Goal: Information Seeking & Learning: Learn about a topic

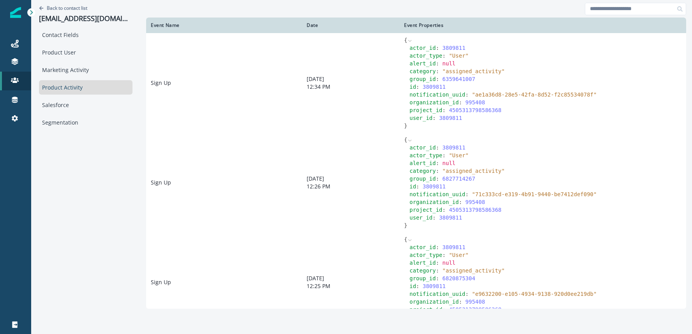
click at [57, 4] on div "Back to contact list [EMAIL_ADDRESS][DOMAIN_NAME]" at bounding box center [85, 14] width 93 height 28
click at [57, 5] on p "Back to contact list" at bounding box center [67, 8] width 41 height 7
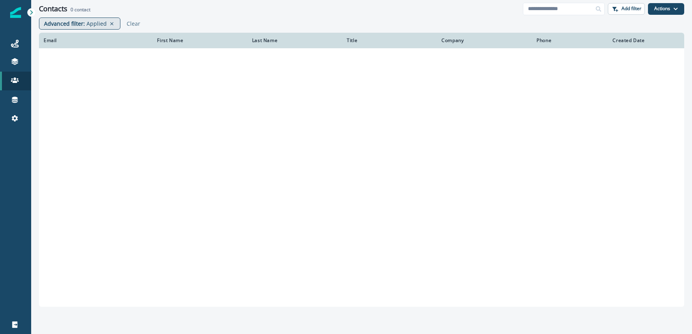
click at [92, 24] on p "Applied" at bounding box center [96, 23] width 20 height 8
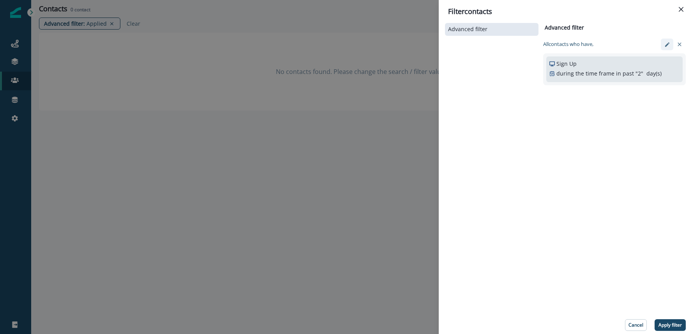
click at [665, 44] on icon "edit-filter" at bounding box center [667, 45] width 6 height 6
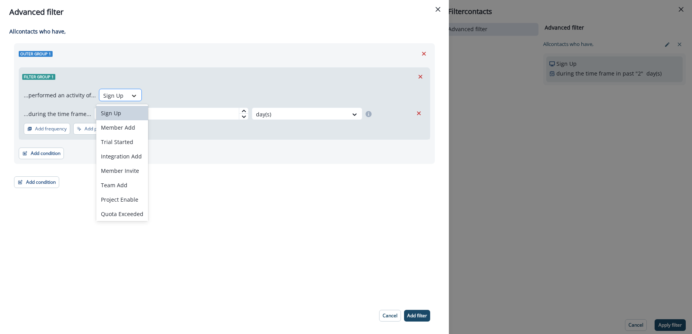
click at [127, 93] on div at bounding box center [133, 96] width 13 height 8
click at [437, 10] on icon "Close" at bounding box center [437, 9] width 5 height 5
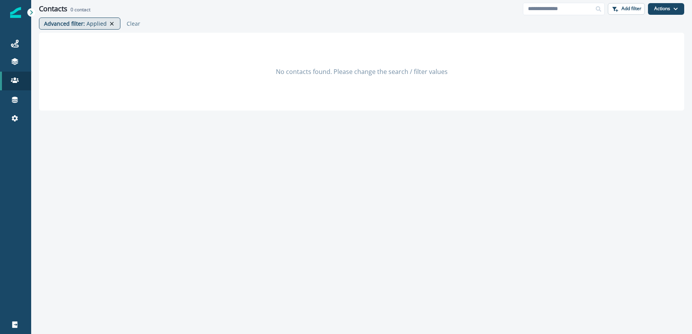
click at [110, 23] on icon at bounding box center [112, 24] width 4 height 4
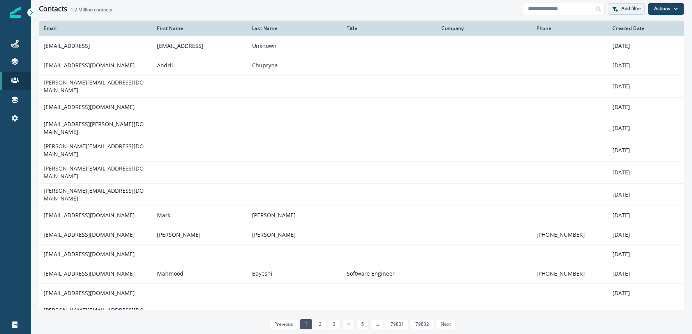
click at [631, 8] on p "Add filter" at bounding box center [631, 8] width 20 height 5
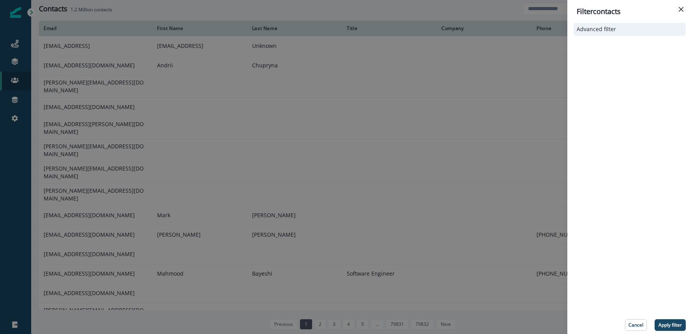
click at [624, 32] on button "Advanced filter" at bounding box center [629, 29] width 106 height 7
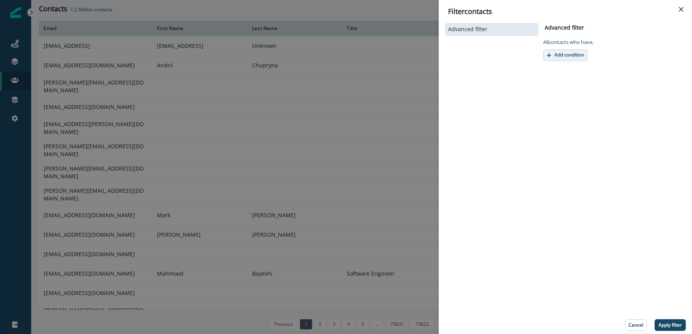
click at [580, 58] on button "Add condition" at bounding box center [565, 55] width 44 height 12
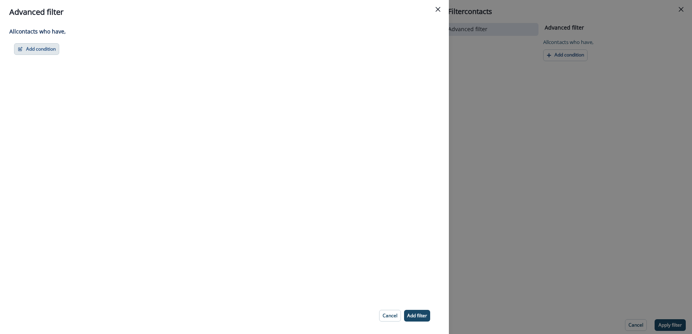
click at [49, 53] on button "Add condition" at bounding box center [36, 49] width 45 height 12
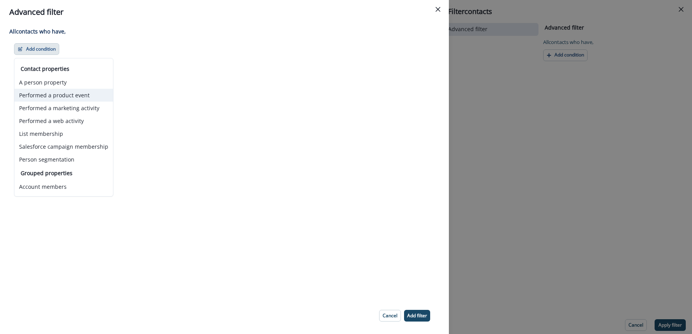
click at [66, 93] on button "Performed a product event" at bounding box center [63, 95] width 99 height 13
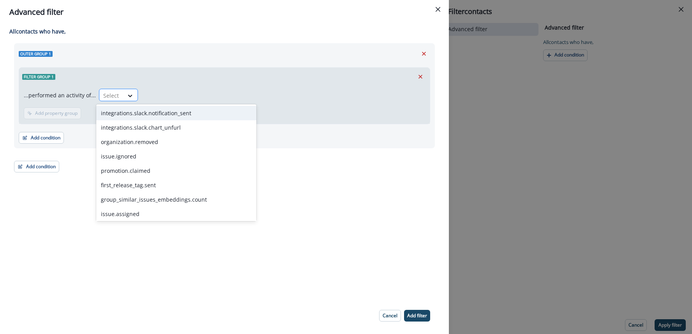
click at [108, 95] on div at bounding box center [111, 96] width 16 height 10
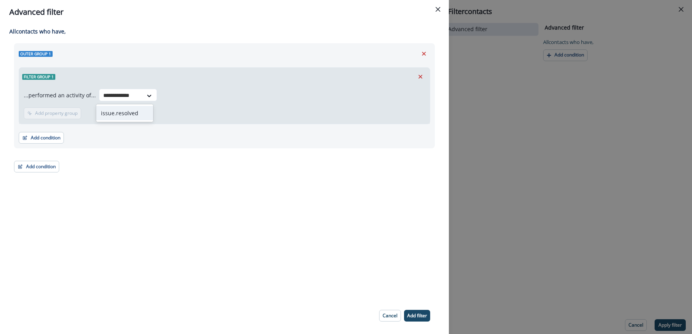
type input "**********"
click at [118, 111] on div "issue.resolved" at bounding box center [126, 113] width 60 height 14
click at [85, 112] on p "Add time frame" at bounding box center [102, 113] width 34 height 5
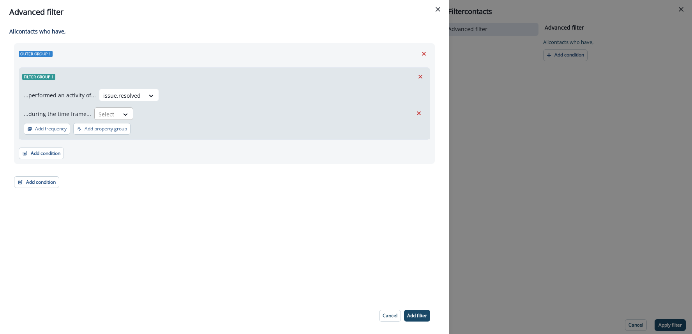
click at [102, 113] on div at bounding box center [107, 114] width 16 height 10
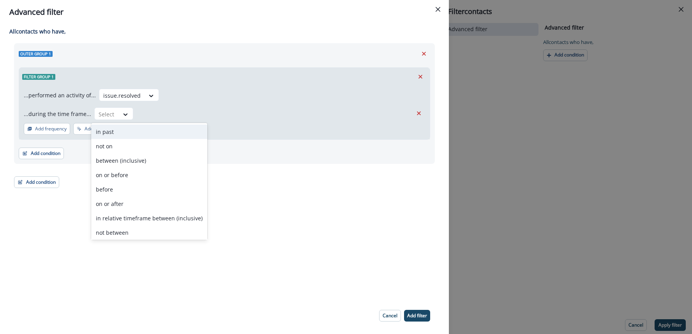
click at [113, 132] on div "in past" at bounding box center [149, 132] width 116 height 14
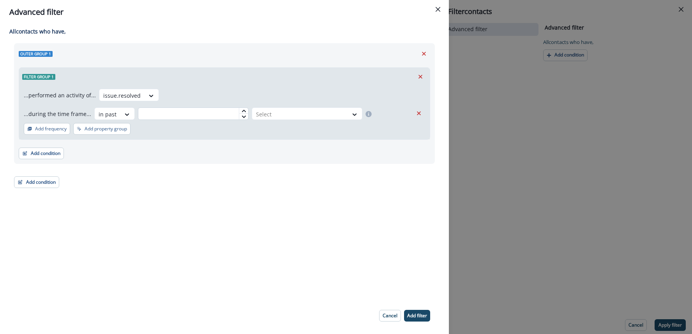
click at [180, 116] on input "text" at bounding box center [193, 114] width 111 height 12
click at [244, 115] on div at bounding box center [243, 114] width 9 height 12
click at [259, 114] on div at bounding box center [300, 114] width 88 height 10
click at [264, 130] on div "day(s)" at bounding box center [303, 132] width 111 height 14
click at [202, 115] on input "*" at bounding box center [193, 114] width 111 height 12
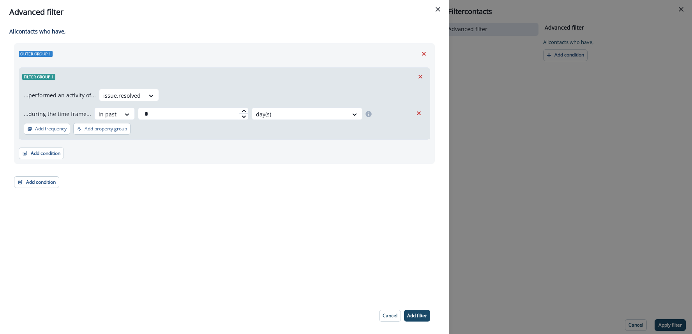
type input "*"
click at [241, 112] on icon at bounding box center [243, 111] width 5 height 5
click at [227, 120] on div "...performed an activity of... issue.resolved ...during the time frame... in pa…" at bounding box center [224, 113] width 411 height 54
drag, startPoint x: 217, startPoint y: 135, endPoint x: 190, endPoint y: 133, distance: 27.7
click at [217, 135] on div "...performed an activity of... issue.resolved ...during the time frame... in pa…" at bounding box center [224, 113] width 411 height 54
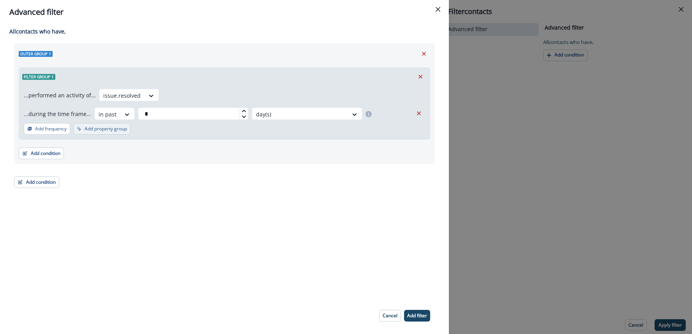
click at [121, 132] on button "Add property group" at bounding box center [101, 129] width 57 height 12
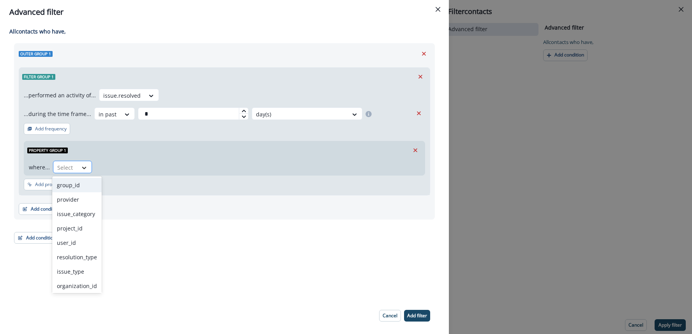
click at [83, 164] on icon at bounding box center [84, 168] width 7 height 8
click at [81, 201] on div "issue_category" at bounding box center [76, 198] width 49 height 14
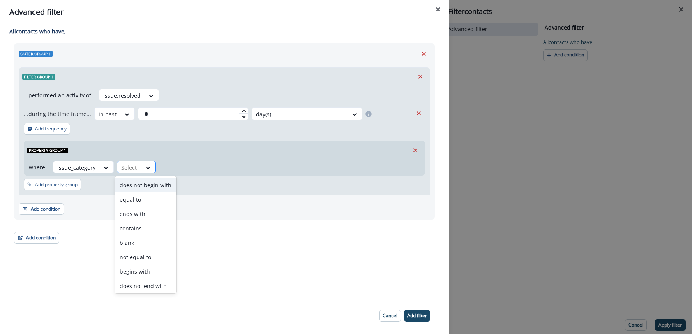
click at [153, 171] on div at bounding box center [148, 167] width 14 height 13
click at [418, 150] on icon "Remove" at bounding box center [415, 150] width 7 height 7
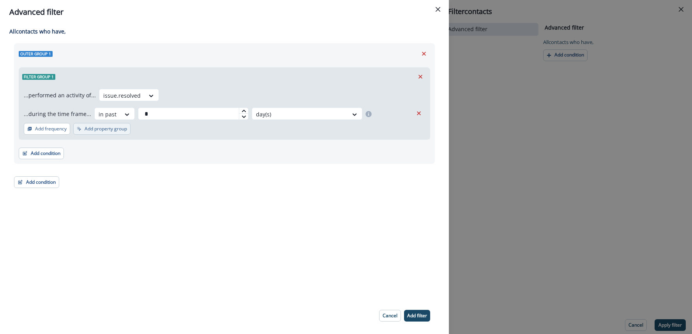
click at [99, 133] on button "Add property group" at bounding box center [101, 129] width 57 height 12
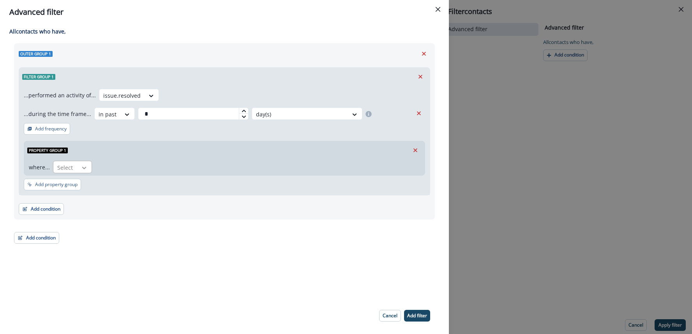
click at [83, 168] on icon at bounding box center [84, 168] width 4 height 2
click at [112, 157] on div "Property group 1" at bounding box center [224, 150] width 400 height 18
click at [415, 150] on icon "Remove" at bounding box center [415, 150] width 4 height 4
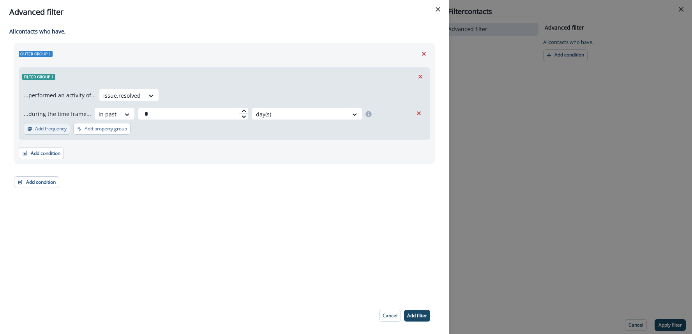
click at [51, 127] on p "Add frequency" at bounding box center [51, 128] width 32 height 5
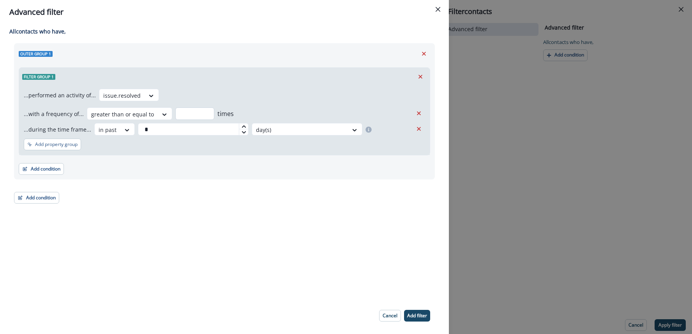
click at [181, 113] on input "number" at bounding box center [194, 114] width 39 height 12
type input "*"
click at [209, 142] on div "...performed an activity of... issue.resolved ...with a frequency of... greater…" at bounding box center [224, 120] width 411 height 69
click at [421, 314] on p "Add filter" at bounding box center [417, 315] width 20 height 5
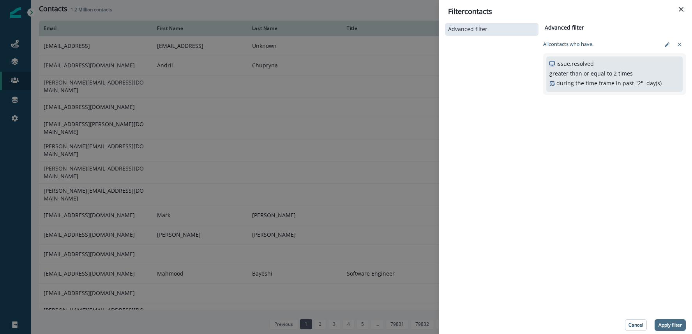
click at [664, 325] on p "Apply filter" at bounding box center [669, 325] width 23 height 5
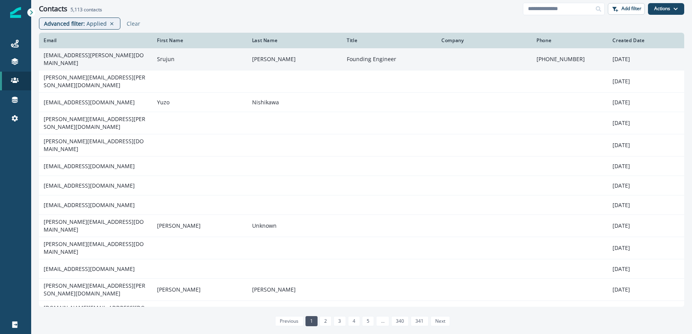
click at [105, 58] on td "[EMAIL_ADDRESS][PERSON_NAME][DOMAIN_NAME]" at bounding box center [95, 59] width 113 height 22
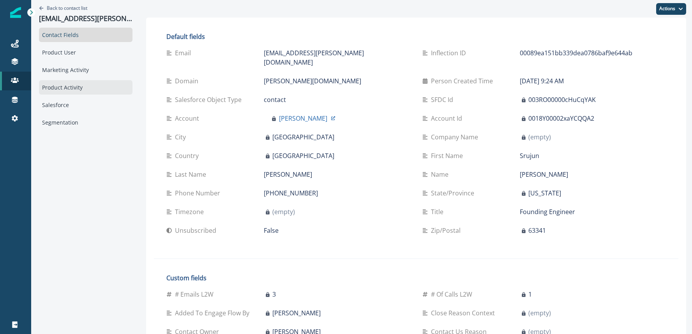
click at [72, 85] on div "Product Activity" at bounding box center [85, 87] width 93 height 14
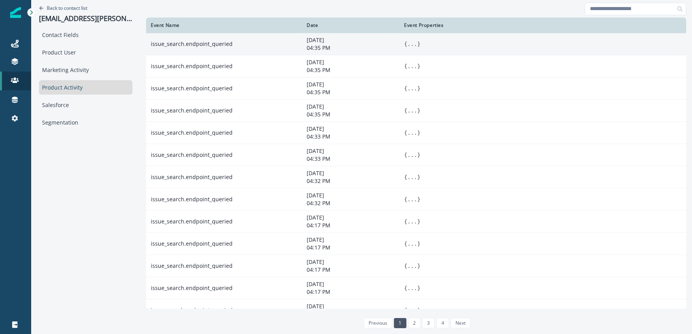
click at [407, 44] on button "..." at bounding box center [412, 44] width 10 height 8
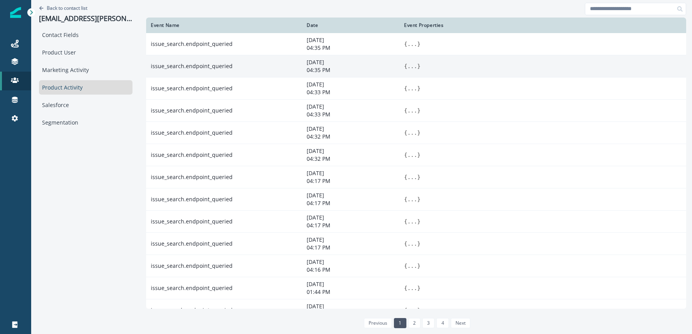
scroll to position [97, 0]
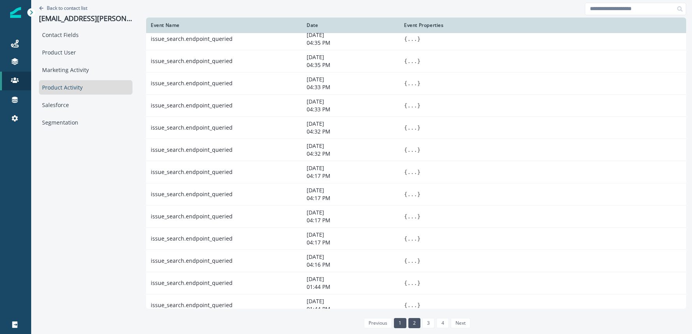
click at [408, 319] on link "2" at bounding box center [414, 323] width 12 height 10
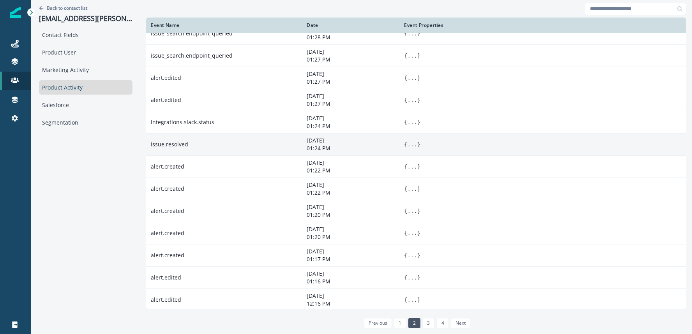
scroll to position [58, 0]
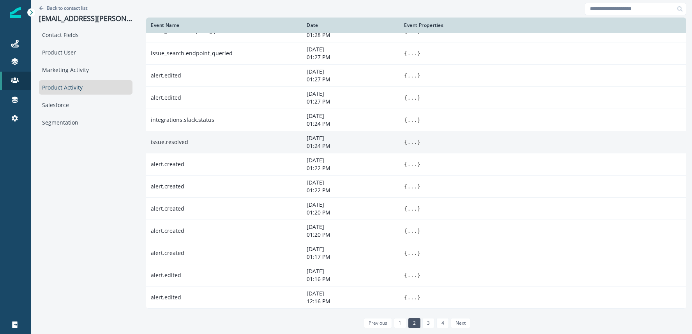
click at [407, 142] on button "..." at bounding box center [412, 142] width 10 height 8
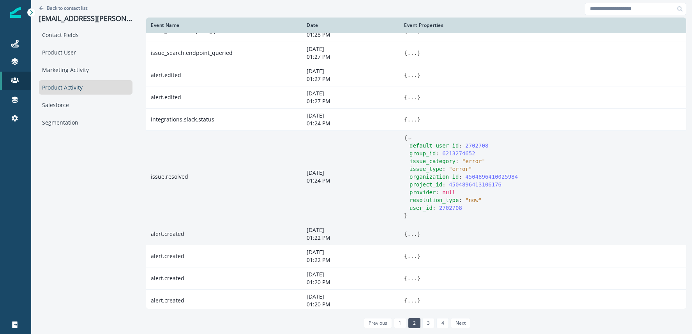
click at [407, 236] on button "..." at bounding box center [412, 234] width 10 height 8
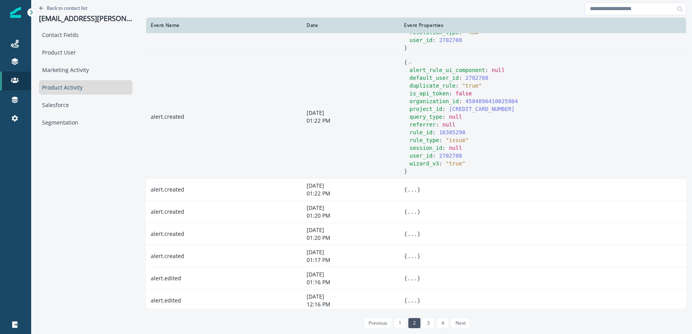
scroll to position [229, 0]
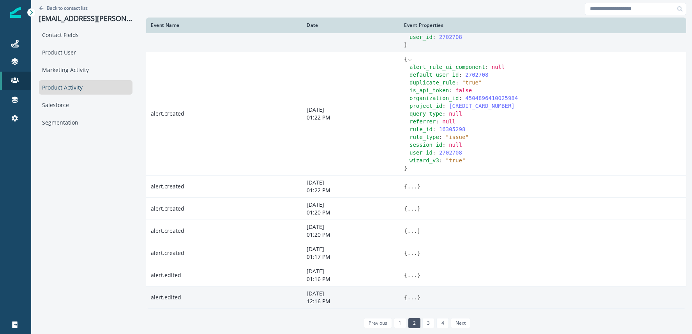
click at [407, 296] on button "..." at bounding box center [412, 298] width 10 height 8
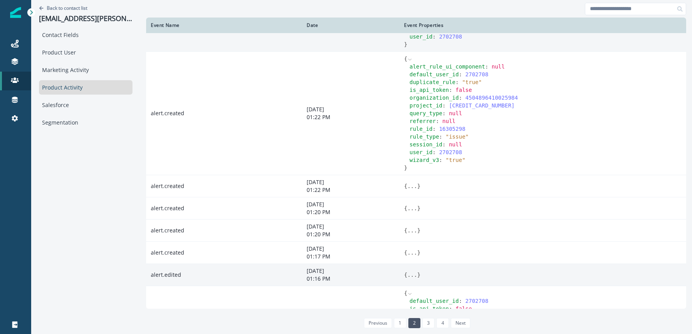
scroll to position [276, 0]
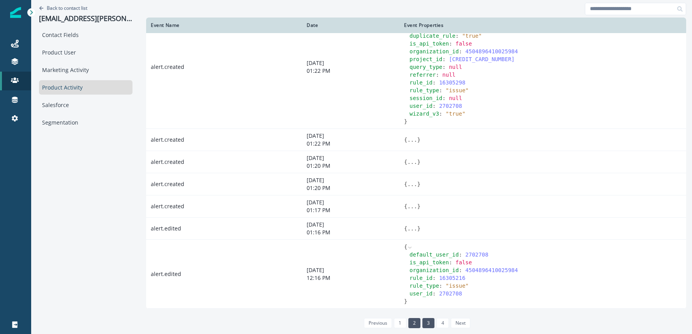
click at [422, 321] on link "3" at bounding box center [428, 323] width 12 height 10
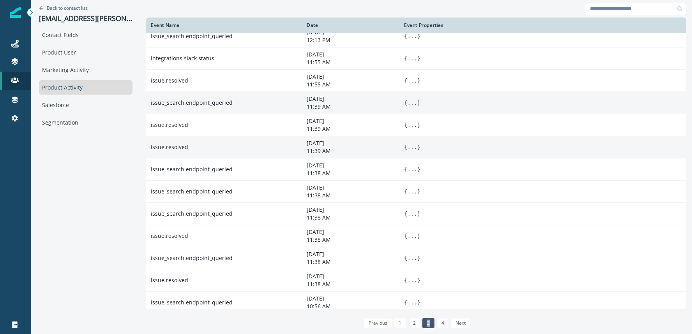
scroll to position [58, 0]
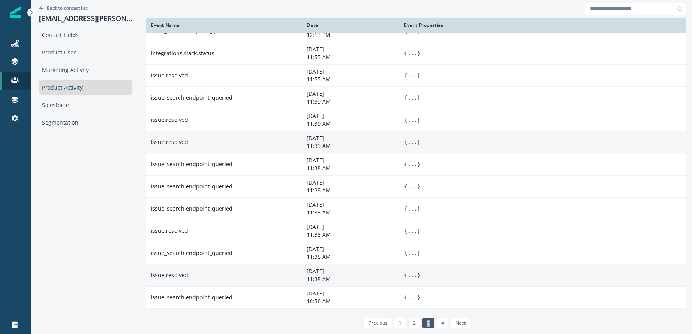
click at [407, 278] on button "..." at bounding box center [412, 275] width 10 height 8
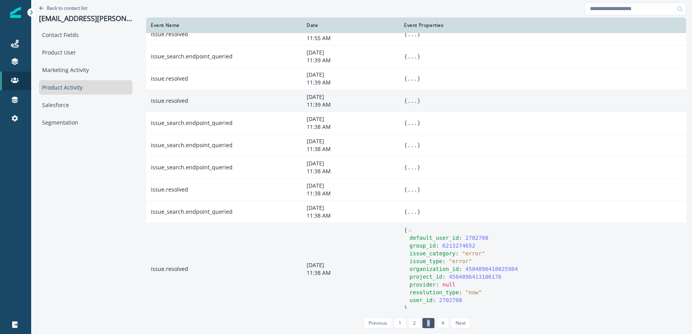
scroll to position [128, 0]
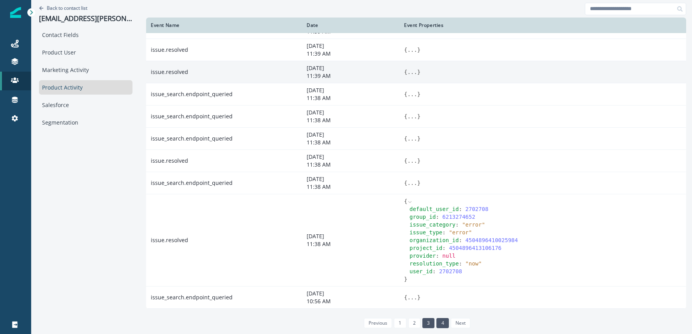
click at [436, 319] on link "4" at bounding box center [442, 323] width 12 height 10
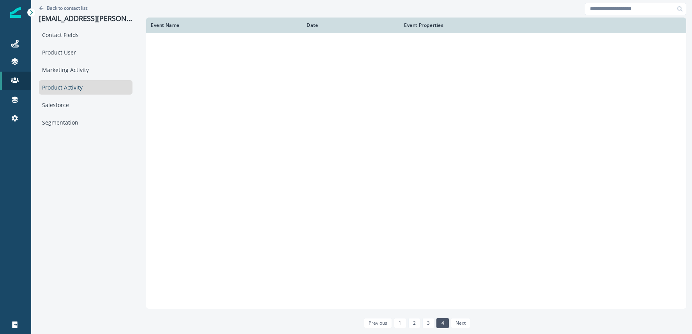
scroll to position [0, 0]
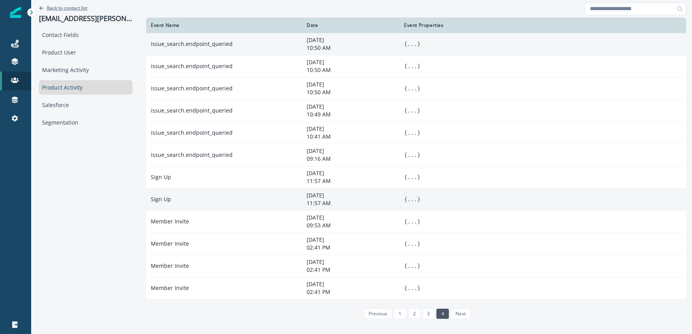
click at [56, 5] on p "Back to contact list" at bounding box center [67, 8] width 41 height 7
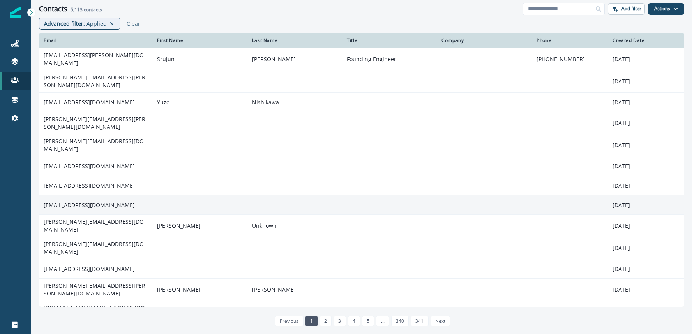
click at [132, 196] on td "[EMAIL_ADDRESS][DOMAIN_NAME]" at bounding box center [95, 205] width 113 height 19
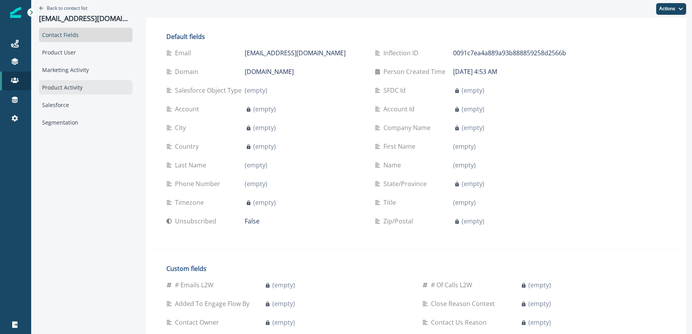
click at [72, 87] on div "Product Activity" at bounding box center [85, 87] width 93 height 14
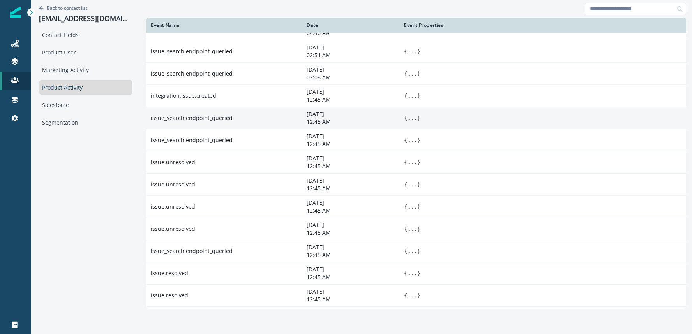
scroll to position [16, 0]
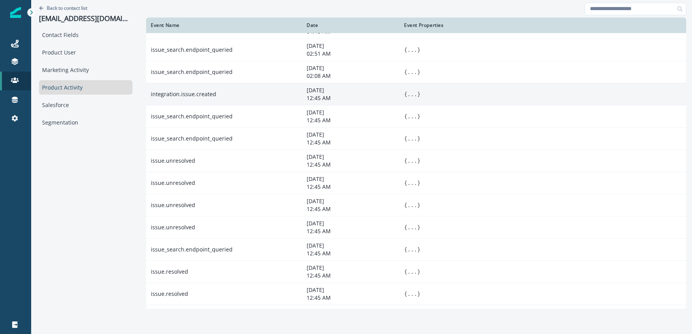
click at [412, 94] on button "..." at bounding box center [412, 94] width 10 height 8
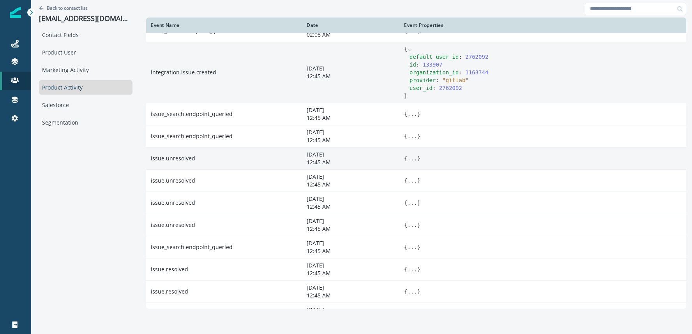
scroll to position [60, 0]
click at [414, 159] on button "..." at bounding box center [412, 157] width 10 height 8
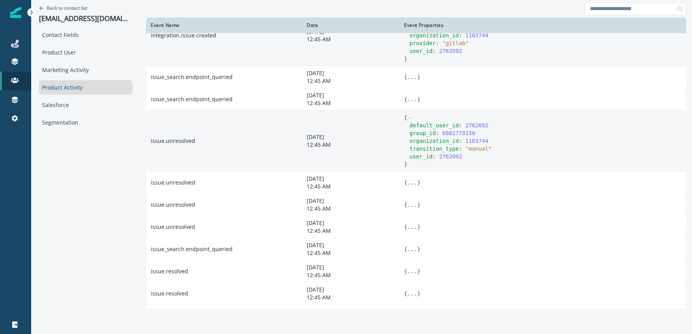
scroll to position [96, 0]
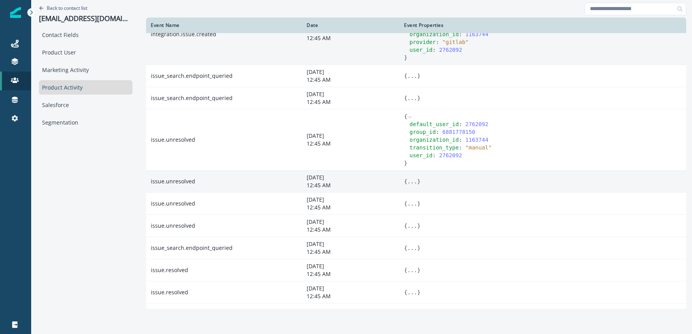
click at [411, 181] on button "..." at bounding box center [412, 182] width 10 height 8
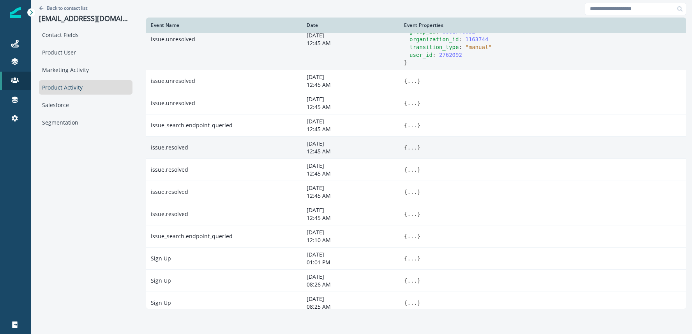
scroll to position [263, 0]
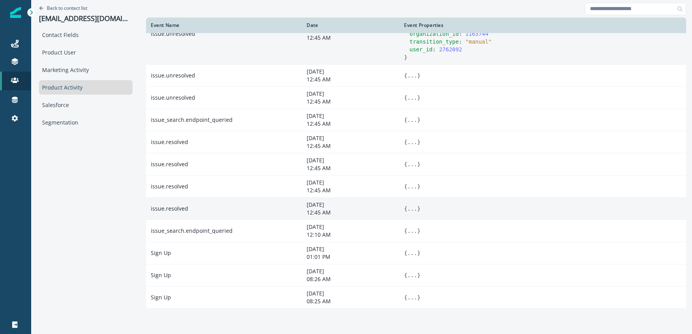
click at [414, 208] on button "..." at bounding box center [412, 209] width 10 height 8
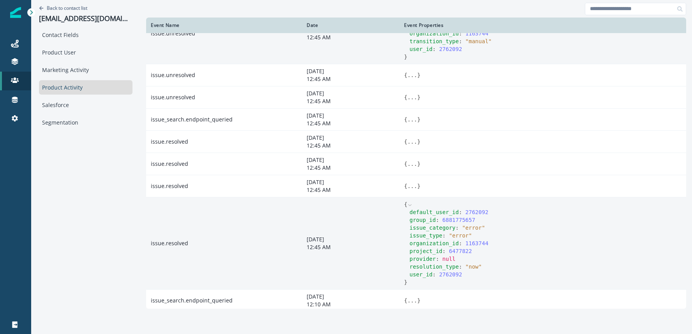
scroll to position [275, 0]
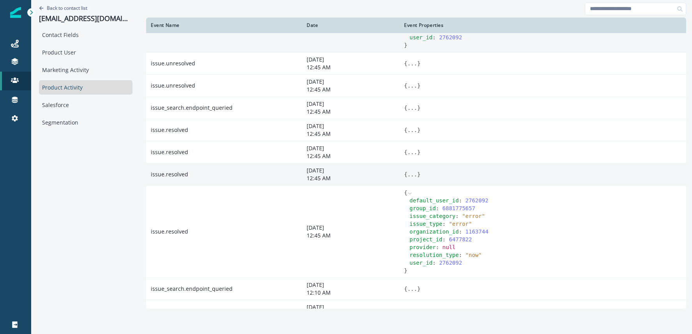
click at [412, 174] on button "..." at bounding box center [412, 175] width 10 height 8
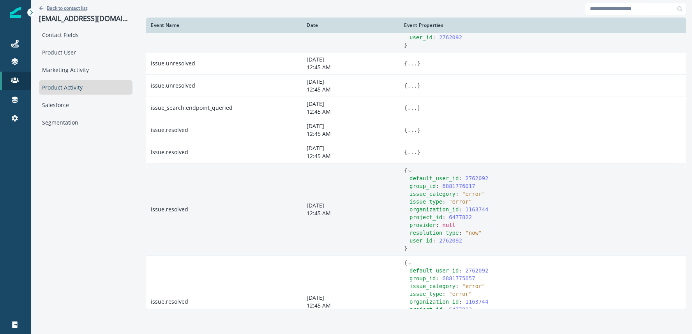
click at [63, 9] on p "Back to contact list" at bounding box center [67, 8] width 41 height 7
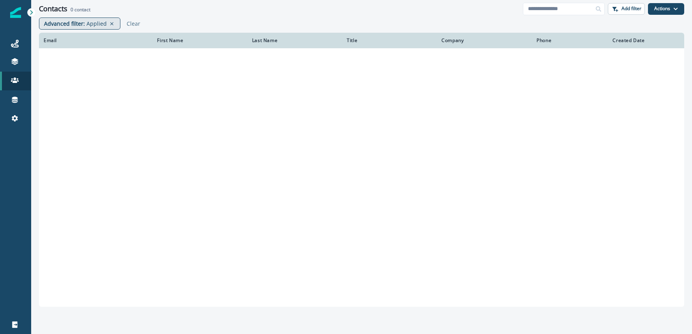
click at [92, 24] on p "Applied" at bounding box center [96, 23] width 20 height 8
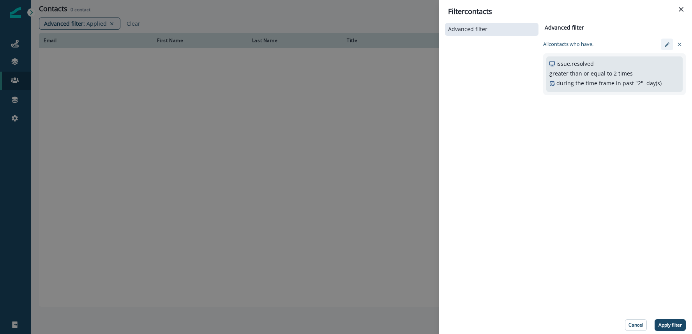
click at [664, 46] on icon "edit-filter" at bounding box center [667, 45] width 6 height 6
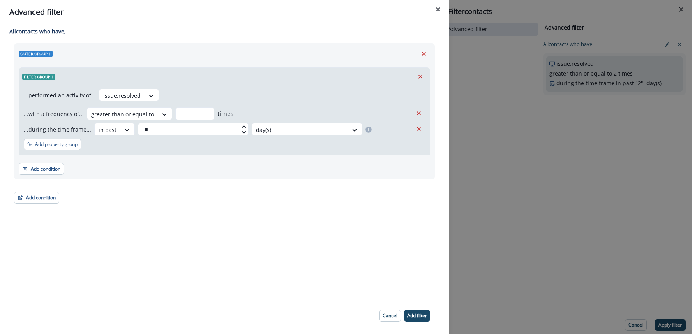
click at [60, 150] on div "...performed an activity of... issue.resolved ...with a frequency of... greater…" at bounding box center [224, 120] width 411 height 69
click at [63, 145] on p "Add property group" at bounding box center [56, 144] width 42 height 5
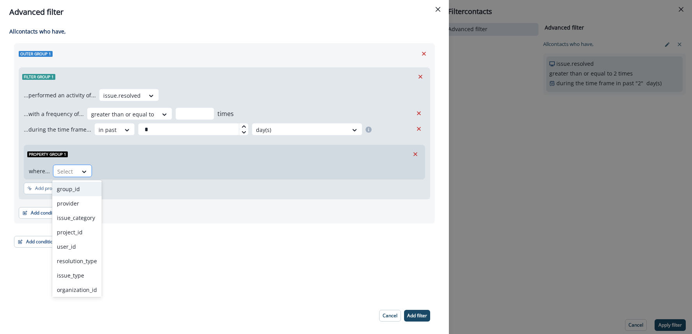
click at [86, 166] on div at bounding box center [85, 171] width 14 height 13
click at [78, 275] on div "issue_type" at bounding box center [76, 275] width 49 height 14
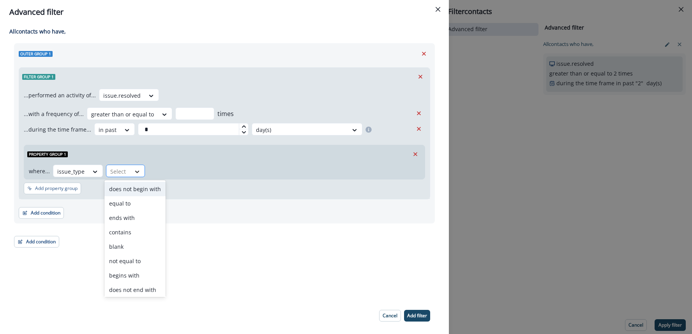
click at [130, 174] on div at bounding box center [136, 172] width 13 height 8
click at [132, 261] on div "not equal to" at bounding box center [134, 261] width 61 height 14
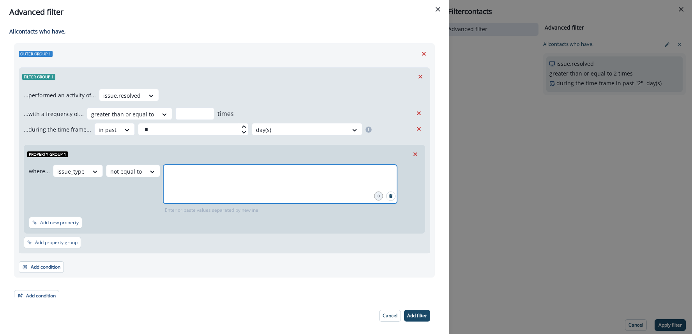
click at [185, 179] on input "text" at bounding box center [279, 175] width 231 height 16
type input "*****"
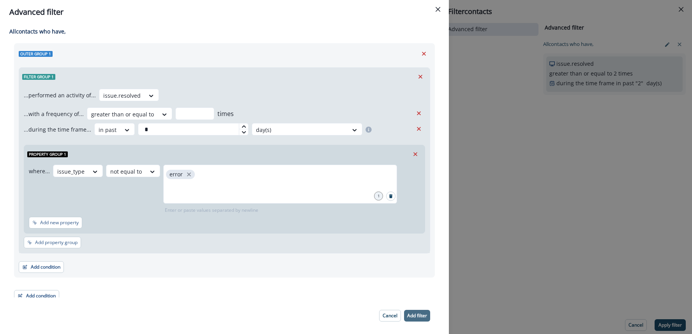
click at [416, 313] on p "Add filter" at bounding box center [417, 315] width 20 height 5
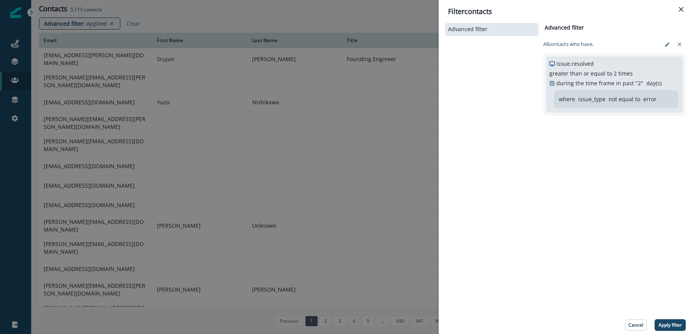
drag, startPoint x: 666, startPoint y: 324, endPoint x: 642, endPoint y: 309, distance: 28.7
click at [666, 324] on p "Apply filter" at bounding box center [669, 325] width 23 height 5
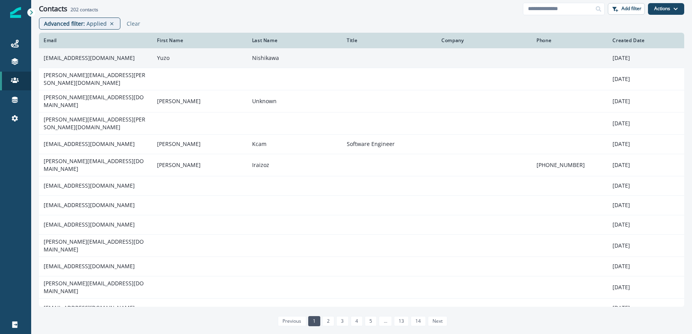
click at [86, 60] on td "[EMAIL_ADDRESS][DOMAIN_NAME]" at bounding box center [95, 57] width 113 height 19
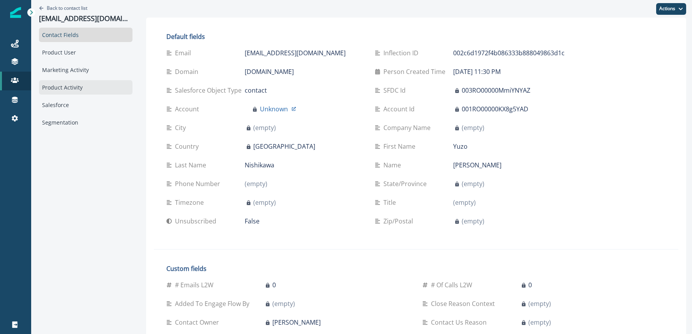
click at [67, 88] on div "Product Activity" at bounding box center [85, 87] width 93 height 14
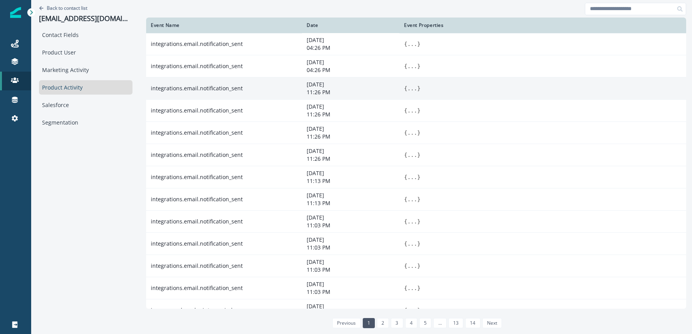
click at [407, 89] on button "..." at bounding box center [412, 89] width 10 height 8
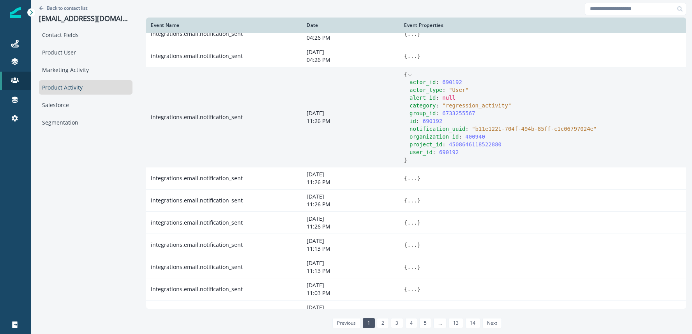
scroll to position [11, 0]
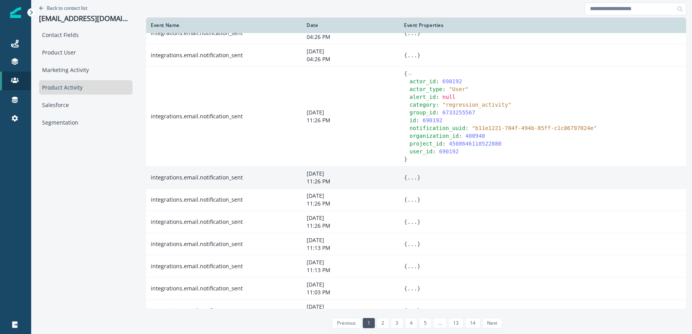
click at [407, 180] on button "..." at bounding box center [412, 178] width 10 height 8
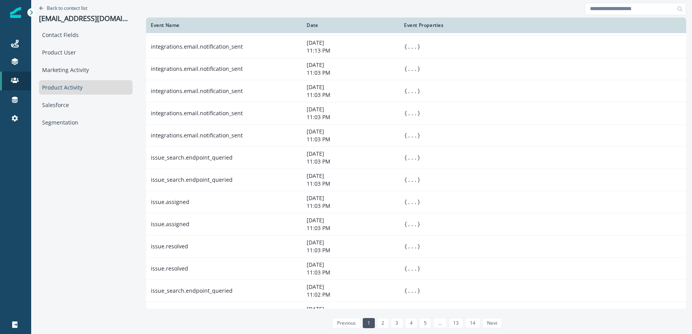
scroll to position [339, 0]
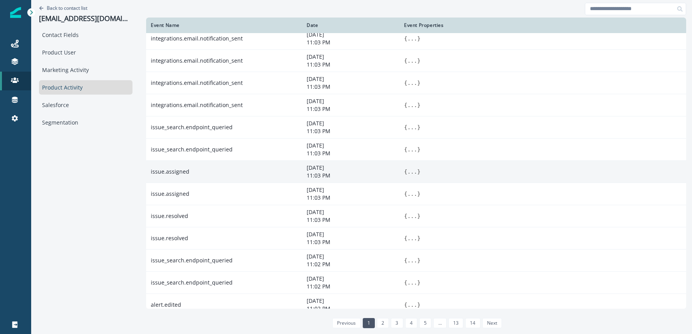
click at [407, 173] on button "..." at bounding box center [412, 172] width 10 height 8
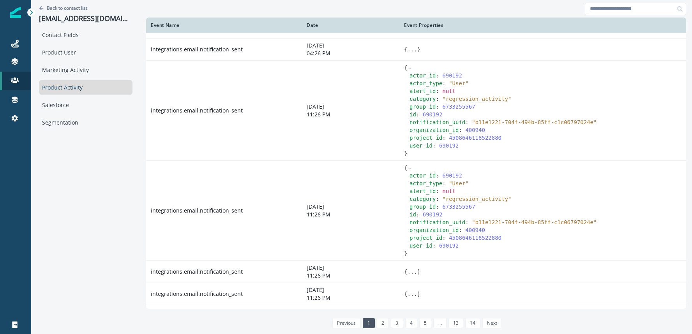
scroll to position [0, 0]
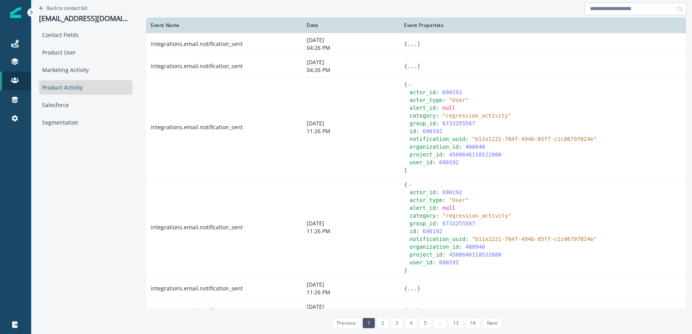
click at [615, 7] on input at bounding box center [635, 9] width 101 height 12
type input "********"
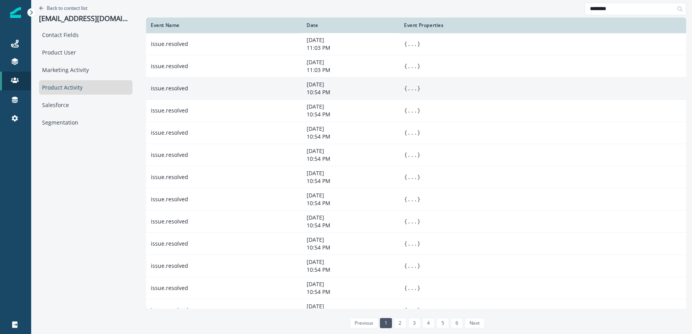
scroll to position [3, 0]
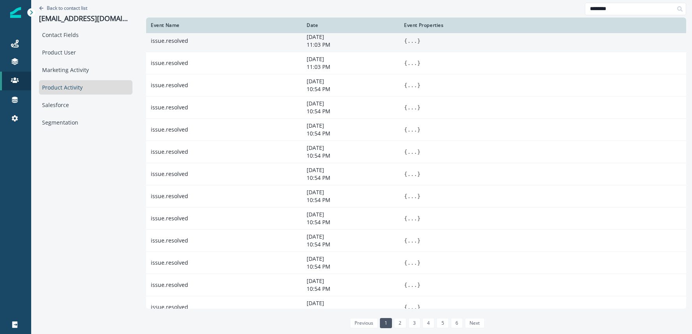
click at [407, 41] on button "..." at bounding box center [412, 41] width 10 height 8
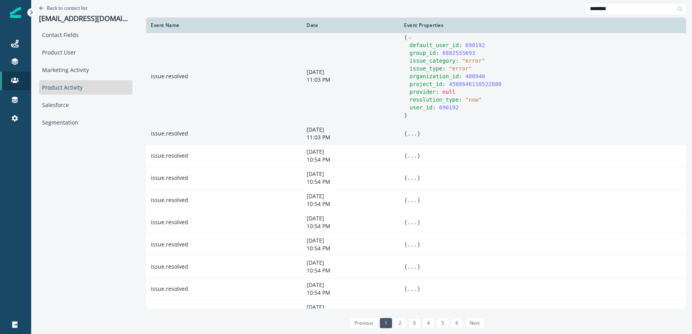
click at [407, 132] on button "..." at bounding box center [412, 134] width 10 height 8
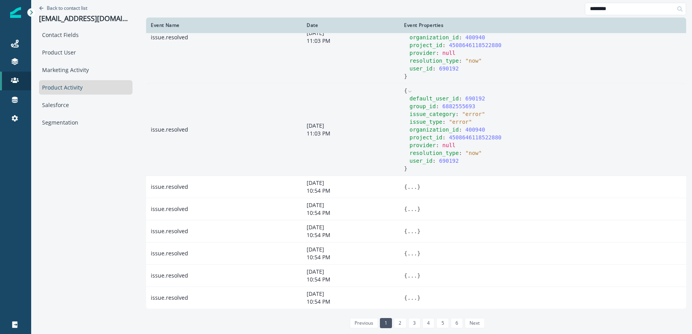
scroll to position [43, 0]
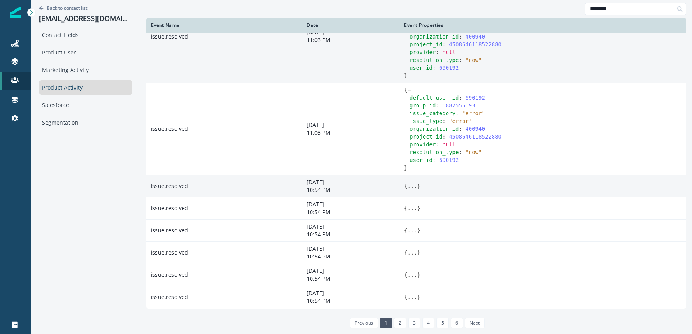
click at [407, 184] on button "..." at bounding box center [412, 186] width 10 height 8
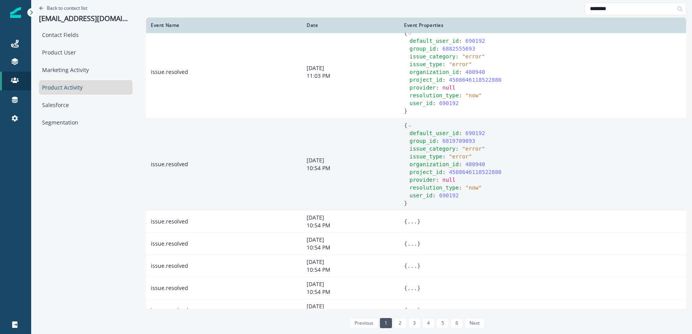
scroll to position [103, 0]
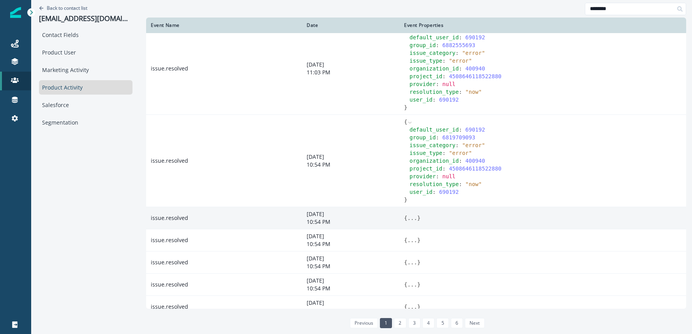
click at [407, 219] on button "..." at bounding box center [412, 218] width 10 height 8
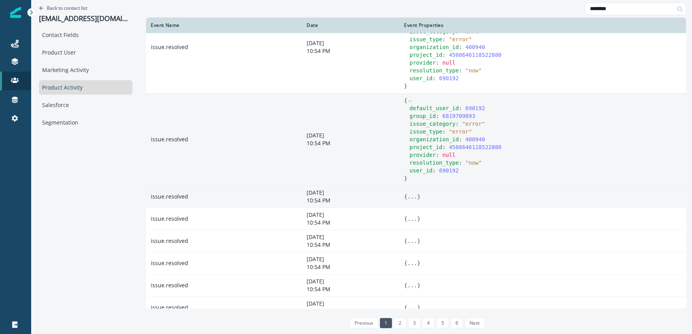
scroll to position [226, 0]
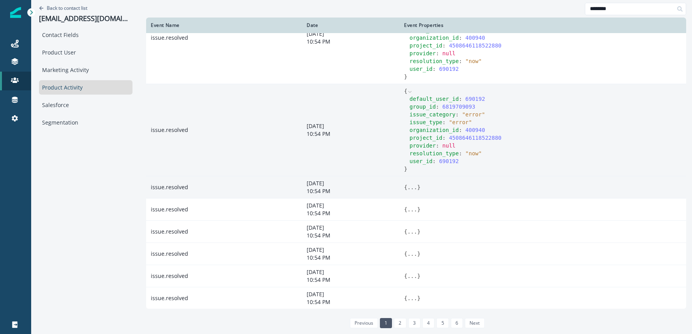
click at [407, 188] on button "..." at bounding box center [412, 187] width 10 height 8
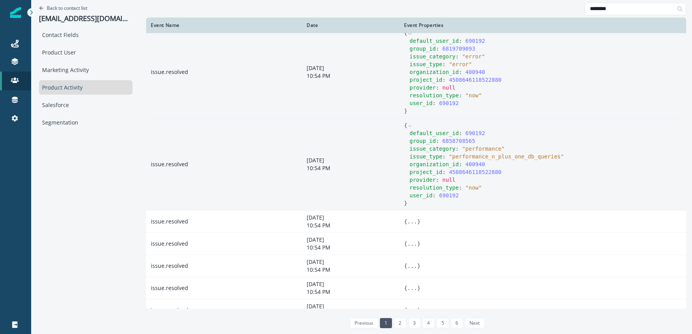
scroll to position [291, 0]
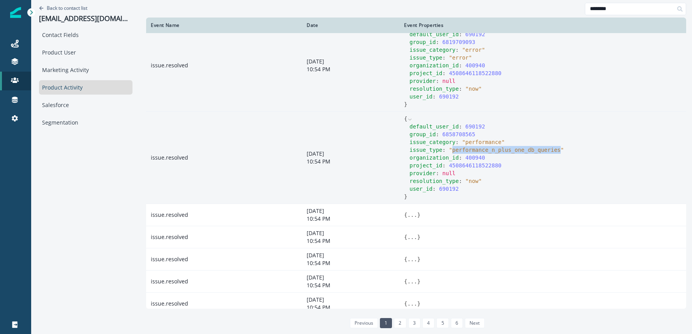
drag, startPoint x: 439, startPoint y: 152, endPoint x: 546, endPoint y: 153, distance: 107.5
click at [546, 153] on span "" performance_n_plus_one_db_queries "" at bounding box center [506, 150] width 115 height 6
drag, startPoint x: 452, startPoint y: 143, endPoint x: 487, endPoint y: 143, distance: 34.7
click at [487, 143] on span "" performance "" at bounding box center [483, 142] width 43 height 6
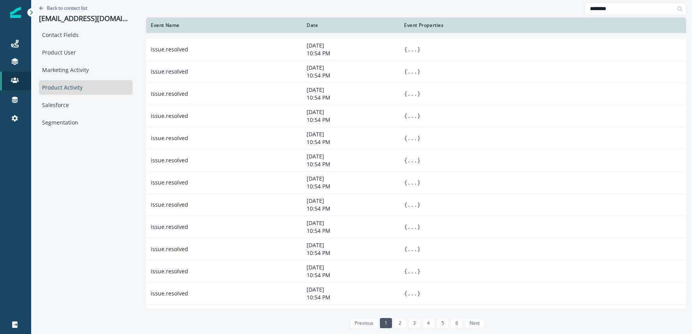
scroll to position [733, 0]
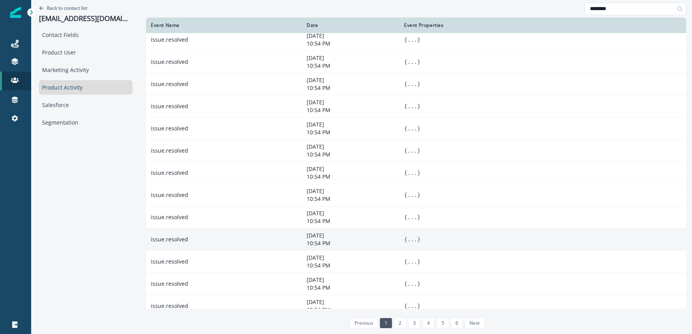
click at [407, 238] on button "..." at bounding box center [412, 240] width 10 height 8
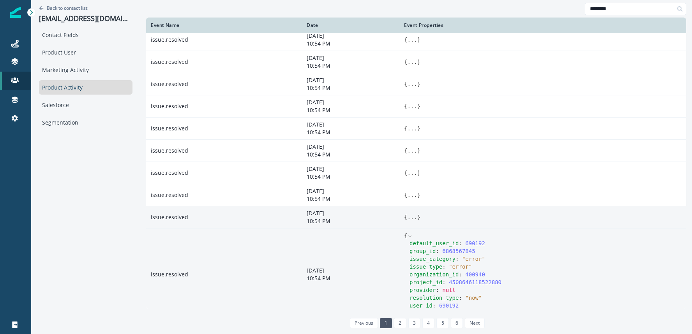
scroll to position [740, 0]
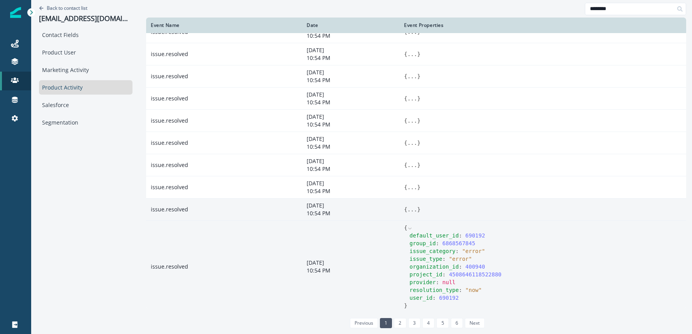
click at [407, 207] on button "..." at bounding box center [412, 210] width 10 height 8
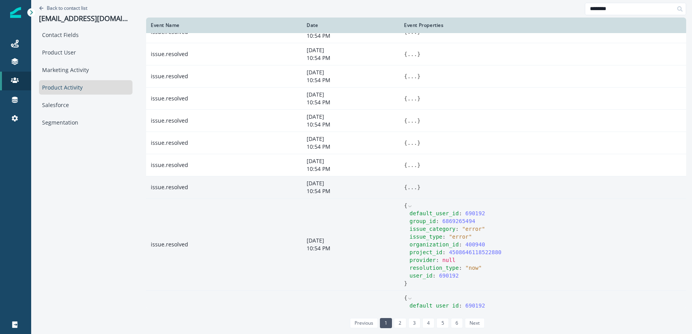
drag, startPoint x: 397, startPoint y: 194, endPoint x: 397, endPoint y: 188, distance: 6.7
click at [399, 194] on td "{ ... }" at bounding box center [542, 187] width 287 height 22
click at [407, 188] on button "..." at bounding box center [412, 187] width 10 height 8
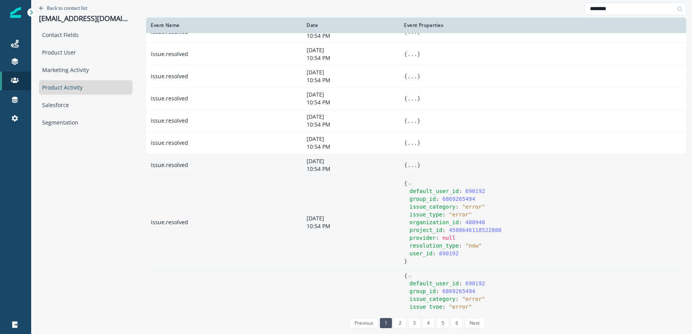
click at [399, 171] on td "{ ... }" at bounding box center [542, 165] width 287 height 22
click at [407, 163] on button "..." at bounding box center [412, 165] width 10 height 8
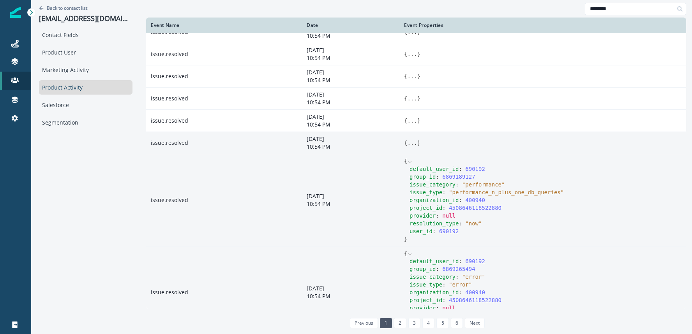
click at [407, 142] on button "..." at bounding box center [412, 143] width 10 height 8
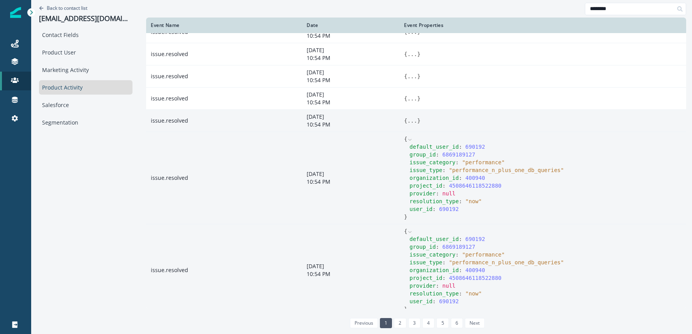
click at [407, 122] on button "..." at bounding box center [412, 121] width 10 height 8
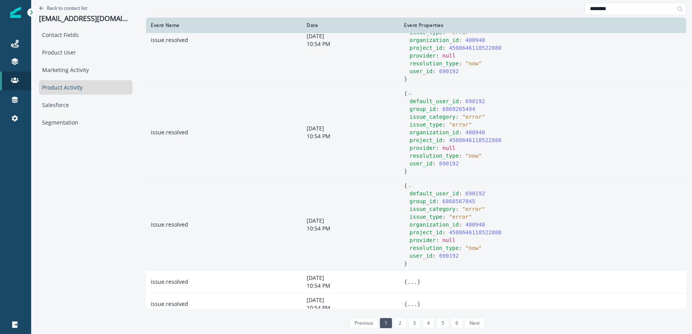
scroll to position [1162, 0]
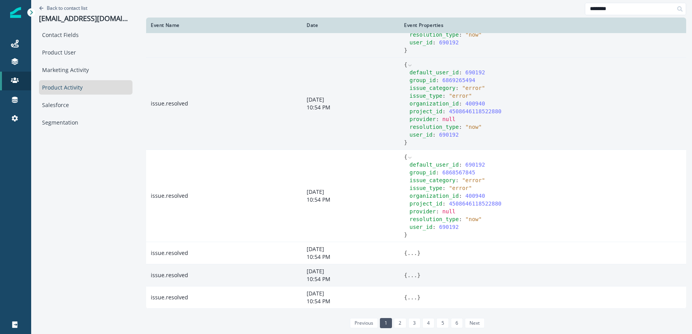
click at [407, 274] on button "..." at bounding box center [412, 275] width 10 height 8
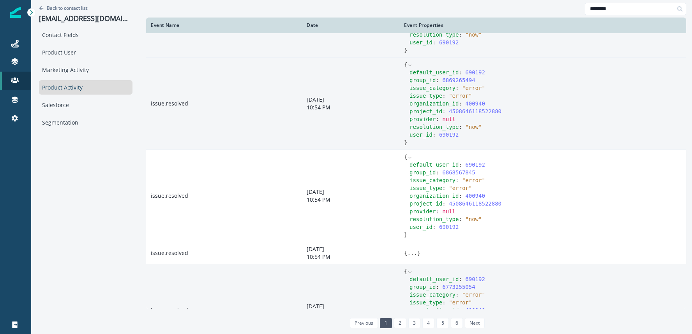
scroll to position [1232, 0]
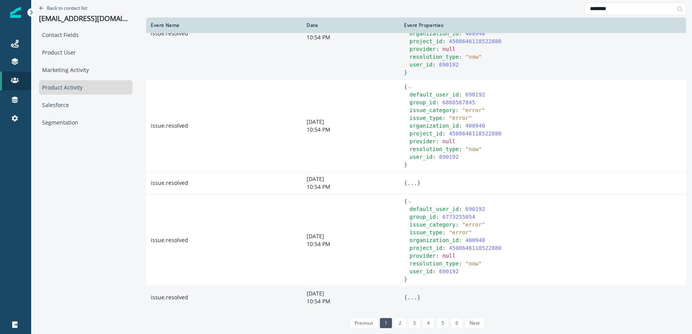
click at [407, 296] on button "..." at bounding box center [412, 298] width 10 height 8
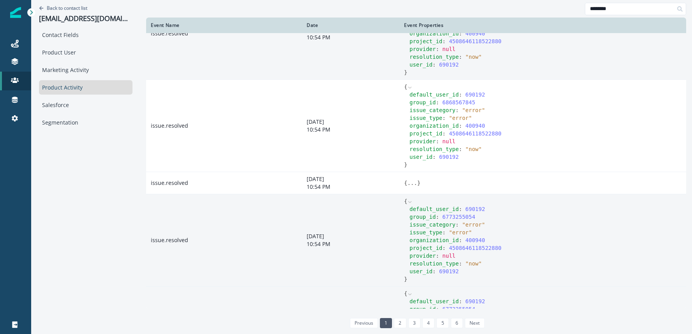
scroll to position [1302, 0]
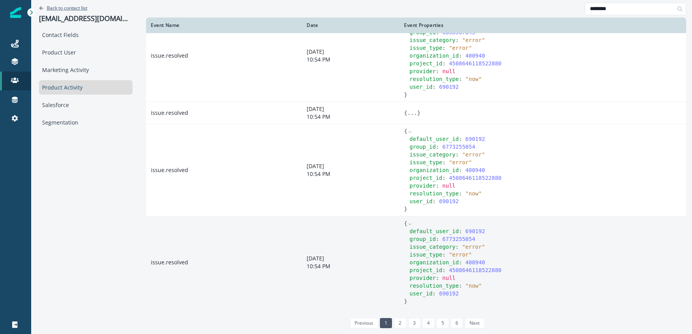
click at [59, 7] on p "Back to contact list" at bounding box center [67, 8] width 41 height 7
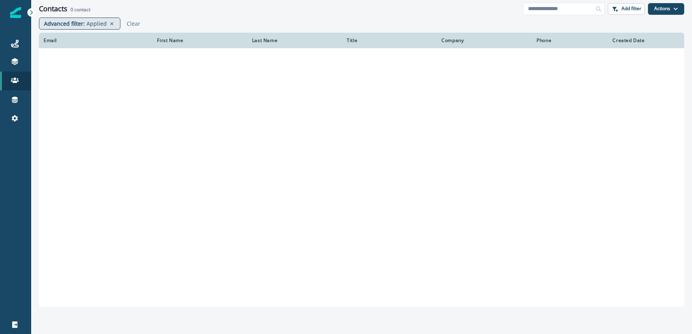
click at [75, 21] on p "Advanced filter :" at bounding box center [64, 23] width 41 height 8
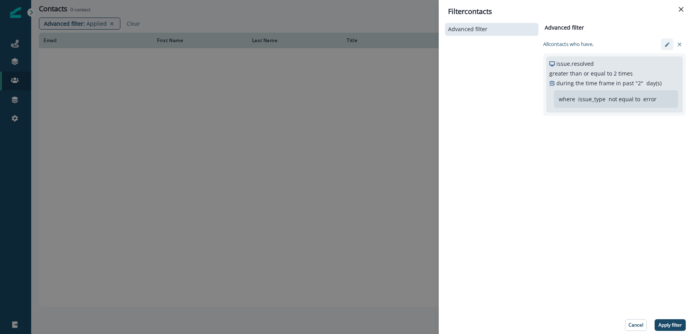
click at [666, 42] on icon "edit-filter" at bounding box center [667, 45] width 6 height 6
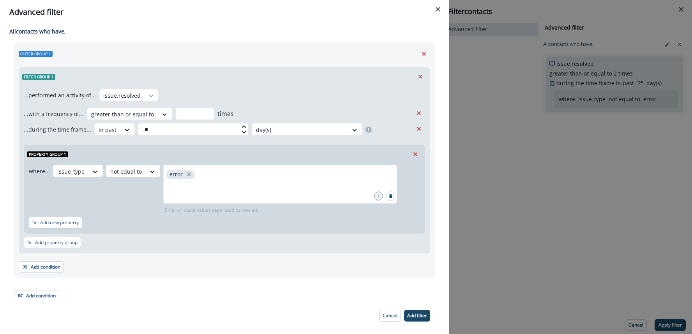
click at [145, 98] on div at bounding box center [151, 96] width 13 height 8
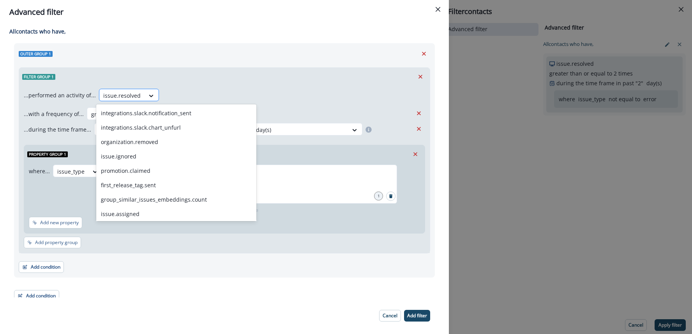
click at [134, 98] on div at bounding box center [121, 96] width 37 height 10
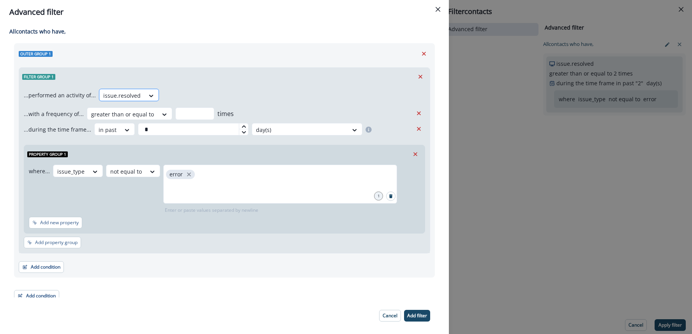
click at [132, 98] on div at bounding box center [121, 96] width 37 height 10
click at [420, 114] on icon "Remove" at bounding box center [418, 113] width 7 height 7
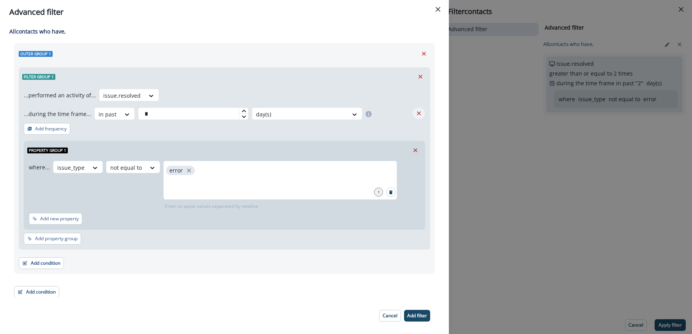
click at [419, 114] on icon "Remove" at bounding box center [419, 113] width 4 height 4
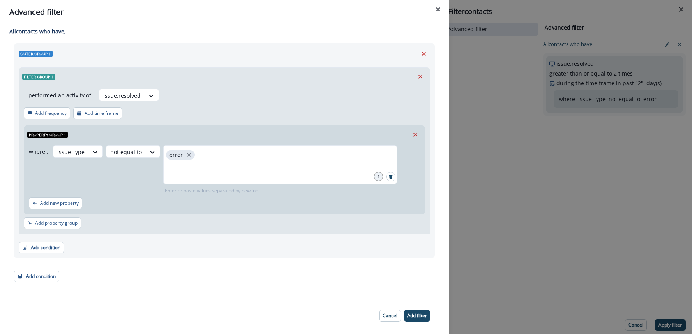
drag, startPoint x: 414, startPoint y: 137, endPoint x: 376, endPoint y: 128, distance: 38.8
click at [414, 136] on icon "Remove" at bounding box center [415, 134] width 7 height 7
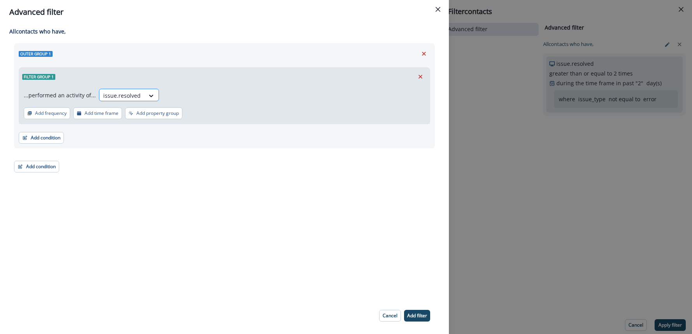
click at [119, 94] on div at bounding box center [121, 96] width 37 height 10
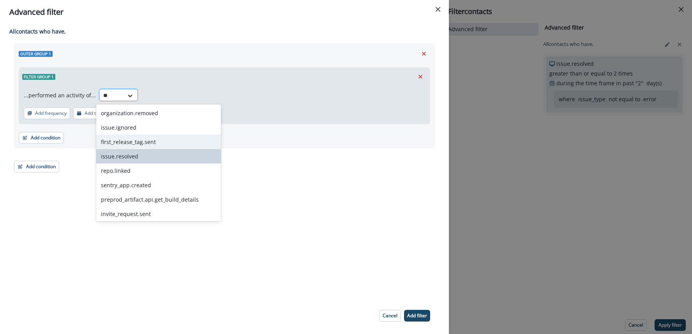
type input "*"
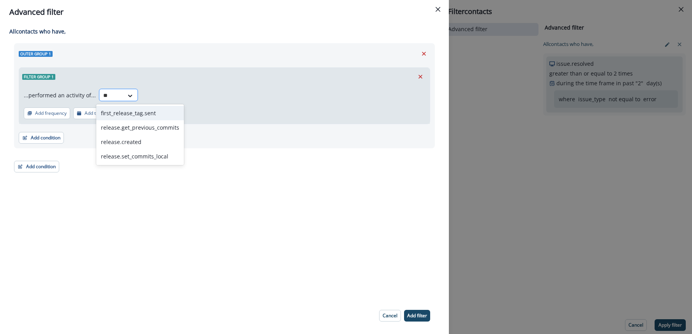
type input "*"
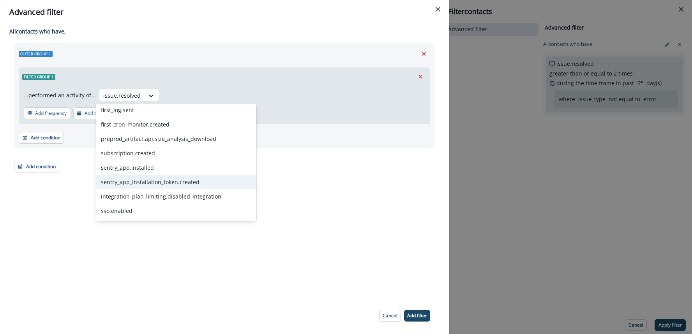
scroll to position [917, 0]
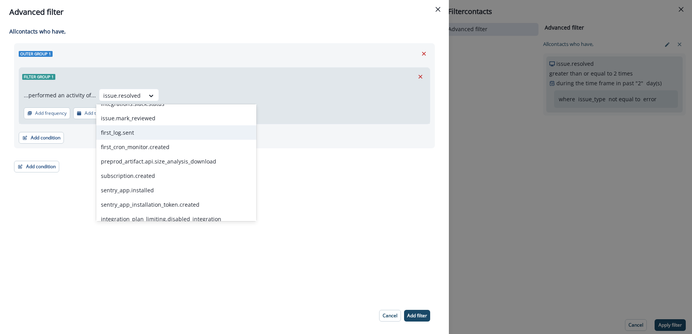
click at [129, 136] on div "first_log.sent" at bounding box center [176, 132] width 160 height 14
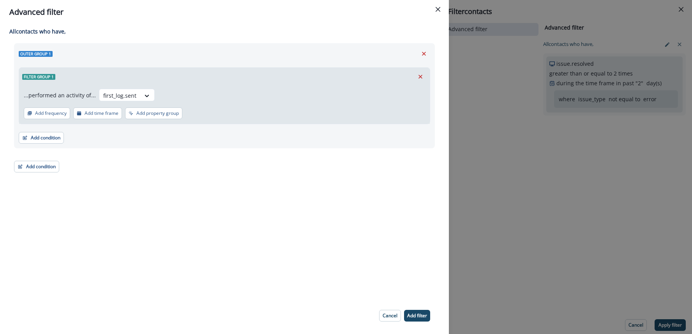
click at [414, 308] on footer "Cancel Add filter" at bounding box center [405, 316] width 70 height 24
click at [414, 312] on button "Add filter" at bounding box center [417, 316] width 26 height 12
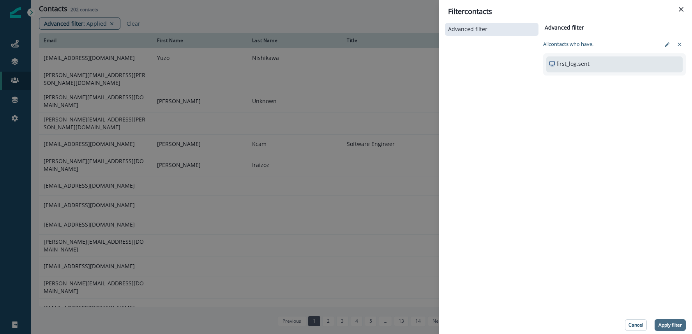
click at [671, 319] on button "Apply filter" at bounding box center [669, 325] width 31 height 12
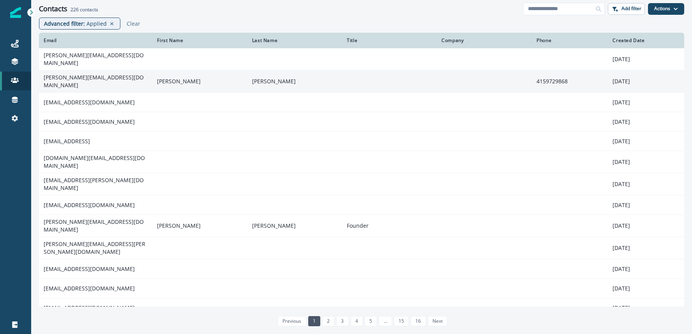
click at [94, 78] on td "[PERSON_NAME][EMAIL_ADDRESS][DOMAIN_NAME]" at bounding box center [95, 81] width 113 height 22
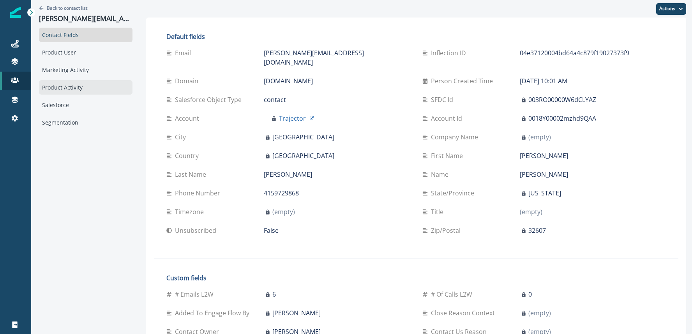
click at [87, 90] on div "Product Activity" at bounding box center [85, 87] width 93 height 14
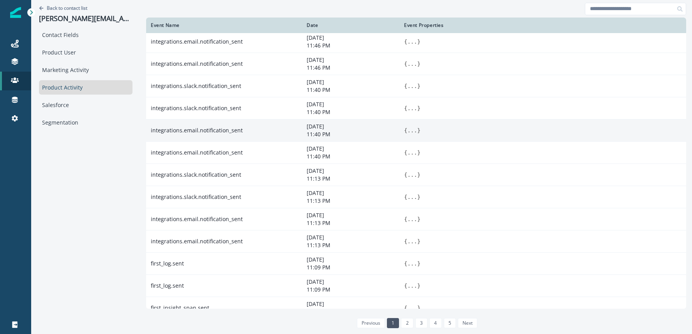
scroll to position [391, 0]
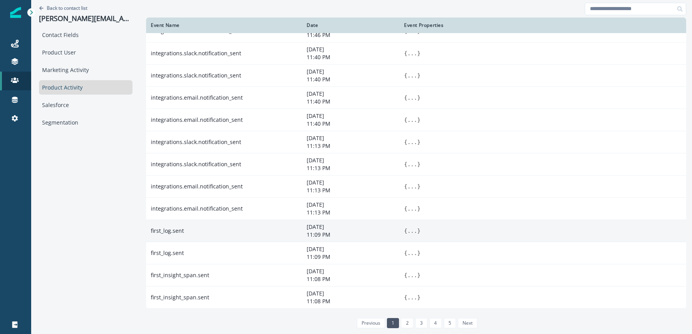
click at [412, 230] on button "..." at bounding box center [412, 231] width 10 height 8
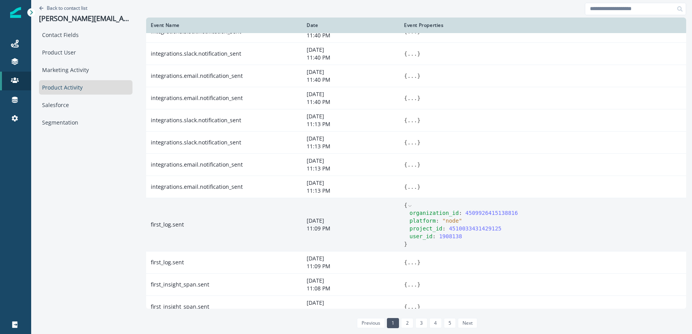
scroll to position [413, 0]
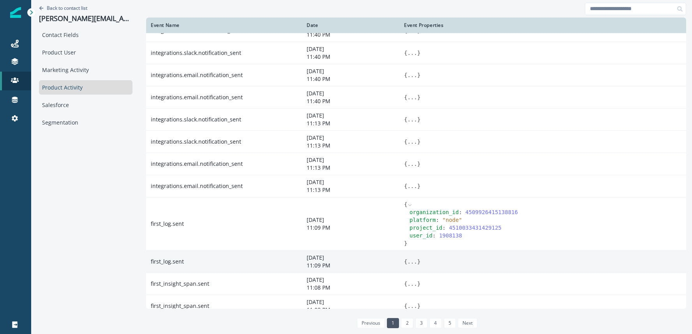
click at [411, 259] on button "..." at bounding box center [412, 262] width 10 height 8
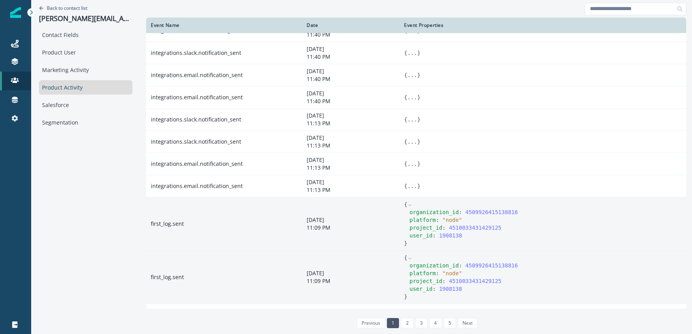
scroll to position [444, 0]
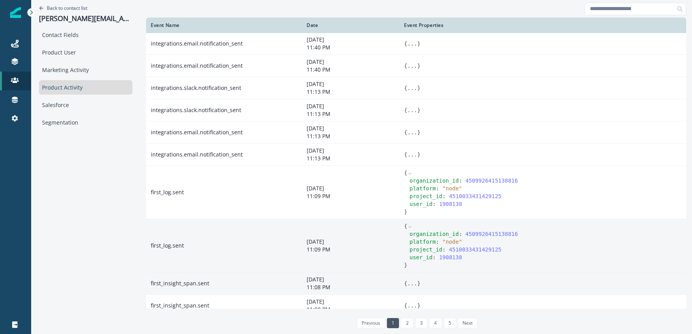
click at [414, 281] on button "..." at bounding box center [412, 284] width 10 height 8
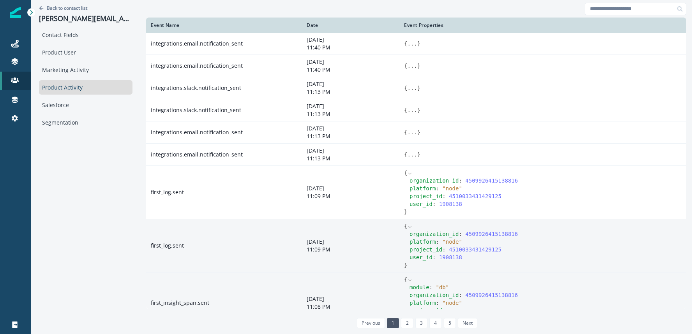
scroll to position [492, 0]
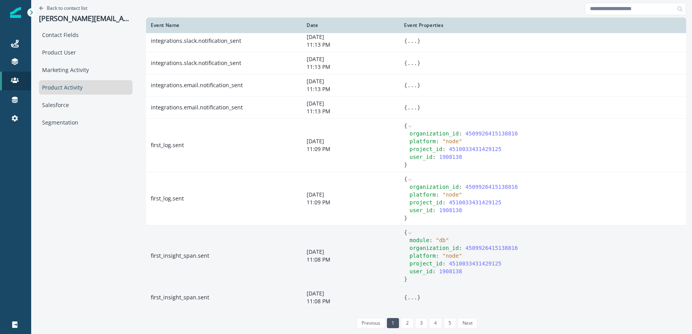
click at [413, 299] on button "..." at bounding box center [412, 298] width 10 height 8
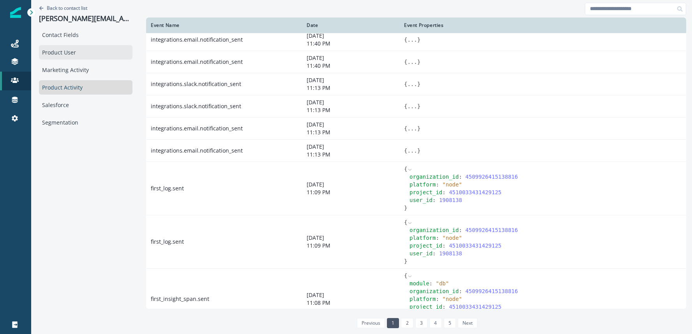
click at [56, 52] on div "Product User" at bounding box center [85, 52] width 93 height 14
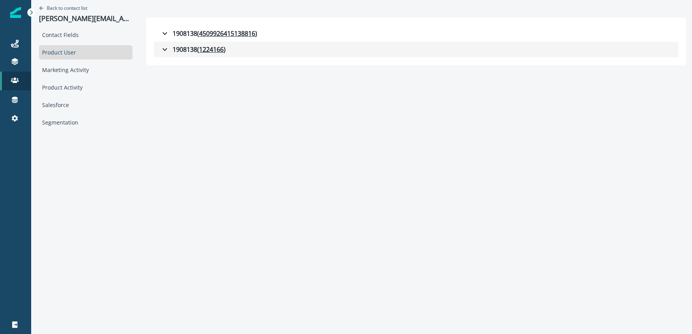
click at [166, 47] on icon "button" at bounding box center [164, 49] width 9 height 9
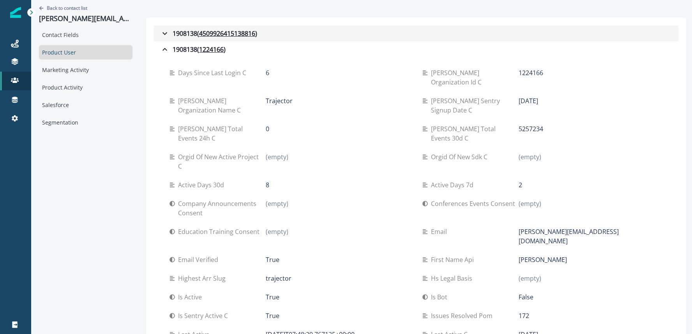
click at [164, 32] on icon "button" at bounding box center [164, 33] width 9 height 9
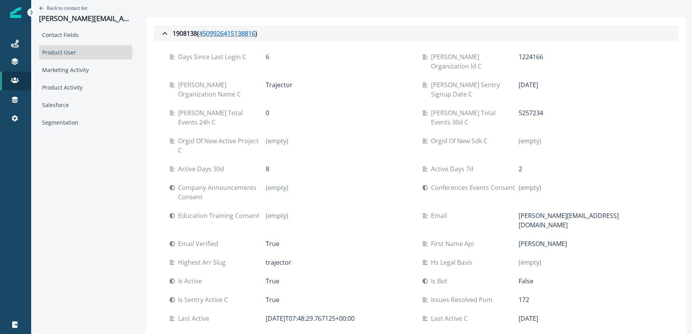
click at [205, 33] on u "4509926415138816" at bounding box center [227, 33] width 56 height 9
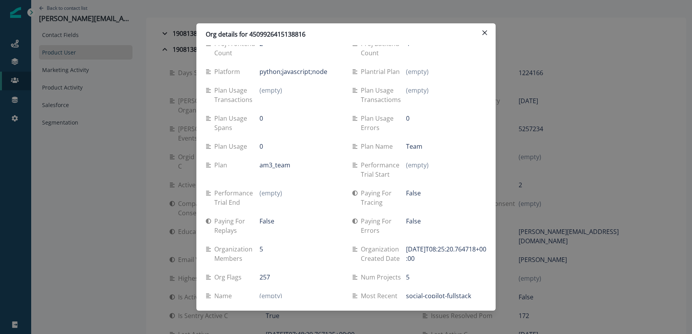
scroll to position [411, 0]
click at [490, 34] on button "Close" at bounding box center [484, 32] width 12 height 12
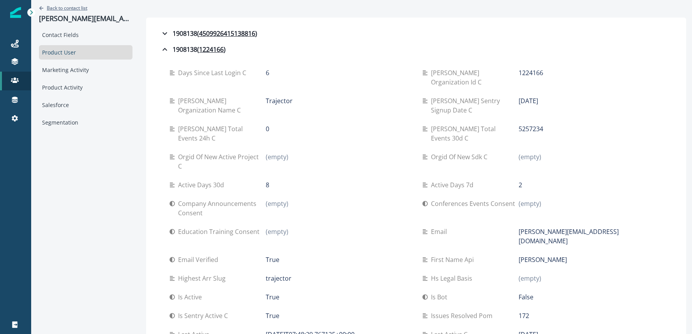
click at [60, 6] on p "Back to contact list" at bounding box center [67, 8] width 41 height 7
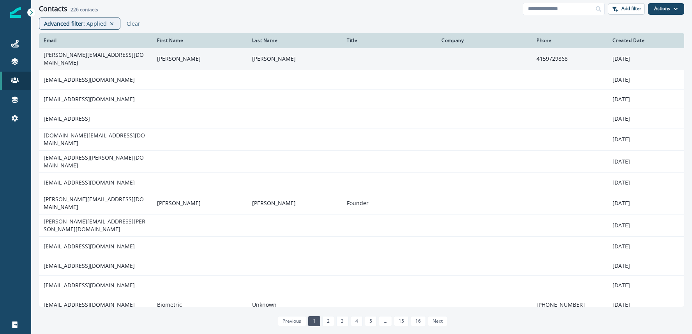
scroll to position [39, 0]
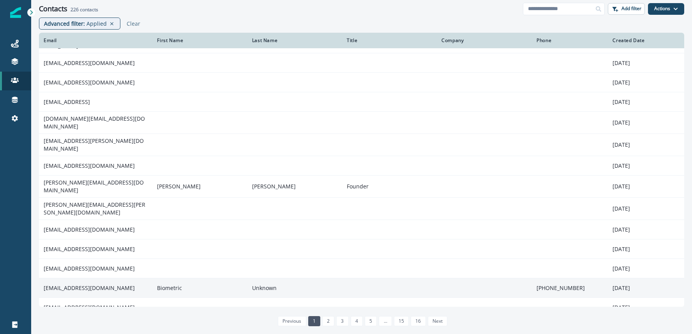
click at [89, 278] on td "[EMAIL_ADDRESS][DOMAIN_NAME]" at bounding box center [95, 287] width 113 height 19
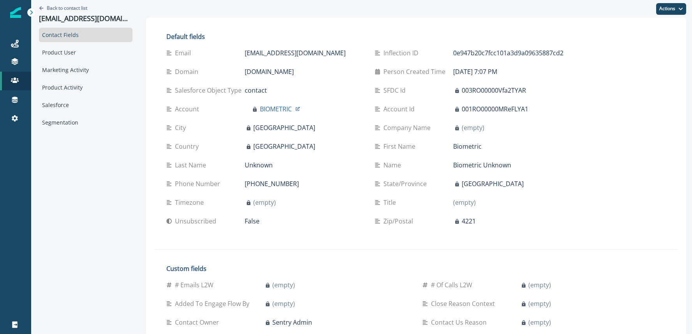
scroll to position [0, 0]
click at [67, 85] on div "Product Activity" at bounding box center [85, 87] width 93 height 14
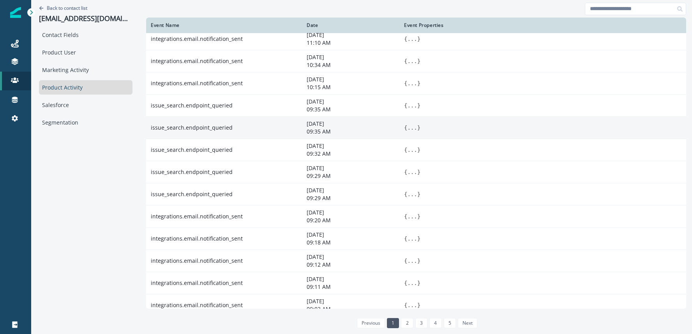
scroll to position [295, 0]
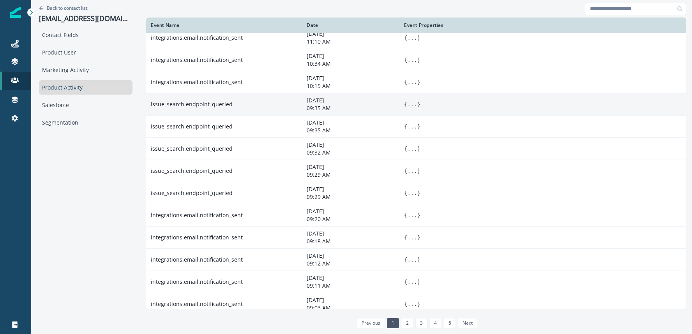
click at [407, 104] on button "..." at bounding box center [412, 104] width 10 height 8
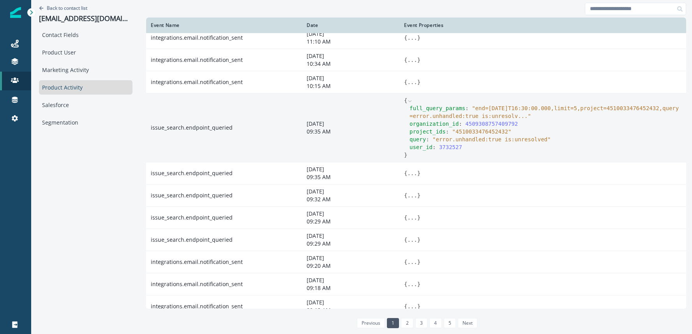
click at [476, 115] on span "" end=[DATE]T16:30:00.000,limit=5,project=4510033476452432,query=error.unhandle…" at bounding box center [543, 112] width 269 height 14
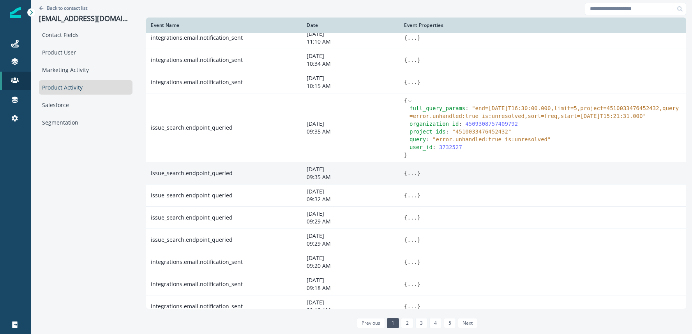
click at [407, 173] on button "..." at bounding box center [412, 173] width 10 height 8
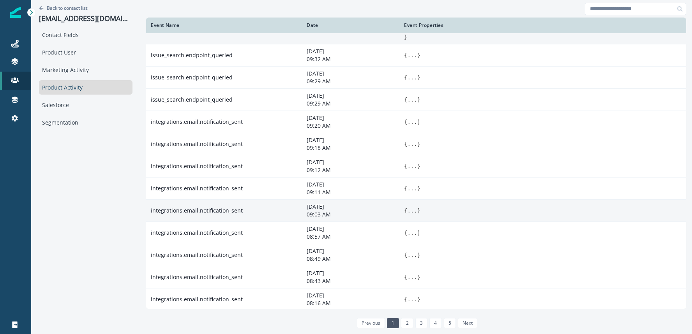
scroll to position [484, 0]
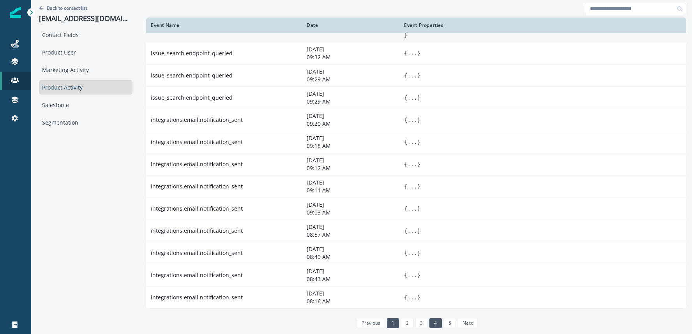
click at [429, 326] on link "4" at bounding box center [435, 323] width 12 height 10
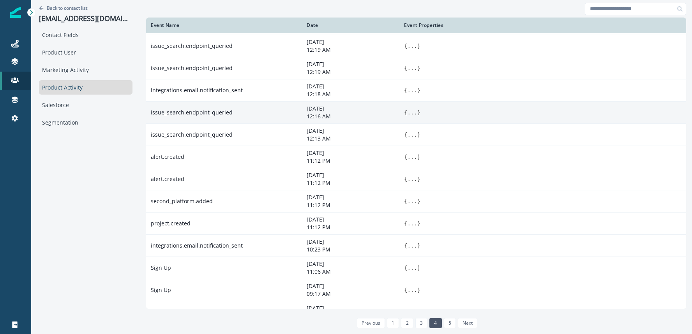
scroll to position [391, 0]
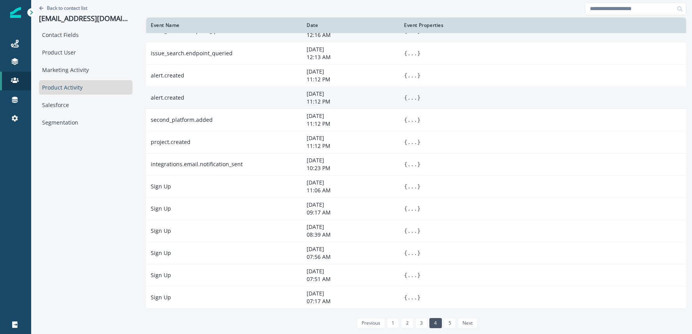
click at [407, 98] on button "..." at bounding box center [412, 98] width 10 height 8
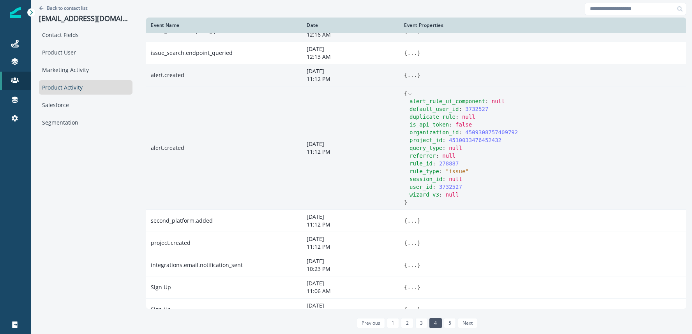
click at [407, 73] on button "..." at bounding box center [412, 75] width 10 height 8
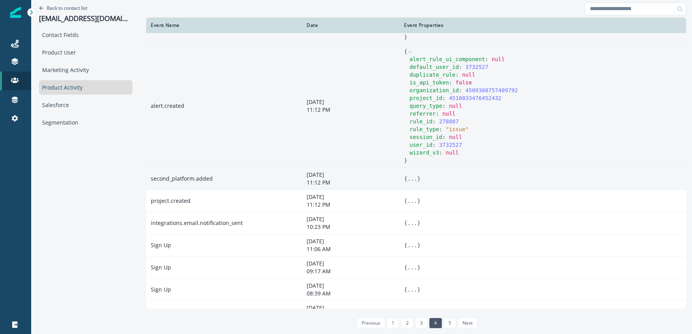
scroll to position [549, 0]
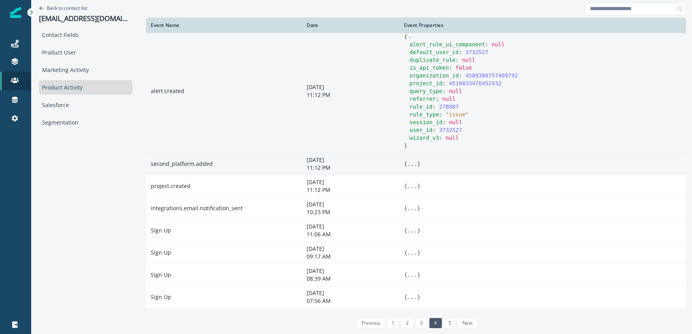
click at [407, 163] on button "..." at bounding box center [412, 164] width 10 height 8
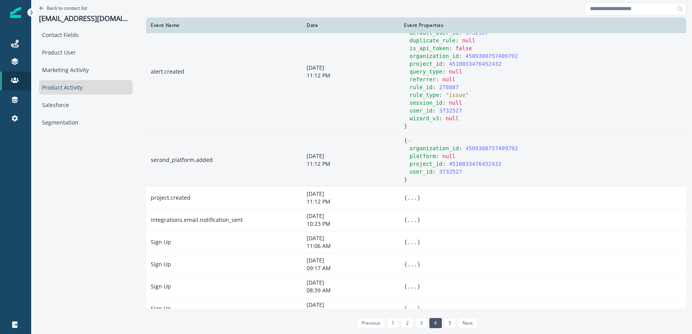
scroll to position [569, 0]
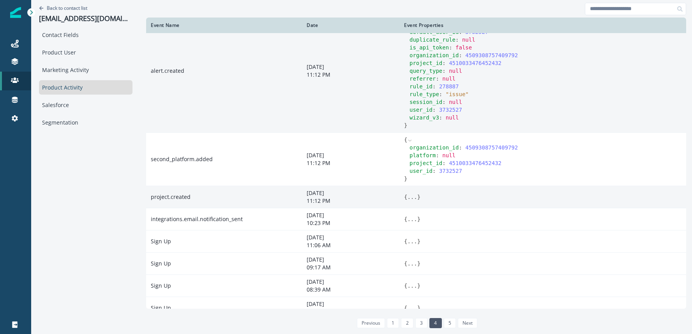
click at [407, 199] on button "..." at bounding box center [412, 197] width 10 height 8
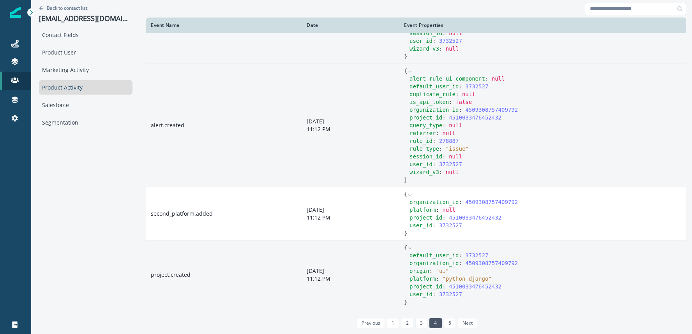
scroll to position [515, 0]
drag, startPoint x: 437, startPoint y: 118, endPoint x: 477, endPoint y: 120, distance: 40.1
click at [492, 119] on div "project_id : 4510033476452432" at bounding box center [545, 117] width 272 height 8
drag, startPoint x: 476, startPoint y: 120, endPoint x: 460, endPoint y: 121, distance: 16.8
click at [476, 120] on span "4510033476452432" at bounding box center [475, 117] width 53 height 6
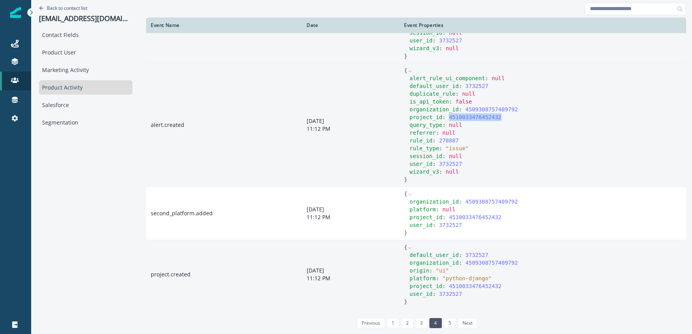
drag, startPoint x: 436, startPoint y: 119, endPoint x: 489, endPoint y: 120, distance: 53.4
click at [489, 120] on div "project_id : 4510033476452432" at bounding box center [545, 117] width 272 height 8
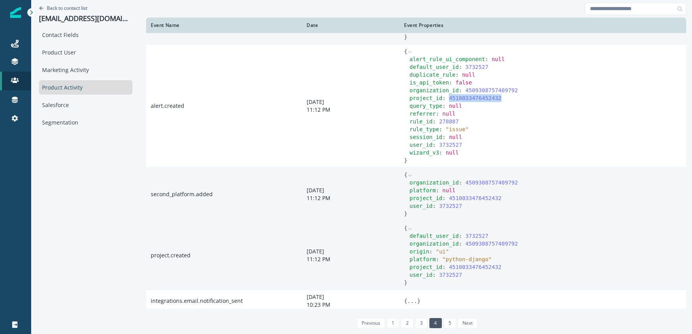
scroll to position [534, 0]
click at [421, 199] on span "project_id" at bounding box center [425, 198] width 33 height 6
drag, startPoint x: 434, startPoint y: 199, endPoint x: 492, endPoint y: 199, distance: 58.4
click at [492, 199] on div "project_id : 4510033476452432" at bounding box center [545, 198] width 272 height 8
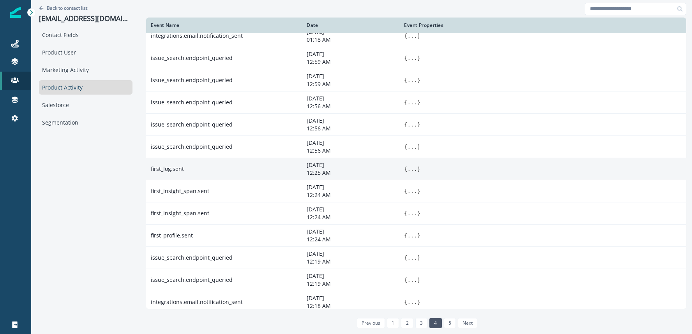
scroll to position [95, 0]
click at [407, 172] on button "..." at bounding box center [412, 171] width 10 height 8
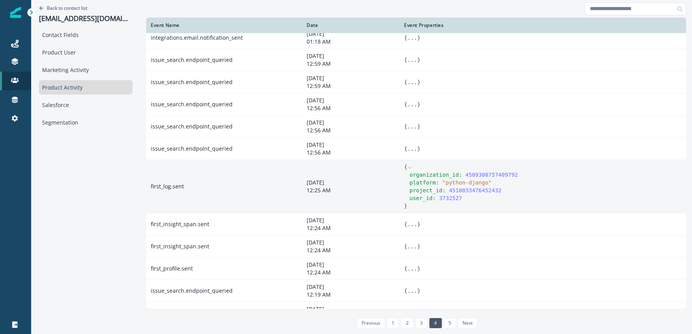
click at [407, 168] on icon at bounding box center [409, 167] width 5 height 5
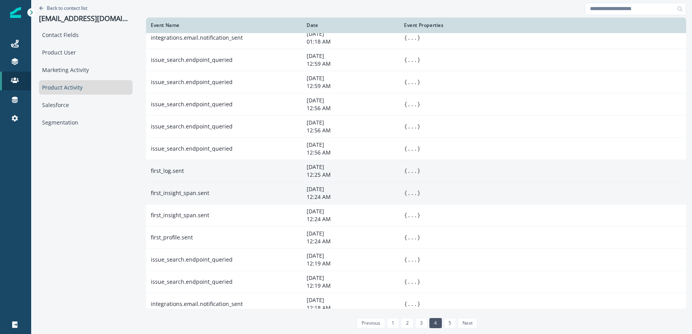
click at [407, 193] on button "..." at bounding box center [412, 193] width 10 height 8
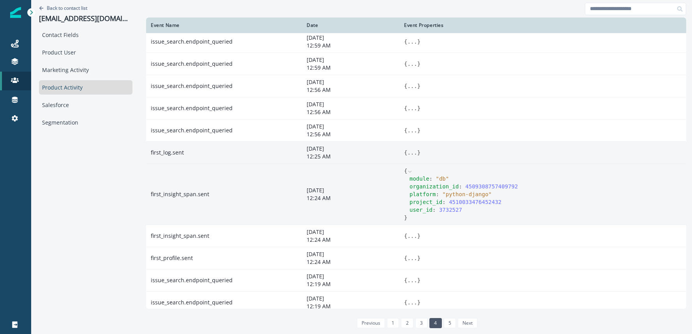
scroll to position [116, 0]
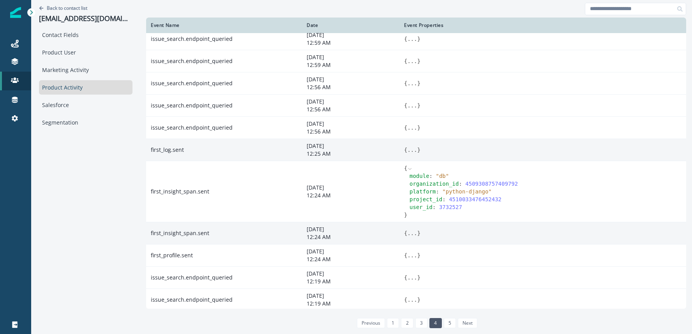
click at [407, 231] on button "..." at bounding box center [412, 233] width 10 height 8
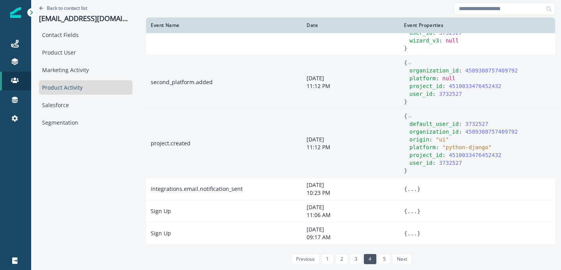
scroll to position [720, 0]
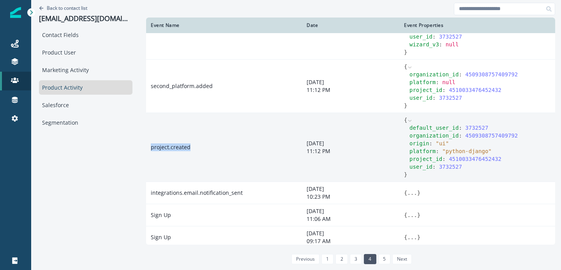
drag, startPoint x: 136, startPoint y: 149, endPoint x: 202, endPoint y: 150, distance: 66.2
click at [202, 150] on td "project.created" at bounding box center [224, 147] width 156 height 69
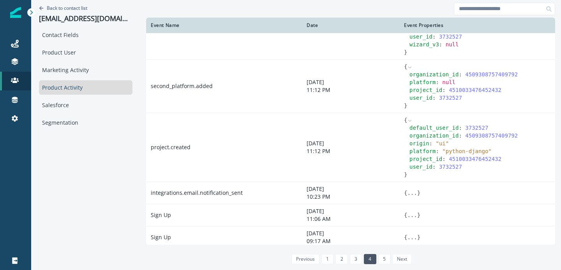
drag, startPoint x: 429, startPoint y: 153, endPoint x: 473, endPoint y: 149, distance: 44.2
click at [473, 149] on span "" python-django "" at bounding box center [466, 151] width 49 height 6
drag, startPoint x: 472, startPoint y: 149, endPoint x: 424, endPoint y: 149, distance: 48.3
click at [424, 149] on div "platform : " python-django "" at bounding box center [479, 151] width 141 height 8
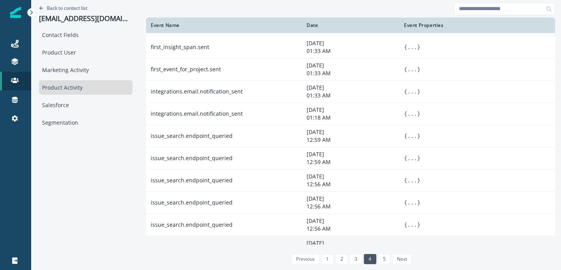
scroll to position [0, 0]
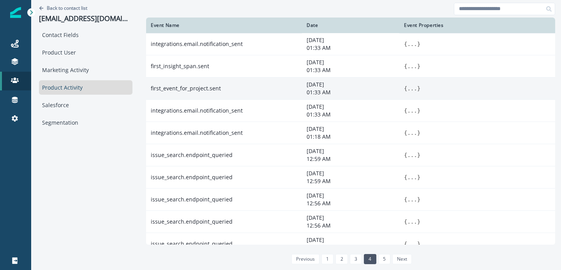
click at [407, 88] on button "..." at bounding box center [412, 89] width 10 height 8
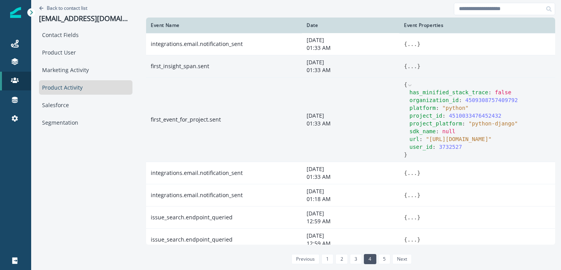
click at [407, 65] on button "..." at bounding box center [412, 66] width 10 height 8
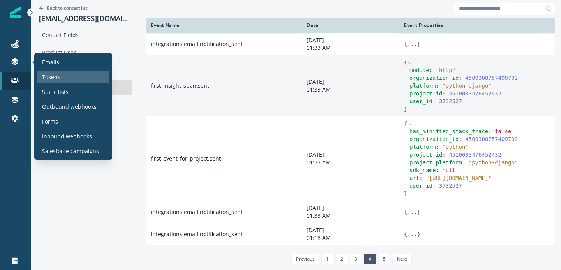
click at [52, 79] on p "Tokens" at bounding box center [51, 77] width 18 height 8
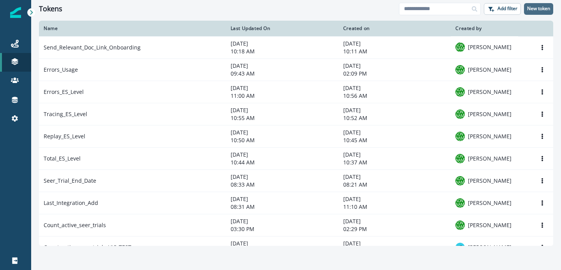
click at [533, 7] on p "New token" at bounding box center [538, 8] width 23 height 5
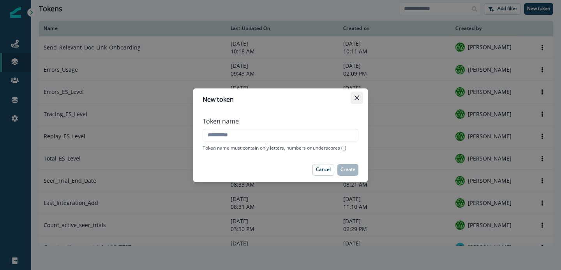
click at [359, 94] on button "Close" at bounding box center [357, 98] width 12 height 12
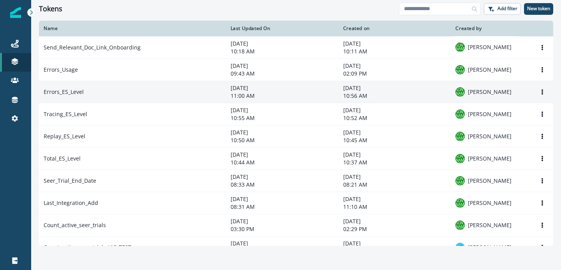
click at [62, 92] on td "Errors_ES_Level" at bounding box center [132, 92] width 187 height 22
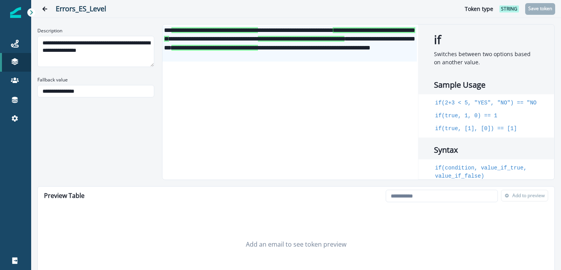
click at [306, 40] on div "**********" at bounding box center [289, 43] width 254 height 35
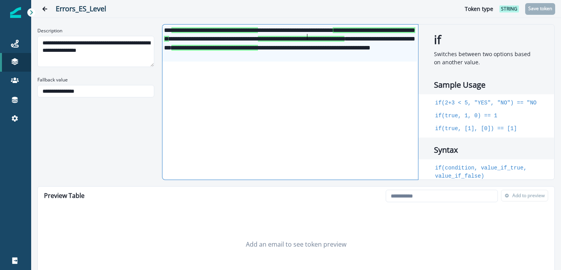
click at [218, 62] on div "**********" at bounding box center [289, 102] width 254 height 155
click at [141, 18] on hr at bounding box center [296, 18] width 530 height 0
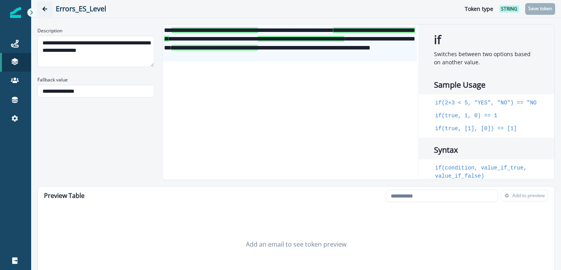
click at [48, 12] on button "Go back" at bounding box center [45, 9] width 16 height 16
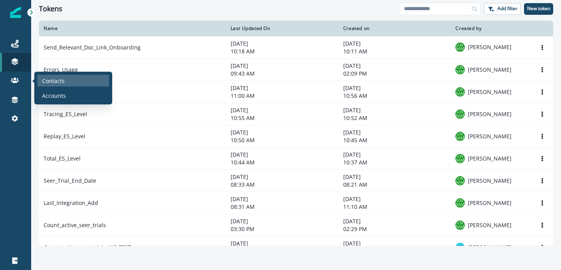
click at [70, 83] on div "Contacts" at bounding box center [73, 81] width 72 height 12
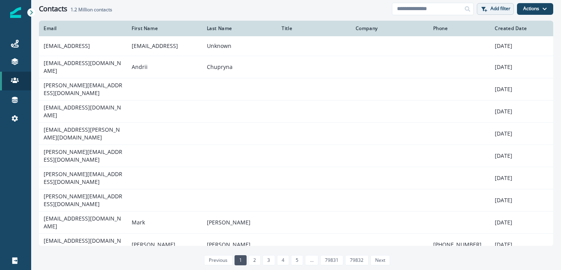
click at [485, 10] on icon "button" at bounding box center [486, 10] width 3 height 3
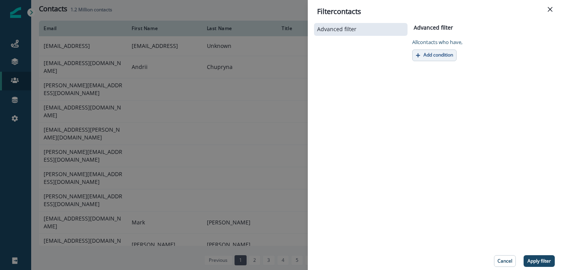
click at [435, 52] on p "Add condition" at bounding box center [438, 54] width 30 height 5
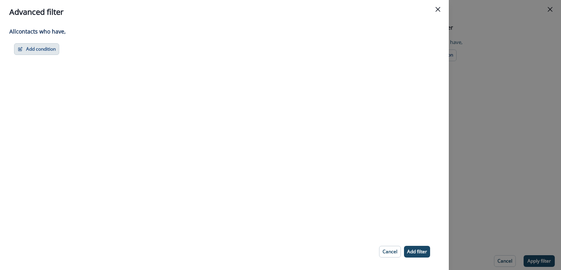
click at [30, 48] on button "Add condition" at bounding box center [36, 49] width 45 height 12
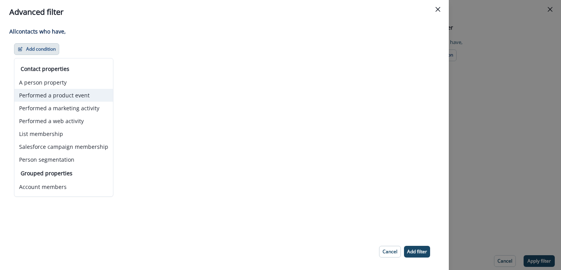
click at [63, 91] on button "Performed a product event" at bounding box center [63, 95] width 99 height 13
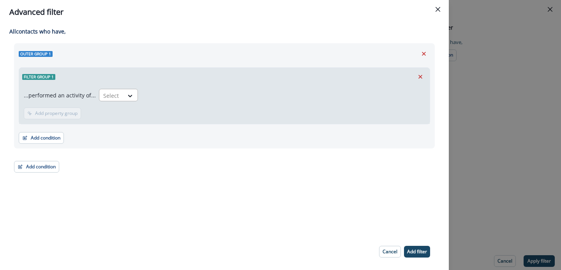
click at [134, 91] on div at bounding box center [130, 95] width 14 height 13
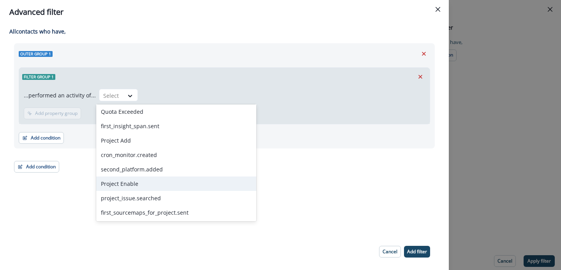
scroll to position [1295, 0]
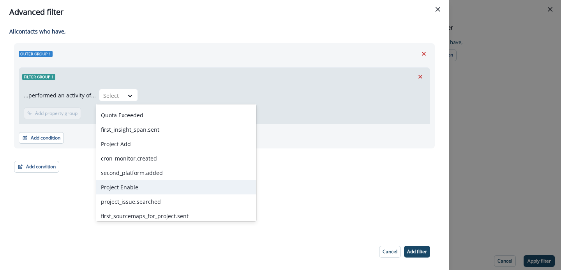
click at [166, 185] on div "Project Enable" at bounding box center [176, 187] width 160 height 14
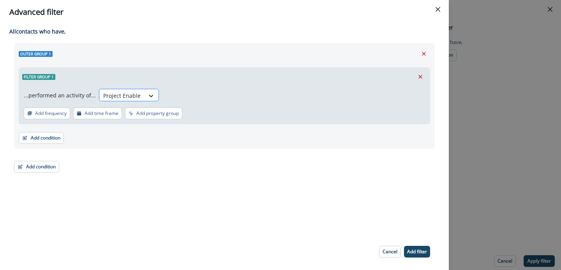
click at [153, 97] on div at bounding box center [151, 96] width 13 height 8
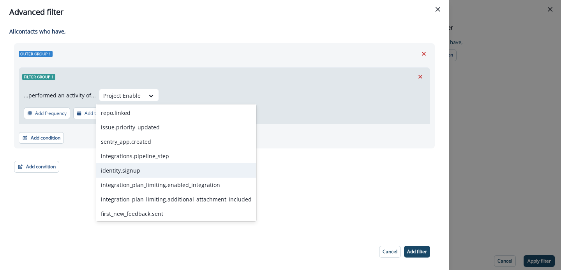
scroll to position [144, 0]
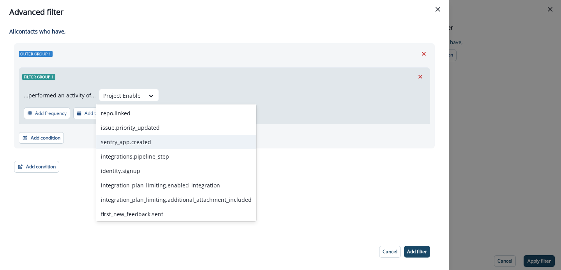
click at [161, 143] on div "sentry_app.created" at bounding box center [176, 142] width 160 height 14
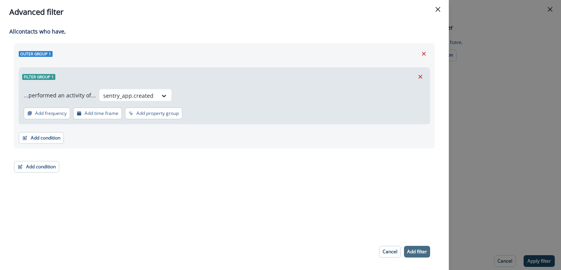
click at [418, 253] on p "Add filter" at bounding box center [417, 251] width 20 height 5
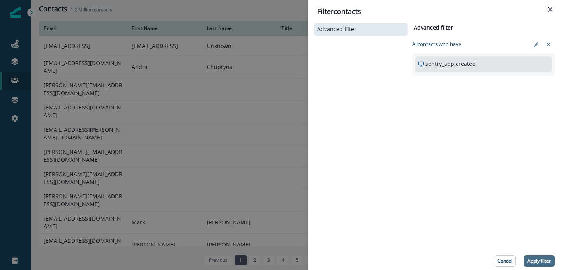
click at [535, 261] on p "Apply filter" at bounding box center [538, 260] width 23 height 5
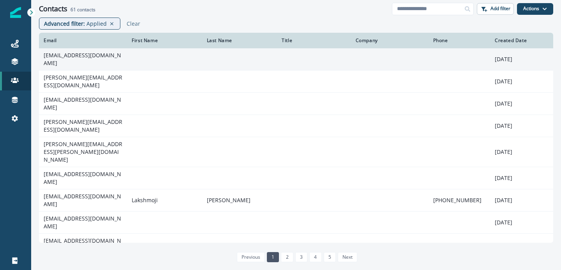
click at [76, 60] on td "[EMAIL_ADDRESS][DOMAIN_NAME]" at bounding box center [83, 59] width 88 height 22
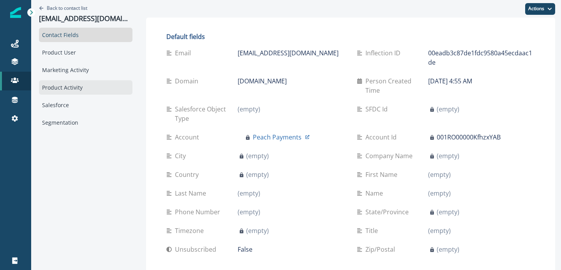
click at [66, 91] on div "Product Activity" at bounding box center [85, 87] width 93 height 14
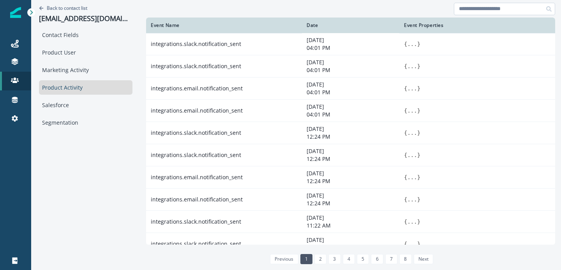
click at [496, 8] on input at bounding box center [504, 9] width 101 height 12
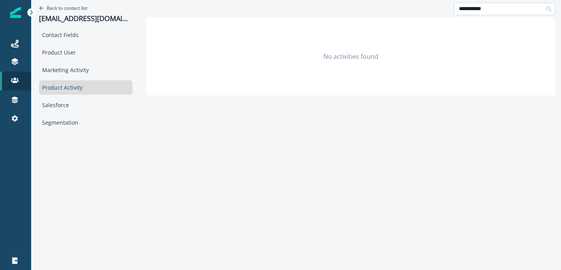
click at [484, 11] on input "**********" at bounding box center [504, 9] width 101 height 12
type input "*"
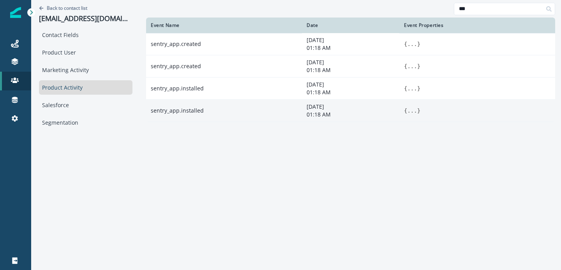
type input "***"
click at [409, 111] on button "..." at bounding box center [412, 111] width 10 height 8
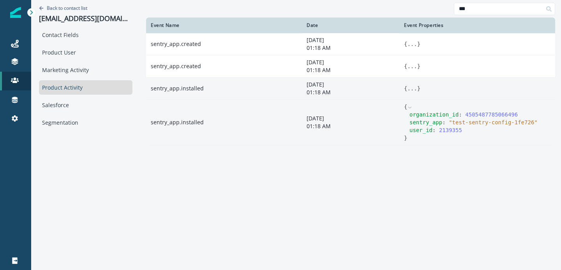
click at [414, 89] on button "..." at bounding box center [412, 89] width 10 height 8
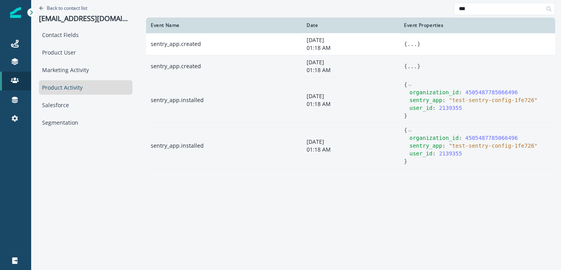
click at [414, 66] on button "..." at bounding box center [412, 66] width 10 height 8
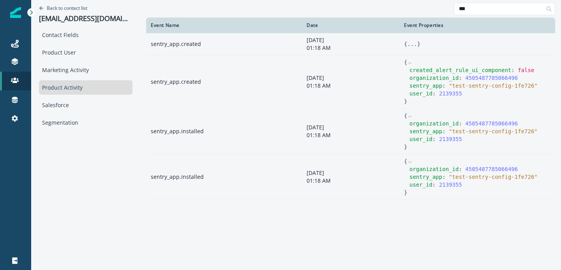
click at [412, 46] on button "..." at bounding box center [412, 44] width 10 height 8
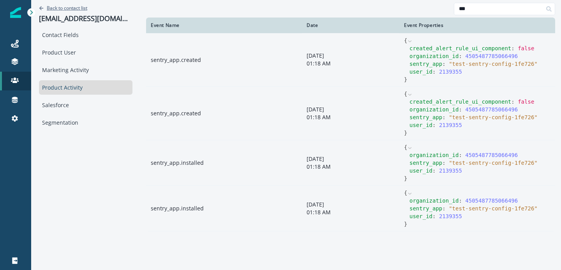
click at [76, 7] on p "Back to contact list" at bounding box center [67, 8] width 41 height 7
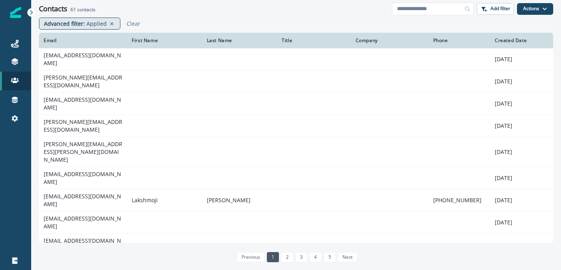
click at [98, 25] on p "Applied" at bounding box center [96, 23] width 20 height 8
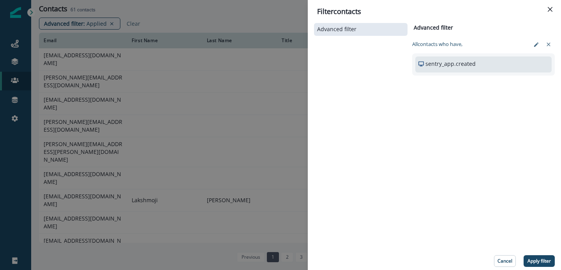
click at [461, 65] on p "sentry_app.created" at bounding box center [450, 64] width 50 height 8
click at [535, 47] on icon "edit-filter" at bounding box center [536, 45] width 6 height 6
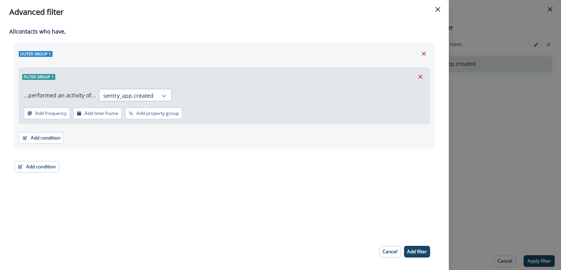
click at [157, 94] on div at bounding box center [163, 96] width 13 height 8
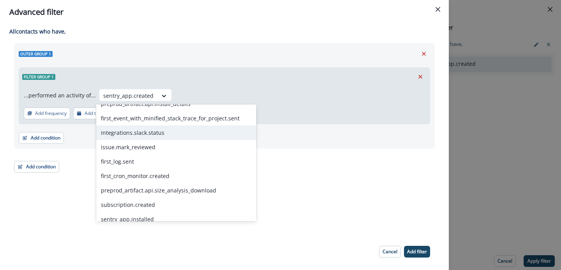
scroll to position [891, 0]
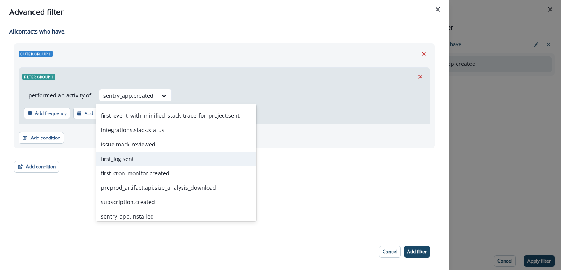
click at [127, 154] on div "first_log.sent" at bounding box center [176, 159] width 160 height 14
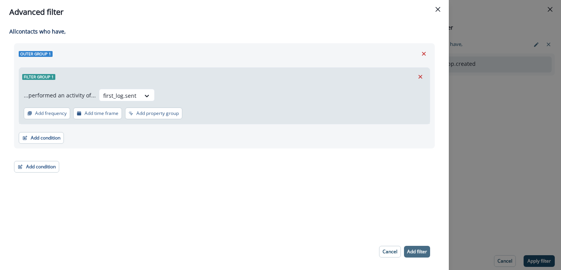
click at [415, 249] on p "Add filter" at bounding box center [417, 251] width 20 height 5
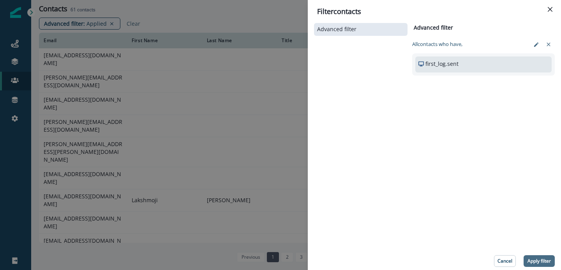
click at [544, 263] on p "Apply filter" at bounding box center [538, 260] width 23 height 5
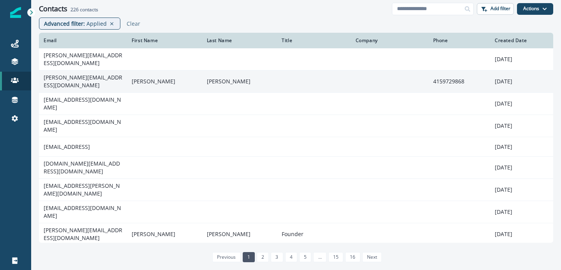
click at [78, 78] on td "[PERSON_NAME][EMAIL_ADDRESS][DOMAIN_NAME]" at bounding box center [83, 81] width 88 height 22
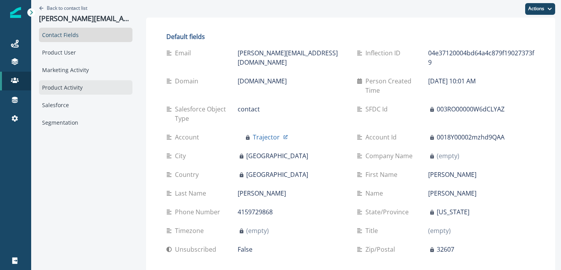
click at [62, 86] on div "Product Activity" at bounding box center [85, 87] width 93 height 14
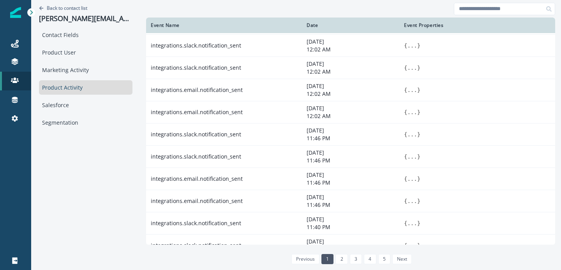
scroll to position [455, 0]
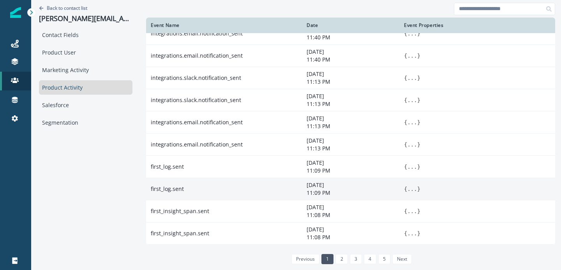
click at [407, 189] on button "..." at bounding box center [412, 189] width 10 height 8
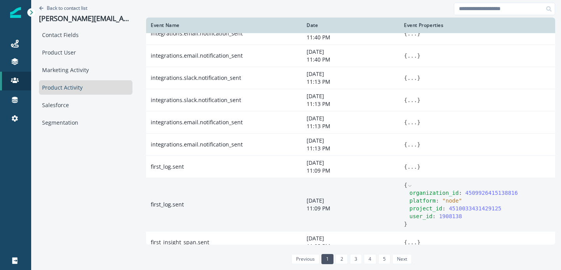
drag, startPoint x: 444, startPoint y: 201, endPoint x: 456, endPoint y: 201, distance: 12.9
click at [456, 201] on span "" node "" at bounding box center [452, 200] width 20 height 6
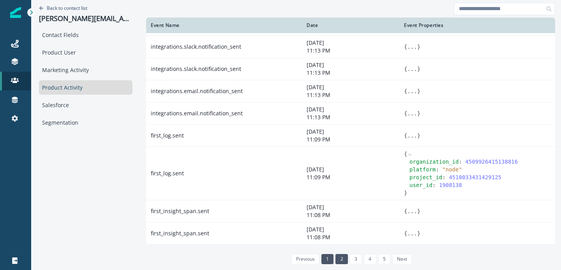
click at [343, 256] on link "2" at bounding box center [341, 259] width 12 height 10
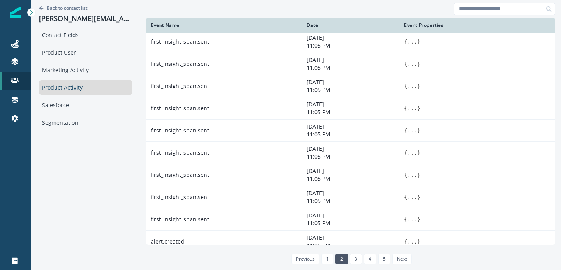
scroll to position [220, 0]
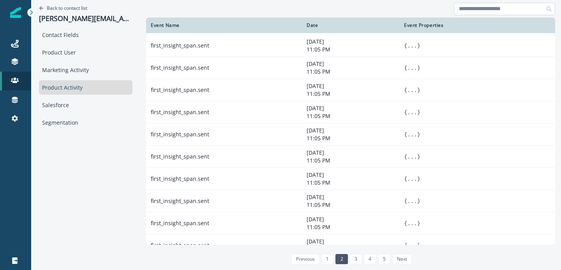
click at [463, 13] on input at bounding box center [504, 9] width 101 height 12
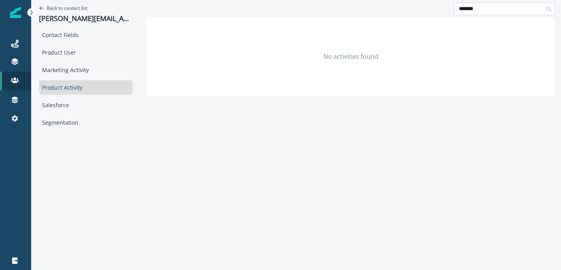
type input "*******"
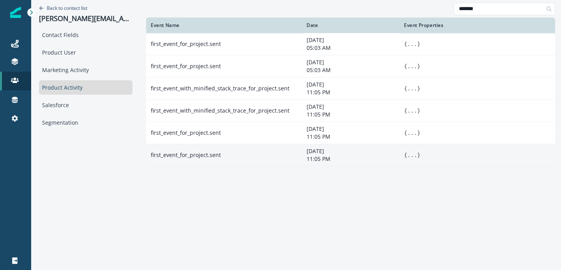
click at [406, 153] on span "{" at bounding box center [405, 155] width 3 height 6
click at [413, 155] on button "..." at bounding box center [412, 155] width 10 height 8
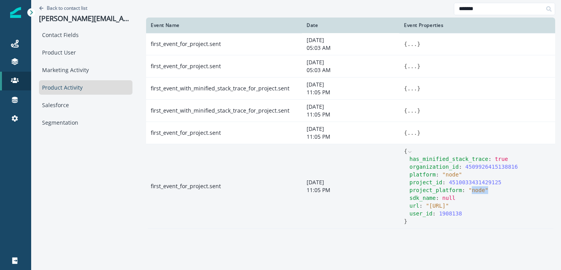
drag, startPoint x: 471, startPoint y: 190, endPoint x: 489, endPoint y: 190, distance: 17.9
click at [489, 190] on div "project_platform : " node "" at bounding box center [479, 190] width 141 height 8
click at [416, 177] on span "platform" at bounding box center [422, 174] width 26 height 6
drag, startPoint x: 430, startPoint y: 206, endPoint x: 436, endPoint y: 216, distance: 11.6
click at [436, 209] on span "" [URL] "" at bounding box center [437, 206] width 23 height 6
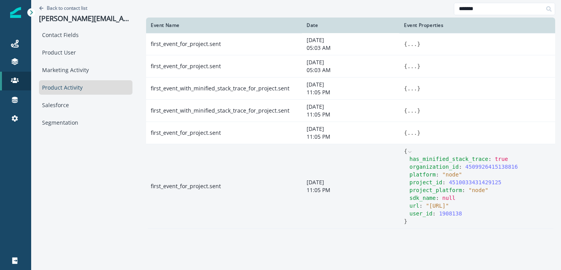
click at [428, 169] on span "organization_id" at bounding box center [433, 167] width 49 height 6
drag, startPoint x: 449, startPoint y: 183, endPoint x: 503, endPoint y: 184, distance: 54.2
click at [503, 184] on div "project_id : 4510033431429125" at bounding box center [479, 182] width 141 height 8
click at [412, 197] on span "sdk_name" at bounding box center [422, 198] width 26 height 6
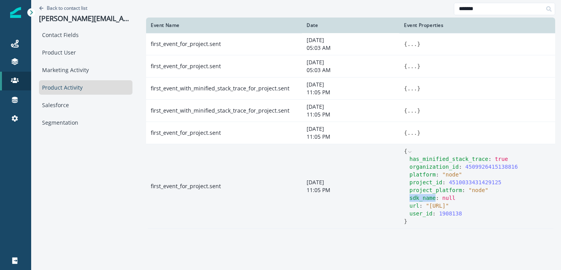
click at [412, 197] on span "sdk_name" at bounding box center [422, 198] width 26 height 6
click at [446, 210] on div "url : " [URL] "" at bounding box center [479, 206] width 141 height 8
drag, startPoint x: 430, startPoint y: 206, endPoint x: 435, endPoint y: 215, distance: 10.1
click at [435, 209] on span "" [URL] "" at bounding box center [437, 206] width 23 height 6
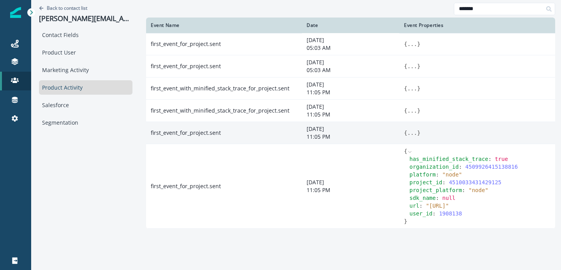
click at [412, 133] on button "..." at bounding box center [412, 133] width 10 height 8
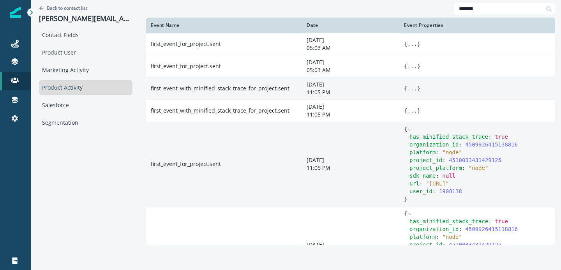
click at [414, 89] on button "..." at bounding box center [412, 89] width 10 height 8
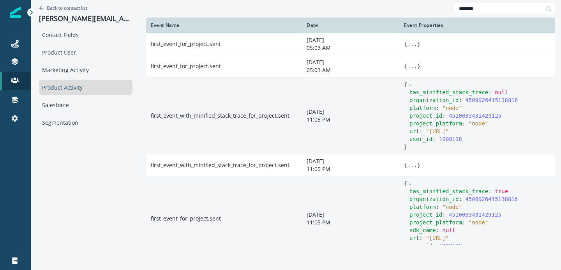
click at [389, 95] on td "[DATE] 11:05 PM" at bounding box center [350, 116] width 97 height 77
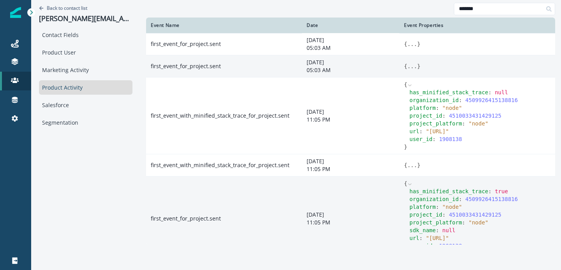
click at [411, 68] on button "..." at bounding box center [412, 66] width 10 height 8
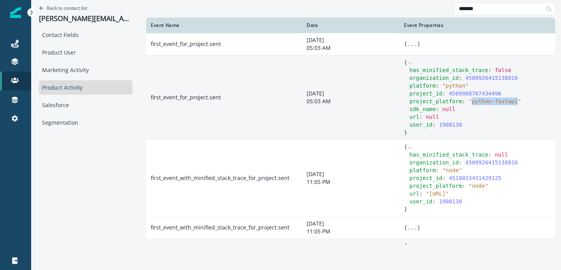
drag, startPoint x: 472, startPoint y: 102, endPoint x: 517, endPoint y: 102, distance: 45.2
click at [517, 102] on span "" python-fastapi "" at bounding box center [495, 101] width 53 height 6
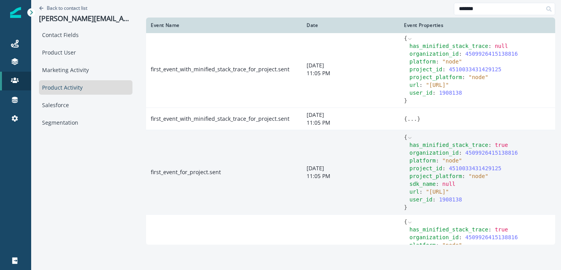
scroll to position [110, 0]
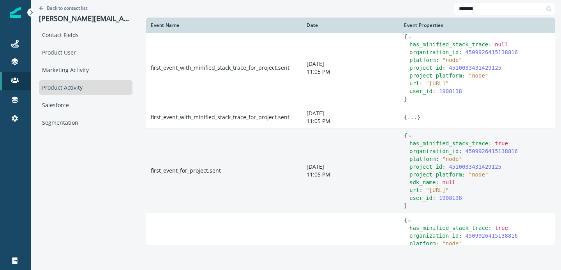
drag, startPoint x: 428, startPoint y: 84, endPoint x: 436, endPoint y: 92, distance: 10.5
click at [436, 86] on span "" [URL] "" at bounding box center [437, 83] width 23 height 6
click at [416, 86] on span "url" at bounding box center [414, 83] width 10 height 6
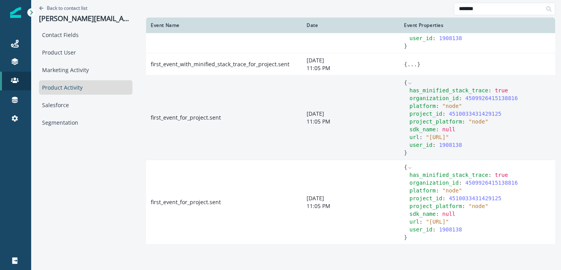
scroll to position [187, 0]
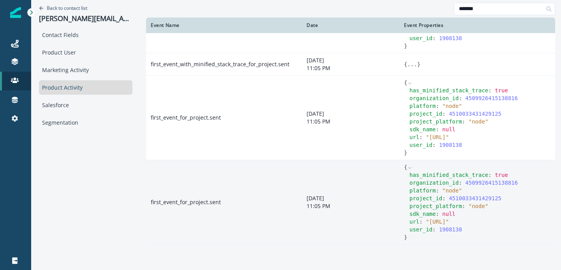
drag, startPoint x: 429, startPoint y: 214, endPoint x: 435, endPoint y: 222, distance: 9.7
click at [435, 222] on span "" [URL] "" at bounding box center [437, 222] width 23 height 6
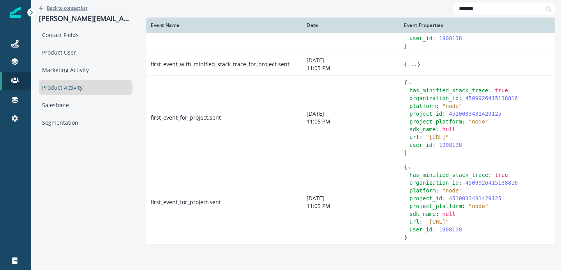
click at [76, 7] on p "Back to contact list" at bounding box center [67, 8] width 41 height 7
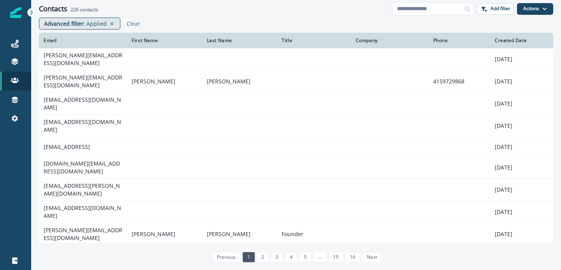
click at [93, 24] on p "Applied" at bounding box center [96, 23] width 20 height 8
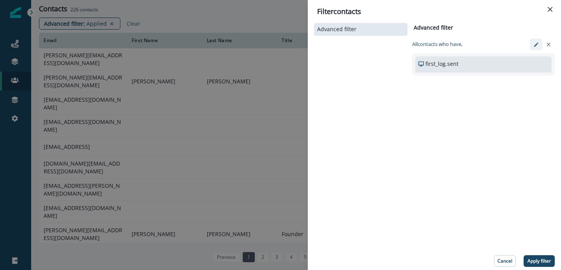
click at [532, 41] on button "edit-filter" at bounding box center [536, 45] width 12 height 12
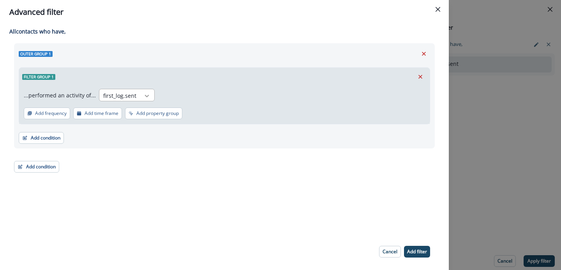
click at [143, 95] on icon at bounding box center [146, 96] width 7 height 8
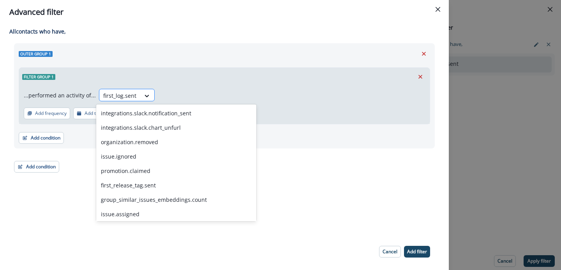
click at [132, 96] on div at bounding box center [119, 96] width 33 height 10
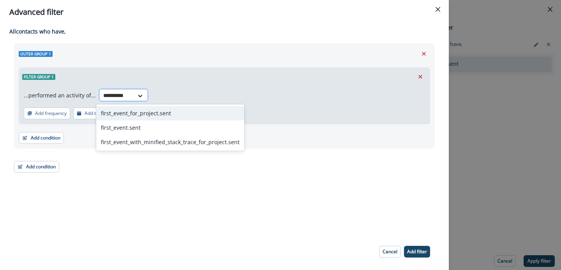
type input "**********"
click at [137, 106] on div "first_event_for_project.sent first_event.sent first_event_with_minified_stack_t…" at bounding box center [170, 127] width 148 height 46
click at [139, 112] on div "first_event_for_project.sent" at bounding box center [170, 113] width 148 height 14
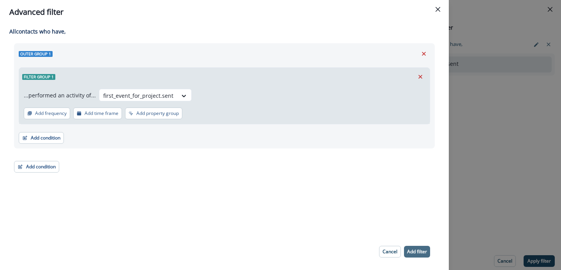
click at [415, 246] on button "Add filter" at bounding box center [417, 252] width 26 height 12
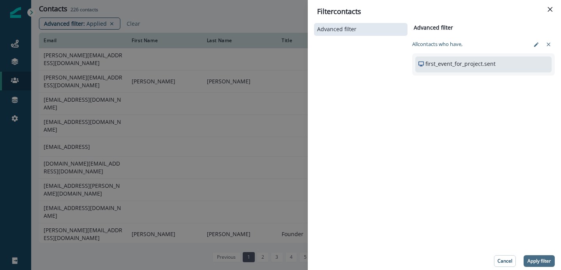
click at [535, 256] on button "Apply filter" at bounding box center [538, 261] width 31 height 12
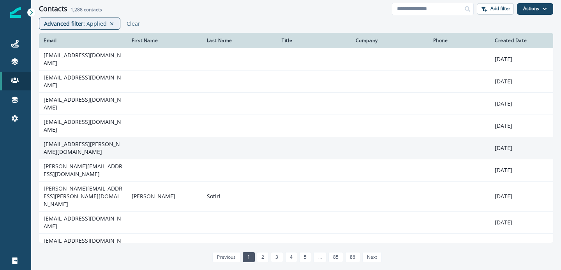
click at [79, 141] on td "[EMAIL_ADDRESS][PERSON_NAME][DOMAIN_NAME]" at bounding box center [83, 148] width 88 height 22
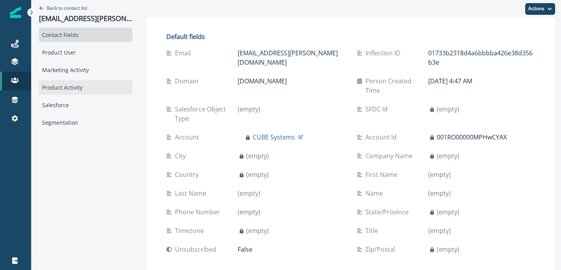
click at [67, 86] on div "Product Activity" at bounding box center [85, 87] width 93 height 14
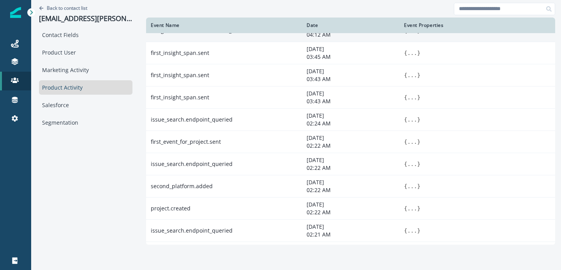
scroll to position [88, 0]
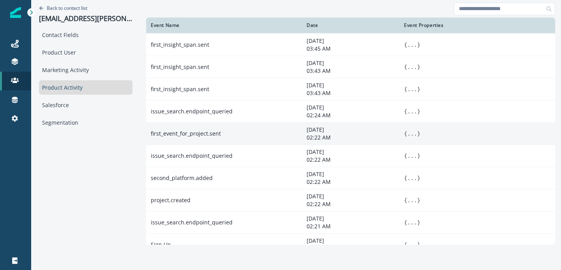
click at [407, 134] on button "..." at bounding box center [412, 134] width 10 height 8
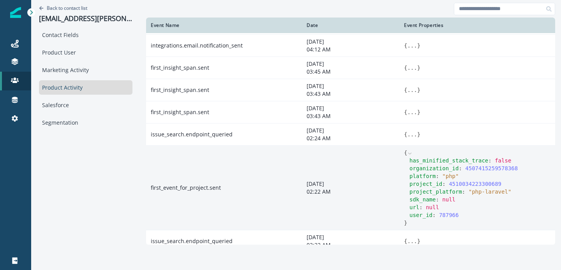
scroll to position [60, 0]
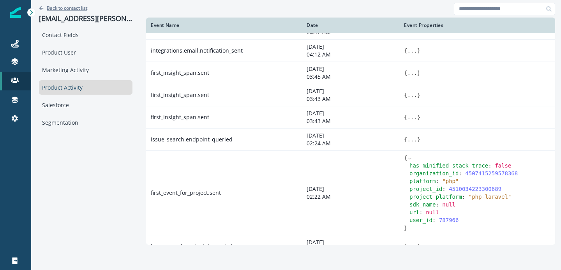
click at [70, 7] on p "Back to contact list" at bounding box center [67, 8] width 41 height 7
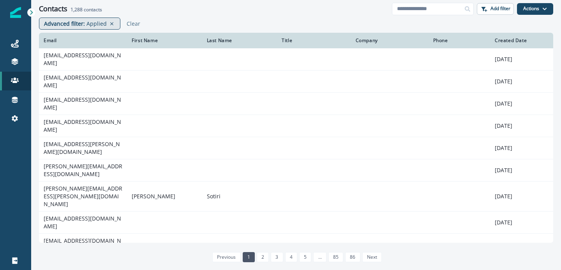
click at [80, 20] on p "Advanced filter :" at bounding box center [64, 23] width 41 height 8
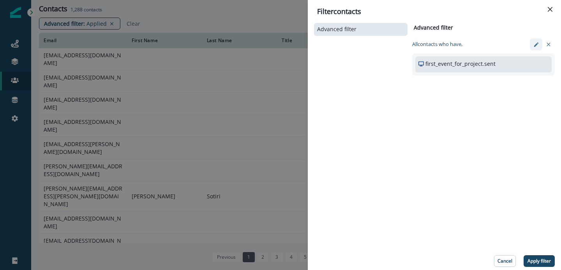
click at [538, 44] on icon "edit-filter" at bounding box center [536, 45] width 6 height 6
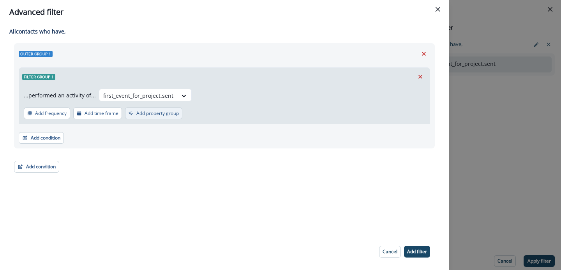
click at [144, 111] on p "Add property group" at bounding box center [157, 113] width 42 height 5
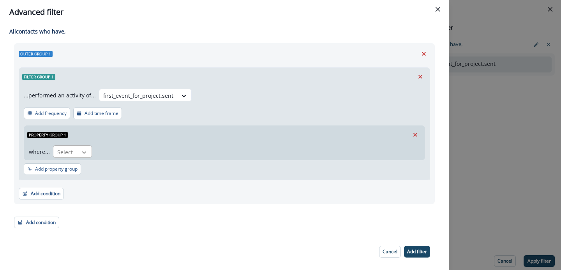
click at [89, 153] on div at bounding box center [84, 152] width 13 height 8
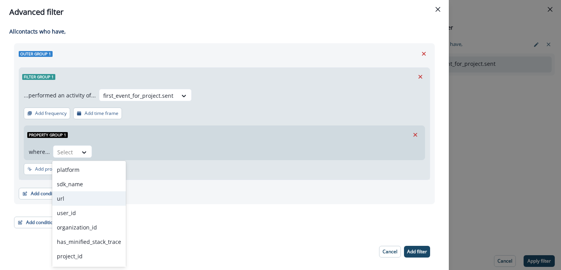
click at [81, 194] on div "url" at bounding box center [89, 198] width 74 height 14
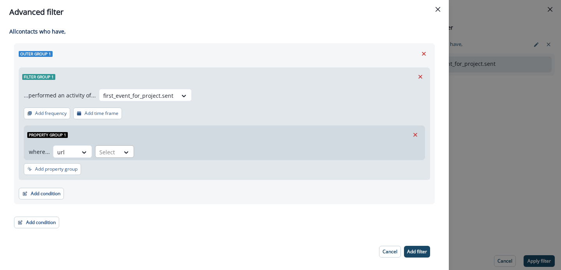
click at [120, 156] on div at bounding box center [127, 152] width 14 height 13
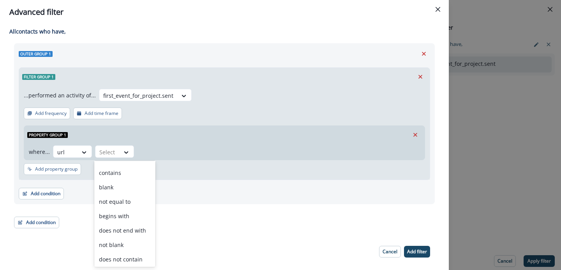
scroll to position [41, 0]
click at [120, 236] on div "not blank" at bounding box center [124, 243] width 61 height 14
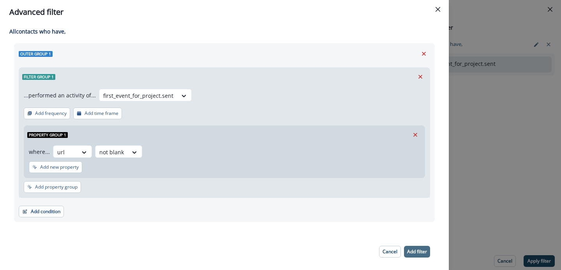
click at [414, 252] on p "Add filter" at bounding box center [417, 251] width 20 height 5
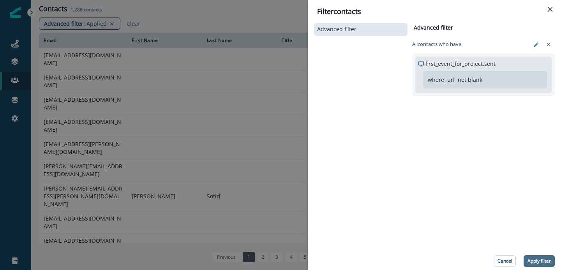
click at [531, 256] on button "Apply filter" at bounding box center [538, 261] width 31 height 12
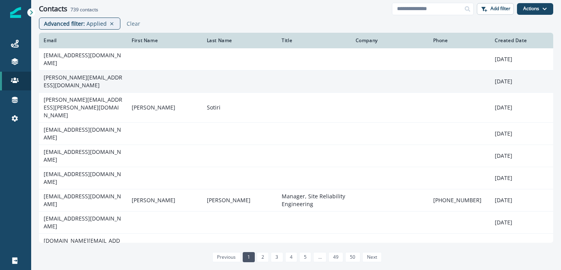
click at [96, 78] on td "[PERSON_NAME][EMAIL_ADDRESS][DOMAIN_NAME]" at bounding box center [83, 81] width 88 height 22
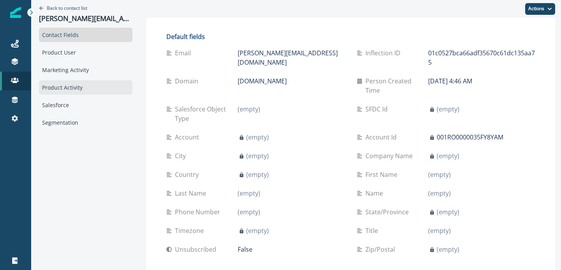
click at [88, 88] on div "Product Activity" at bounding box center [85, 87] width 93 height 14
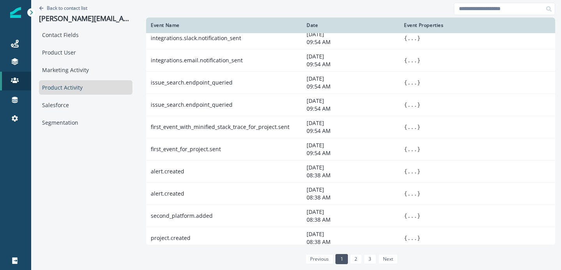
scroll to position [455, 0]
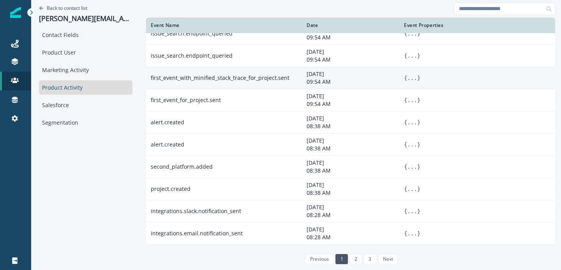
click at [407, 79] on button "..." at bounding box center [412, 78] width 10 height 8
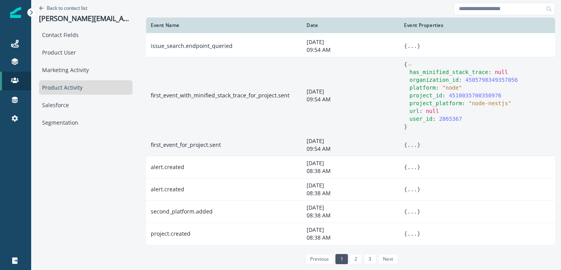
scroll to position [472, 0]
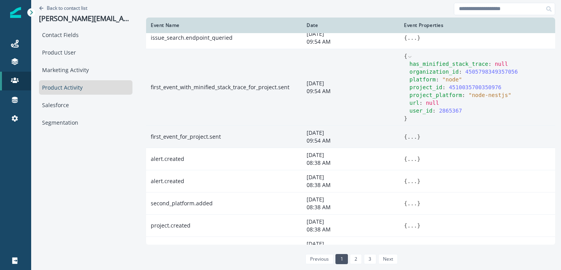
click at [407, 135] on button "..." at bounding box center [412, 137] width 10 height 8
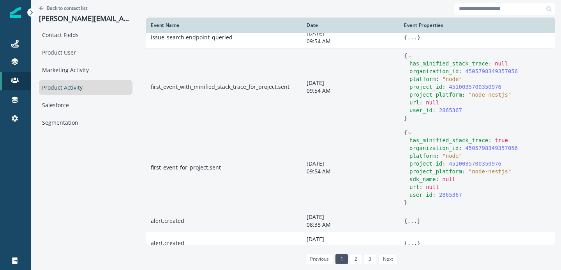
scroll to position [462, 0]
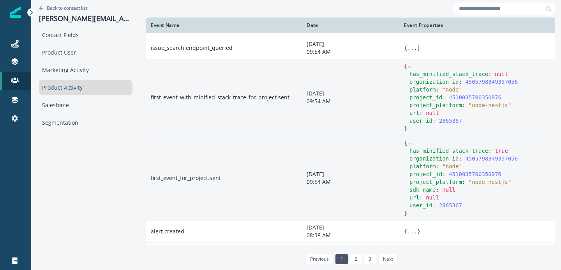
click at [468, 13] on input at bounding box center [504, 9] width 101 height 12
type input "**********"
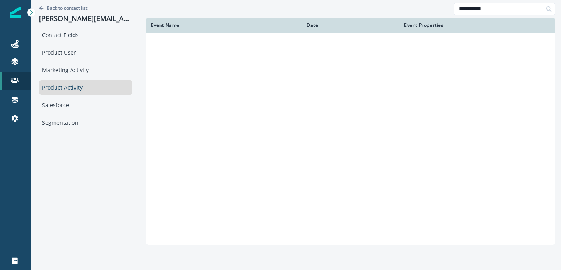
scroll to position [0, 0]
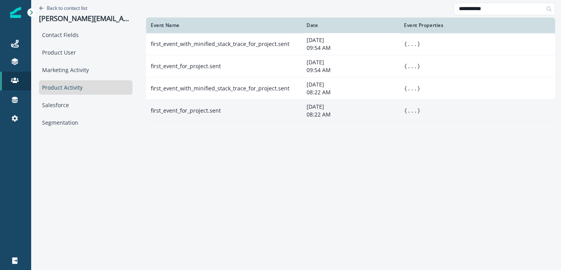
click at [407, 110] on button "..." at bounding box center [412, 111] width 10 height 8
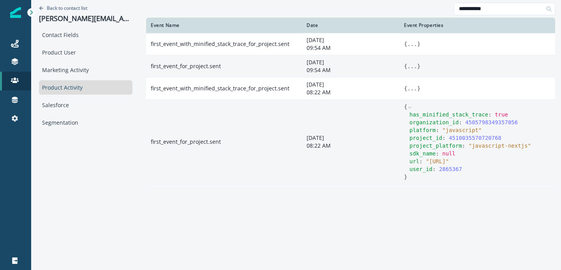
click at [407, 69] on button "..." at bounding box center [412, 66] width 10 height 8
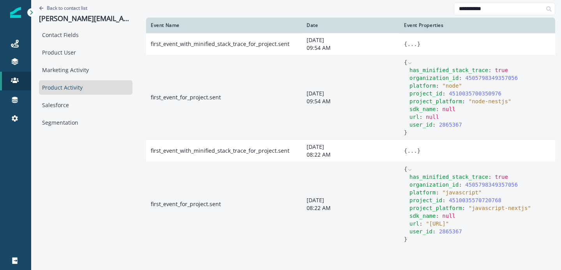
scroll to position [10, 0]
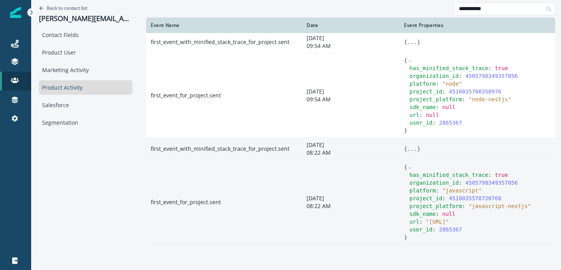
click at [407, 145] on button "..." at bounding box center [412, 149] width 10 height 8
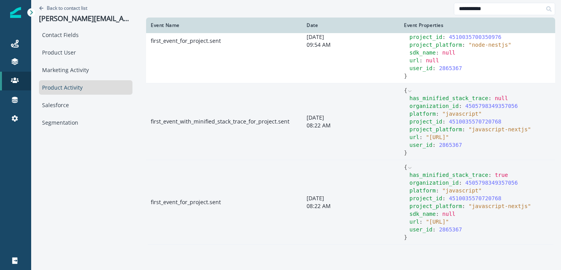
scroll to position [72, 0]
drag, startPoint x: 470, startPoint y: 214, endPoint x: 482, endPoint y: 214, distance: 12.5
click at [449, 219] on span "" [URL] "" at bounding box center [437, 222] width 23 height 6
drag, startPoint x: 413, startPoint y: 213, endPoint x: 483, endPoint y: 214, distance: 70.5
click at [449, 219] on span "" [URL] "" at bounding box center [437, 222] width 23 height 6
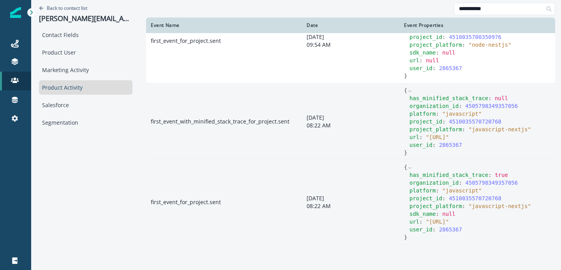
copy span "[URL]"
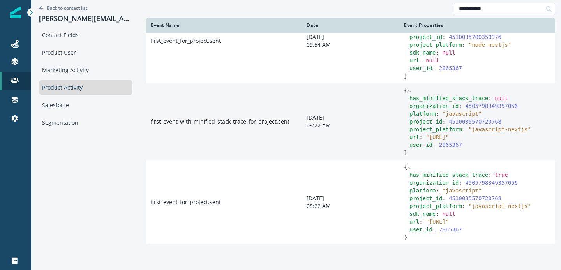
scroll to position [0, 0]
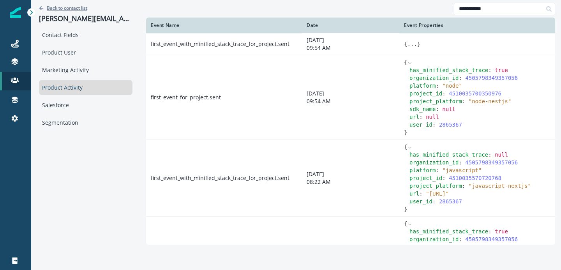
click at [76, 11] on p "Back to contact list" at bounding box center [67, 8] width 41 height 7
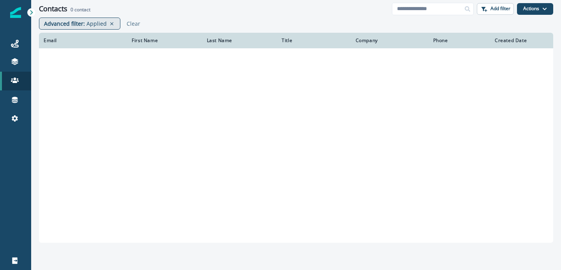
click at [95, 27] on p "Applied" at bounding box center [96, 23] width 20 height 8
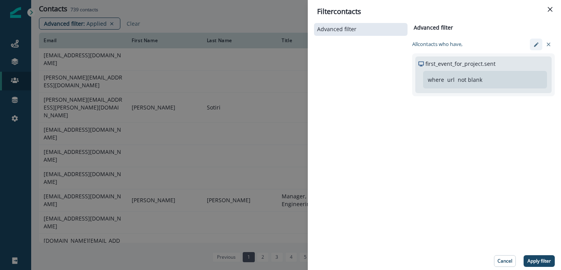
click at [533, 47] on icon "edit-filter" at bounding box center [536, 45] width 6 height 6
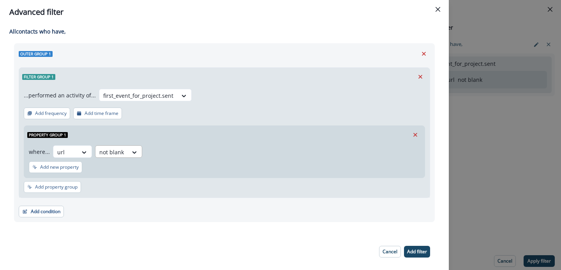
click at [108, 149] on div at bounding box center [111, 152] width 25 height 10
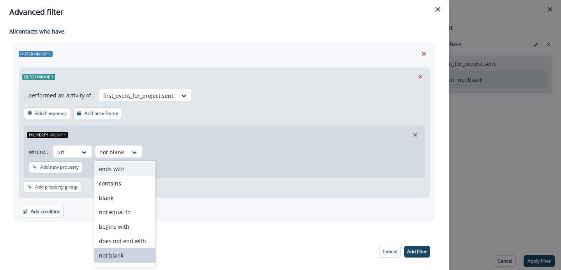
scroll to position [36, 0]
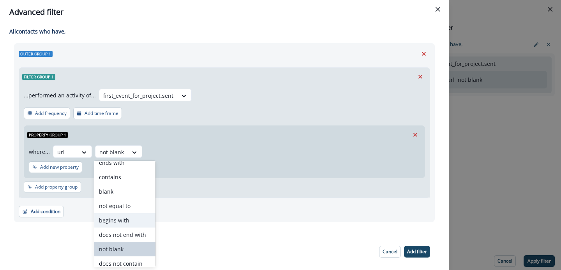
click at [116, 221] on div "begins with" at bounding box center [124, 220] width 61 height 14
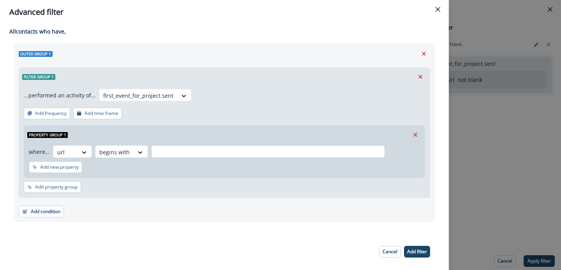
click at [178, 156] on input "text" at bounding box center [268, 151] width 234 height 12
paste input "**********"
type input "**********"
click at [206, 167] on div "Add new property" at bounding box center [224, 168] width 391 height 15
click at [416, 246] on button "Add filter" at bounding box center [417, 252] width 26 height 12
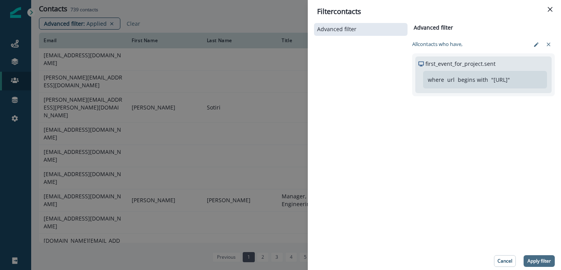
click at [541, 262] on p "Apply filter" at bounding box center [538, 260] width 23 height 5
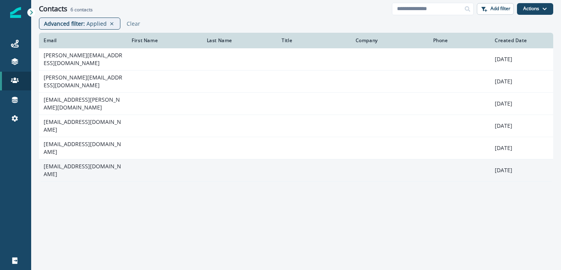
click at [106, 159] on td "[EMAIL_ADDRESS][DOMAIN_NAME]" at bounding box center [83, 170] width 88 height 22
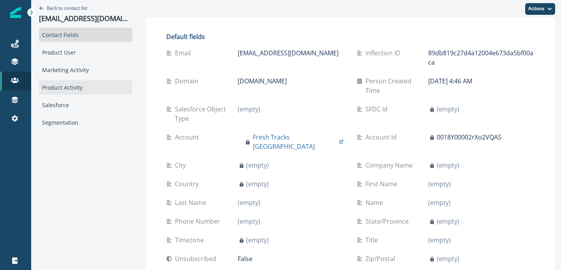
click at [69, 93] on div "Product Activity" at bounding box center [85, 87] width 93 height 14
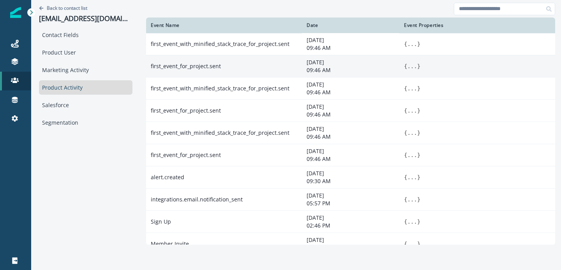
click at [413, 69] on button "..." at bounding box center [412, 66] width 10 height 8
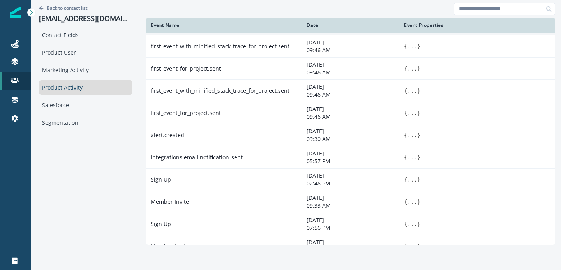
scroll to position [106, 0]
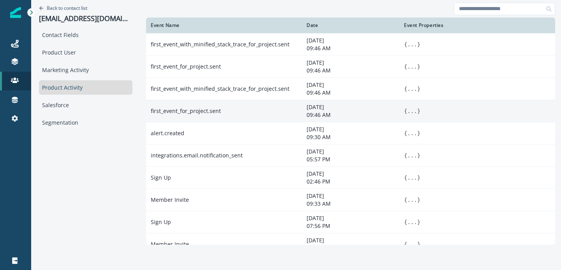
click at [410, 113] on button "..." at bounding box center [412, 111] width 10 height 8
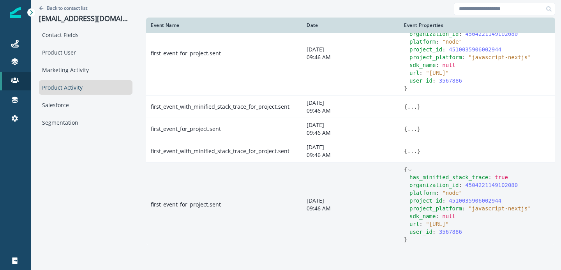
scroll to position [0, 0]
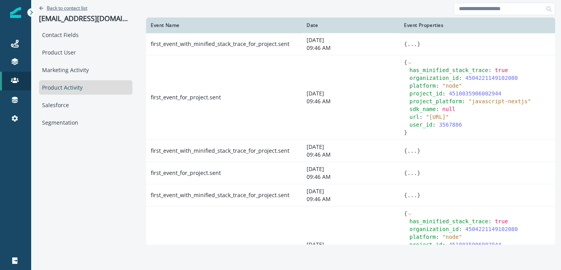
click at [67, 8] on p "Back to contact list" at bounding box center [67, 8] width 41 height 7
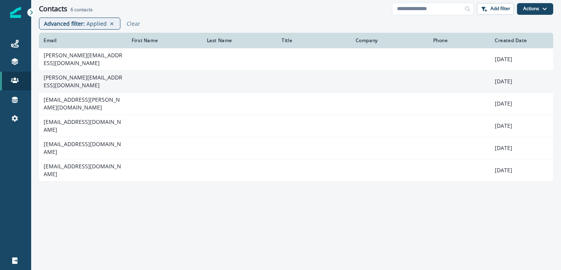
click at [98, 81] on td "[PERSON_NAME][EMAIL_ADDRESS][DOMAIN_NAME]" at bounding box center [83, 81] width 88 height 22
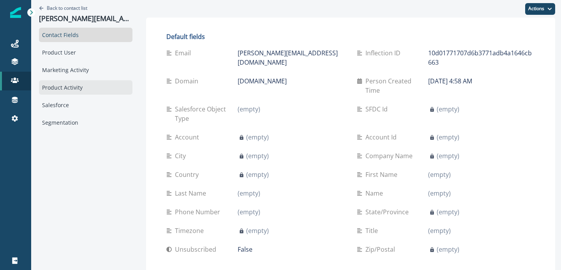
click at [55, 89] on div "Product Activity" at bounding box center [85, 87] width 93 height 14
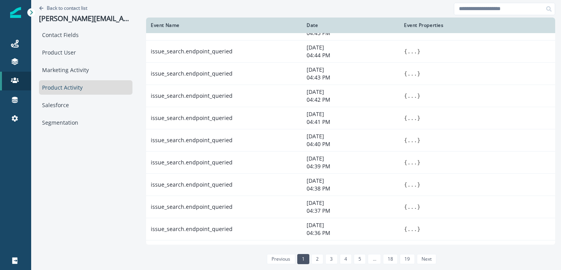
scroll to position [455, 0]
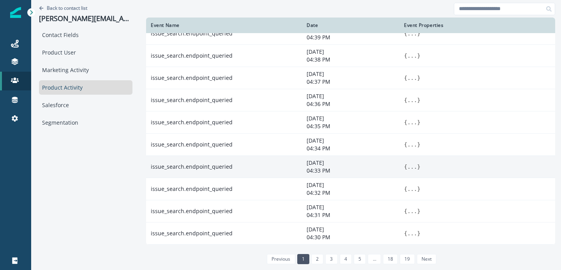
click at [410, 164] on button "..." at bounding box center [412, 167] width 10 height 8
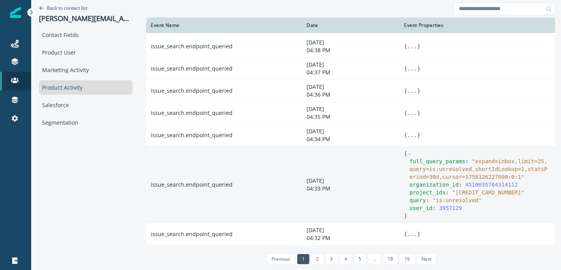
scroll to position [456, 0]
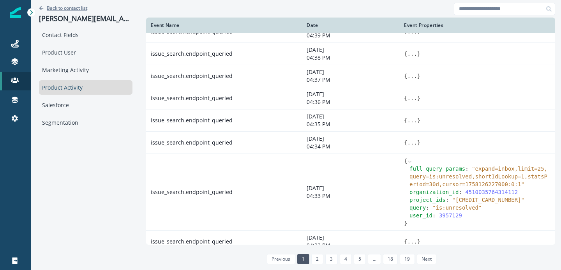
click at [72, 8] on p "Back to contact list" at bounding box center [67, 8] width 41 height 7
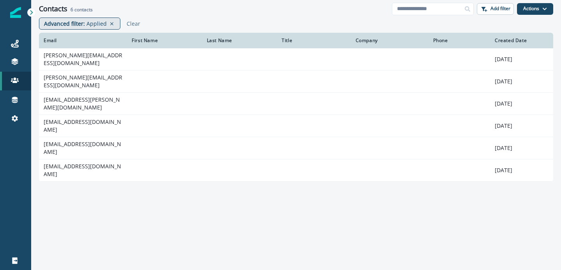
click at [85, 20] on div "Advanced filter : Applied" at bounding box center [75, 23] width 63 height 8
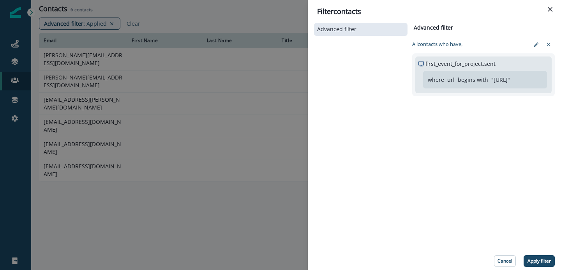
click at [460, 81] on p "begins with" at bounding box center [473, 80] width 30 height 8
click at [534, 45] on icon "edit-filter" at bounding box center [536, 44] width 4 height 4
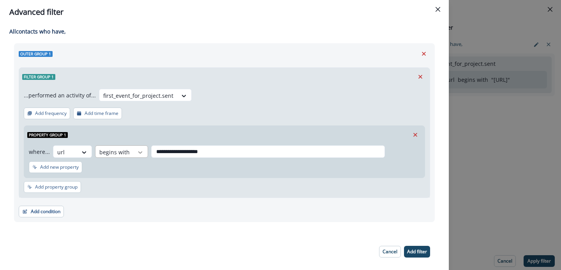
click at [134, 153] on div at bounding box center [140, 152] width 13 height 8
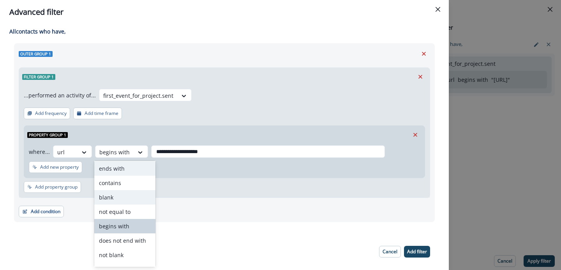
scroll to position [41, 0]
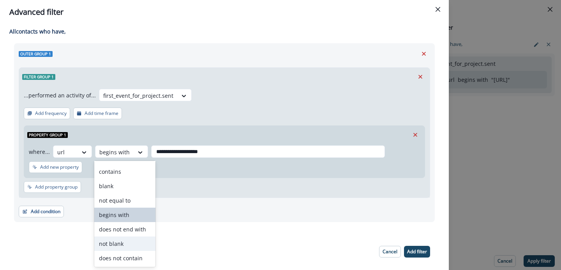
click at [118, 241] on div "not blank" at bounding box center [124, 243] width 61 height 14
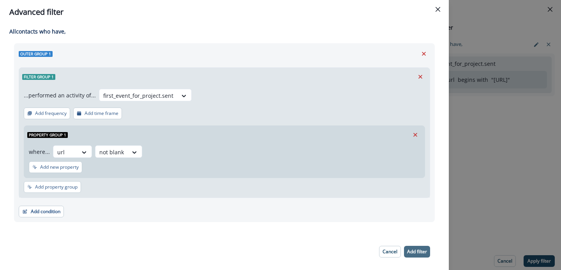
click at [417, 249] on p "Add filter" at bounding box center [417, 251] width 20 height 5
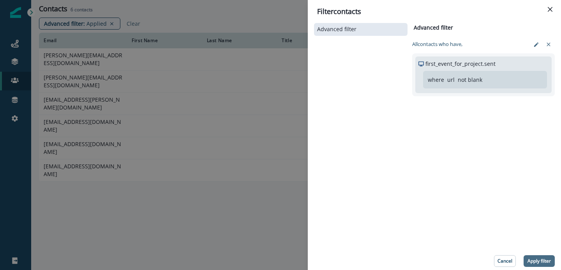
click at [532, 257] on button "Apply filter" at bounding box center [538, 261] width 31 height 12
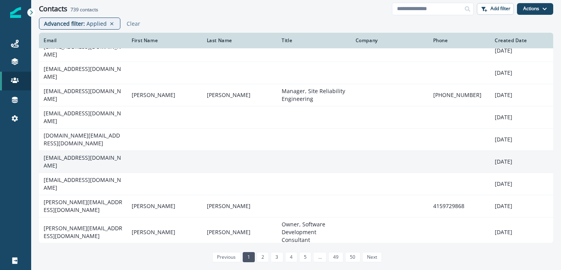
scroll to position [114, 0]
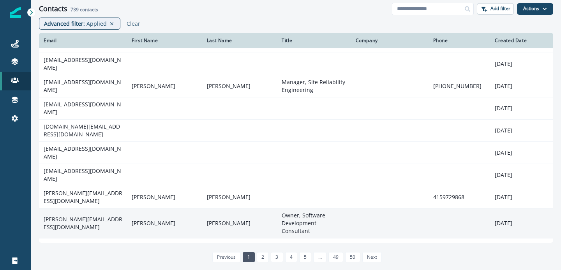
click at [92, 208] on td "[PERSON_NAME][EMAIL_ADDRESS][DOMAIN_NAME]" at bounding box center [83, 223] width 88 height 30
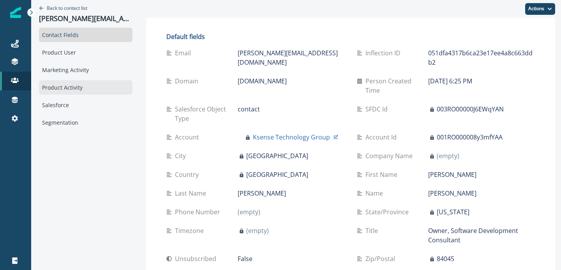
click at [62, 85] on div "Product Activity" at bounding box center [85, 87] width 93 height 14
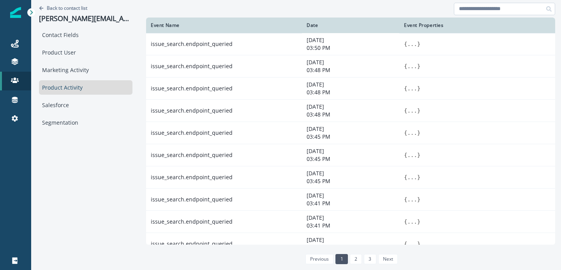
click at [486, 7] on input at bounding box center [504, 9] width 101 height 12
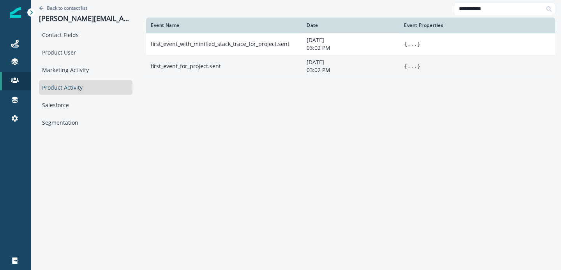
type input "**********"
click at [407, 64] on button "..." at bounding box center [412, 66] width 10 height 8
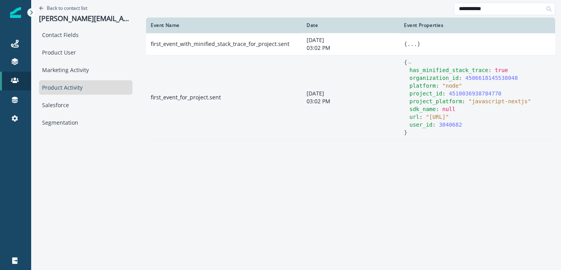
drag, startPoint x: 416, startPoint y: 118, endPoint x: 452, endPoint y: 126, distance: 36.8
click at [449, 120] on span "" [URL] "" at bounding box center [437, 117] width 23 height 6
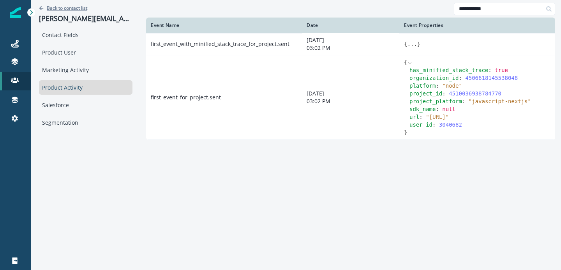
click at [77, 9] on p "Back to contact list" at bounding box center [67, 8] width 41 height 7
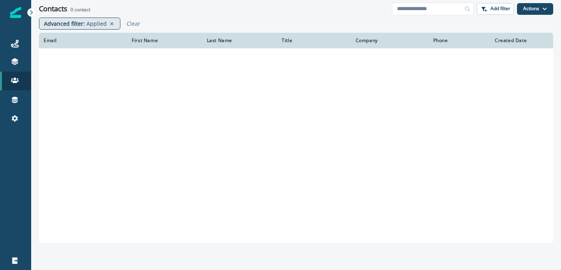
click at [92, 22] on p "Applied" at bounding box center [96, 23] width 20 height 8
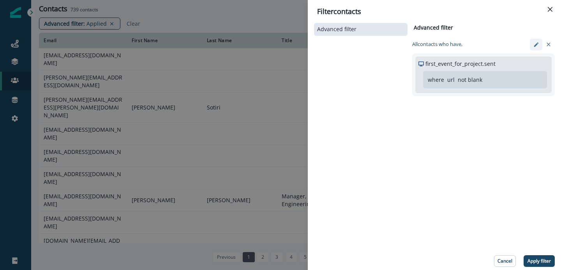
click at [534, 40] on button "edit-filter" at bounding box center [536, 45] width 12 height 12
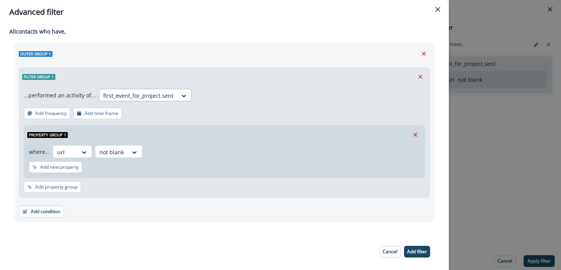
click at [170, 93] on div "first_event_for_project.sent" at bounding box center [138, 95] width 78 height 13
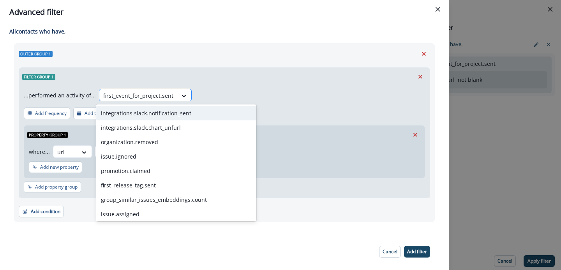
click at [154, 95] on div at bounding box center [138, 96] width 70 height 10
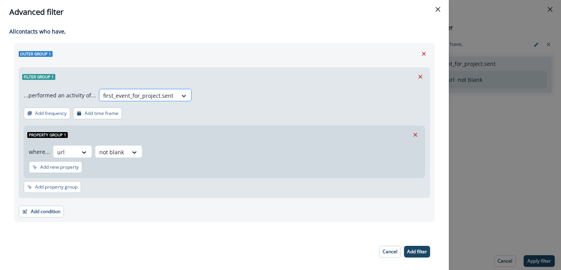
click at [182, 95] on icon at bounding box center [184, 96] width 4 height 2
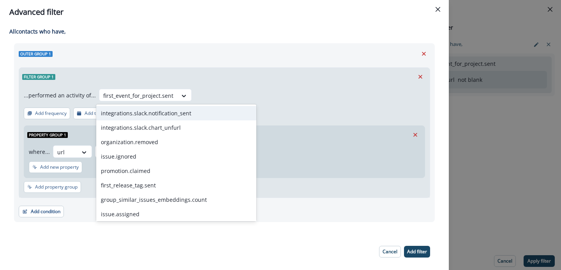
click at [210, 93] on div "...performed an activity of... integrations.slack.notification_sent, 1 of 98. 9…" at bounding box center [224, 97] width 401 height 16
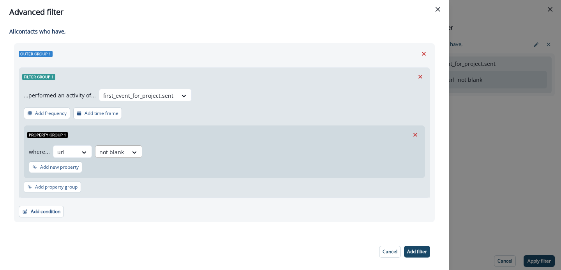
click at [122, 155] on div at bounding box center [111, 152] width 25 height 10
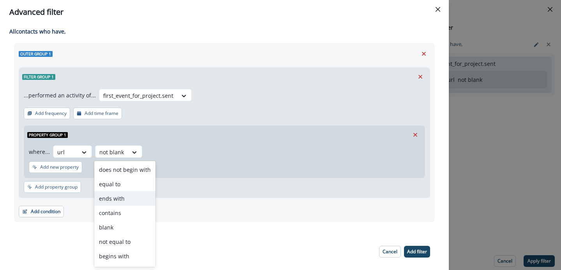
scroll to position [5, 0]
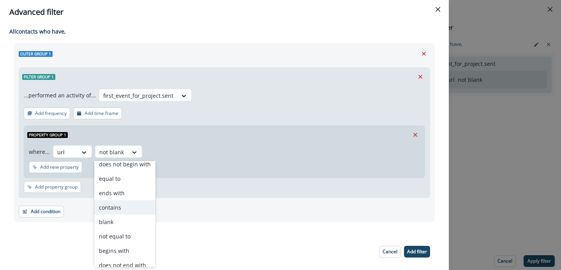
click at [122, 207] on div "contains" at bounding box center [124, 207] width 61 height 14
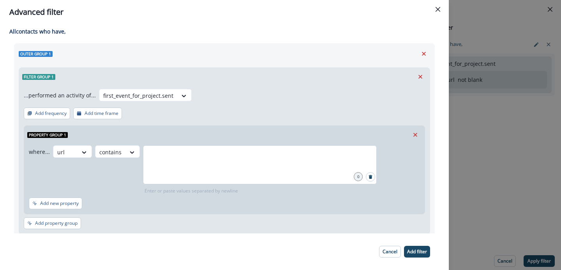
click at [181, 163] on div at bounding box center [260, 164] width 234 height 39
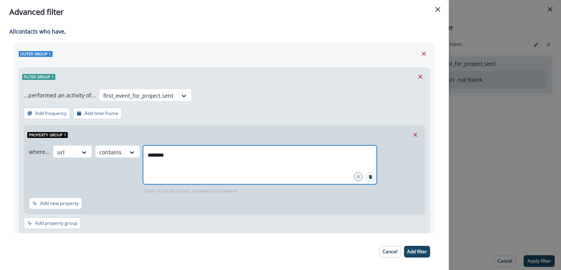
type input "*********"
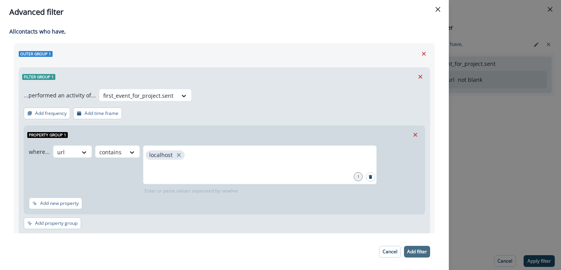
click at [416, 247] on button "Add filter" at bounding box center [417, 252] width 26 height 12
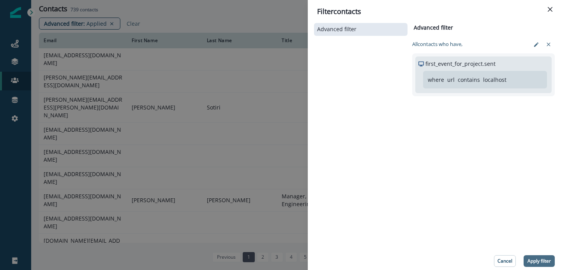
click at [534, 259] on p "Apply filter" at bounding box center [538, 260] width 23 height 5
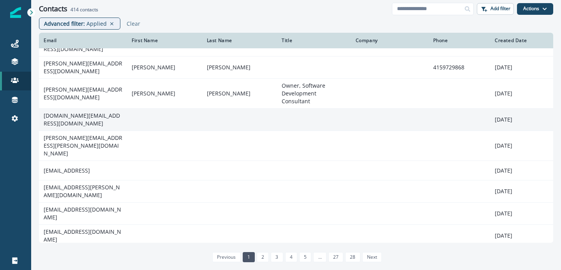
scroll to position [111, 0]
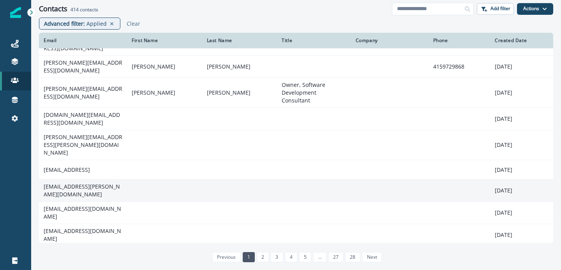
click at [97, 180] on td "[EMAIL_ADDRESS][PERSON_NAME][DOMAIN_NAME]" at bounding box center [83, 191] width 88 height 22
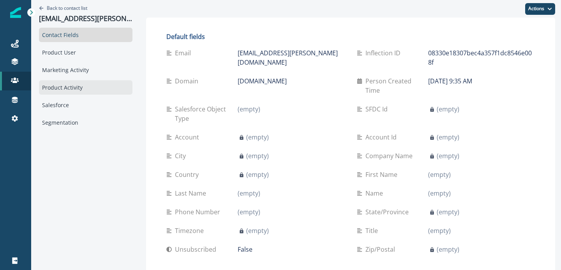
click at [74, 86] on div "Product Activity" at bounding box center [85, 87] width 93 height 14
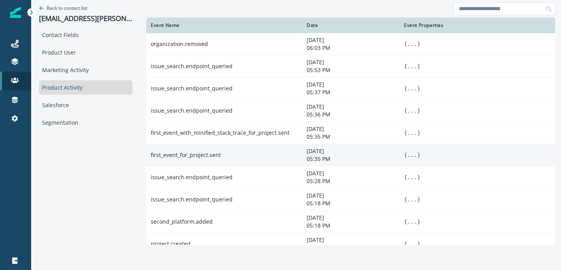
click at [414, 155] on button "..." at bounding box center [412, 155] width 10 height 8
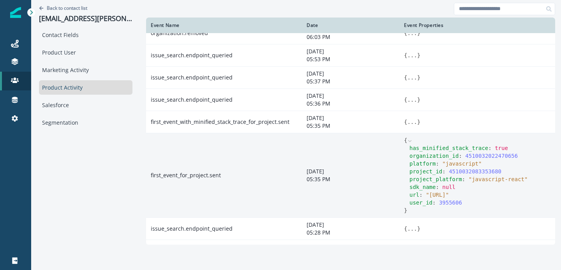
scroll to position [19, 0]
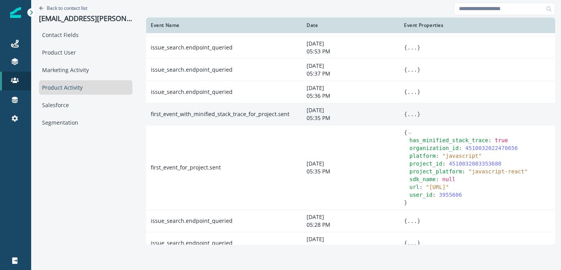
click at [414, 116] on button "..." at bounding box center [412, 114] width 10 height 8
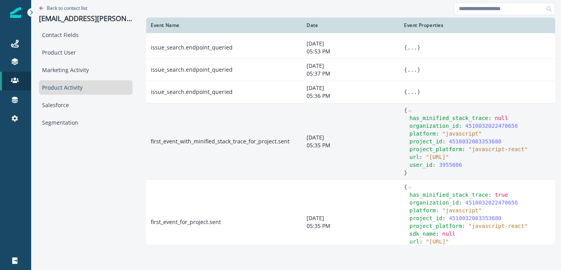
scroll to position [0, 0]
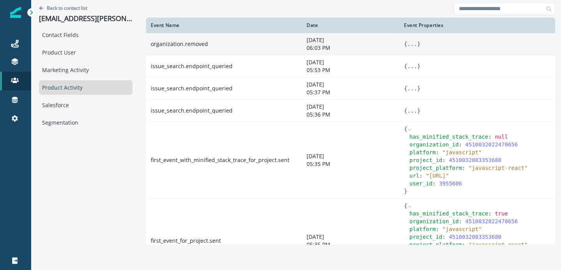
click at [414, 46] on button "..." at bounding box center [412, 44] width 10 height 8
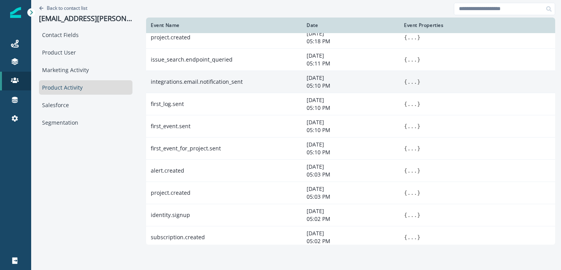
scroll to position [379, 0]
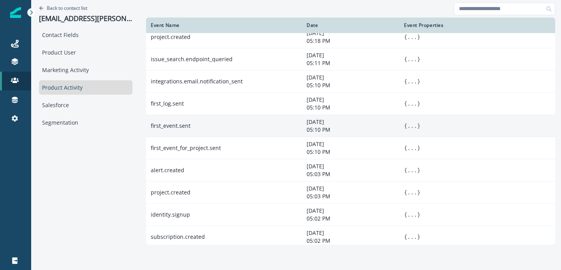
click at [410, 127] on button "..." at bounding box center [412, 126] width 10 height 8
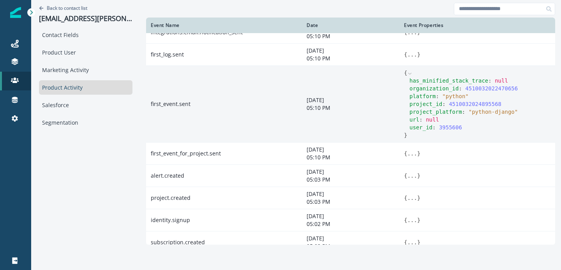
scroll to position [436, 0]
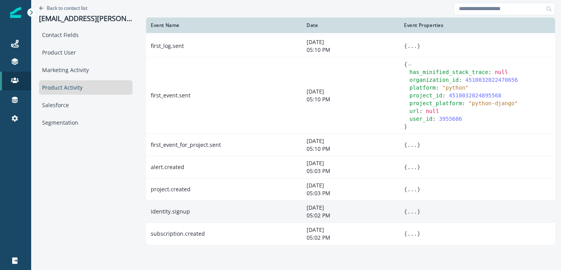
click at [411, 215] on button "..." at bounding box center [412, 212] width 10 height 8
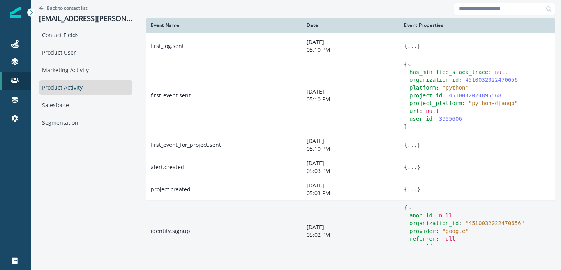
scroll to position [475, 0]
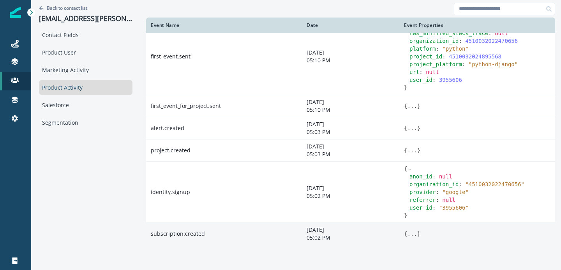
click at [412, 233] on button "..." at bounding box center [412, 234] width 10 height 8
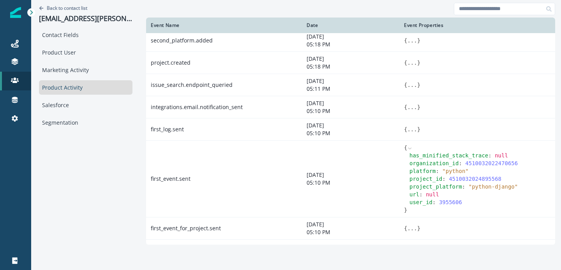
scroll to position [240, 0]
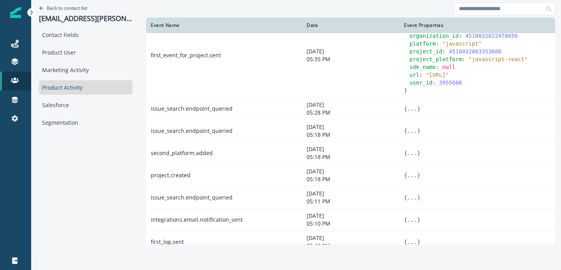
click at [349, 179] on p "05:18 PM" at bounding box center [351, 179] width 88 height 8
click at [13, 43] on icon at bounding box center [15, 44] width 8 height 8
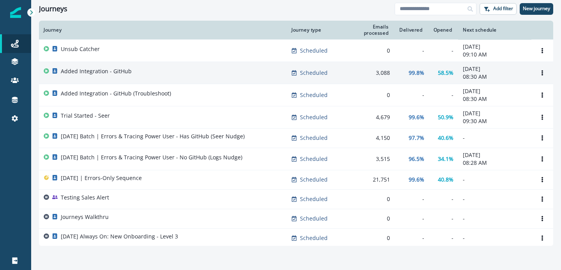
click at [111, 69] on p "Added Integration - GitHub" at bounding box center [96, 71] width 71 height 8
